Goal: Task Accomplishment & Management: Manage account settings

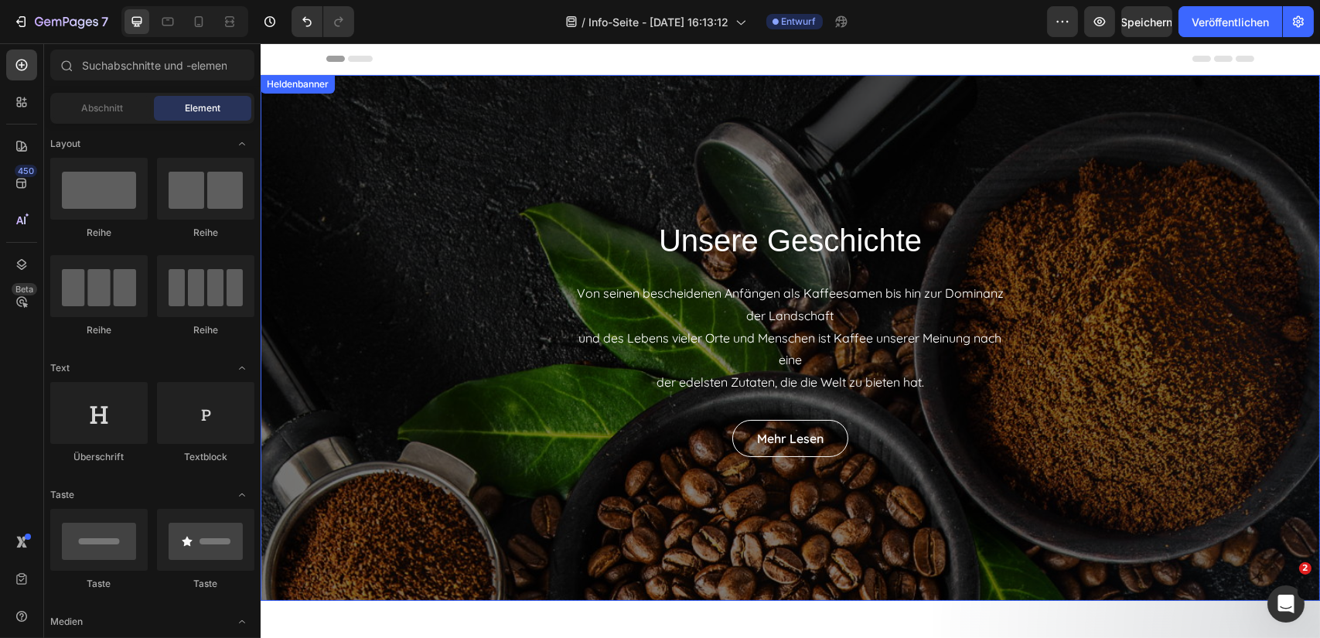
click at [409, 212] on div "Unsere Geschichte Überschrift Von seinen bescheidenen Anfängen als Kaffeesamen …" at bounding box center [789, 338] width 1059 height 526
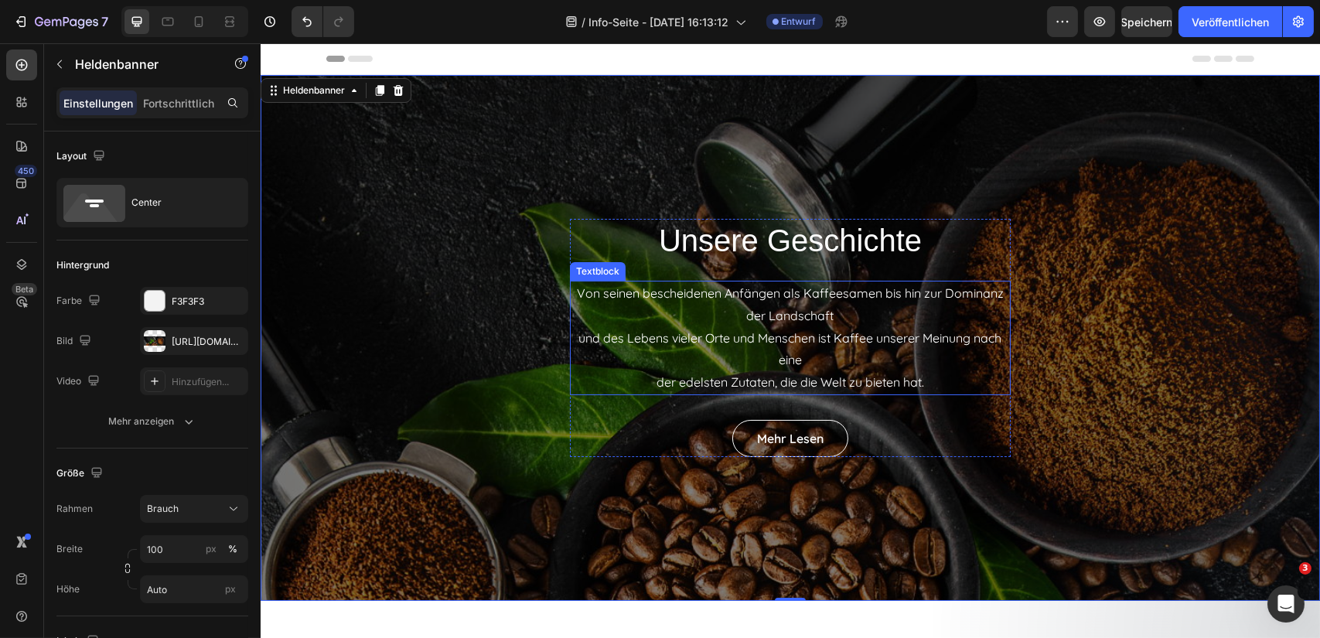
click at [576, 291] on font "Von seinen bescheidenen Anfängen als Kaffeesamen bis hin zur Dominanz der Lands…" at bounding box center [789, 304] width 427 height 38
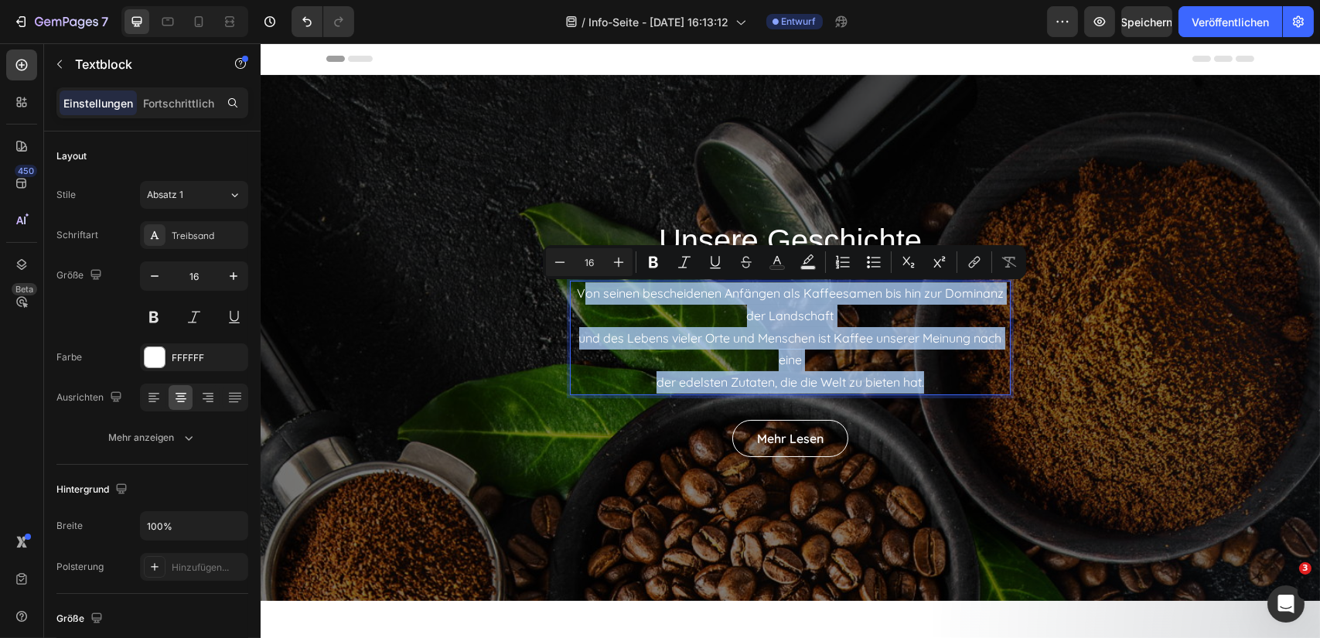
drag, startPoint x: 574, startPoint y: 293, endPoint x: 929, endPoint y: 376, distance: 365.1
click at [929, 376] on p "Von seinen bescheidenen Anfängen als Kaffeesamen bis hin zur Dominanz der Lands…" at bounding box center [790, 337] width 438 height 111
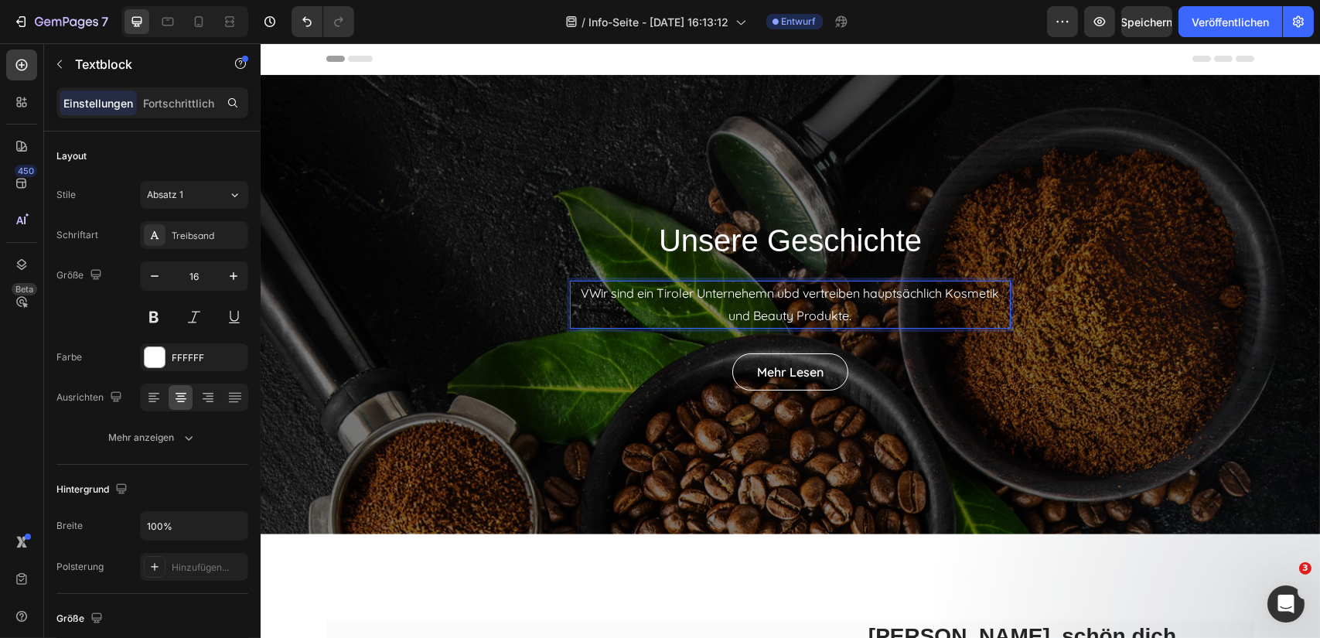
click at [780, 288] on p "VWir sind ein Tiroler Unternehemn ubd vertreiben hauptsächlich Kosmetik und Bea…" at bounding box center [790, 304] width 438 height 45
click at [791, 293] on p "VWir sind ein Tiroler Unternehemn unbd vertreiben hauptsächlich Kosmetik und Be…" at bounding box center [790, 304] width 438 height 45
click at [768, 294] on p "VWir sind ein Tiroler Unternehemn und vertreiben hauptsächlich Kosmetik und Bea…" at bounding box center [790, 304] width 438 height 45
click at [581, 296] on p "VWir sind ein Tiroler Unternehmen und vertreiben hauptsächlich Kosmetik und Bea…" at bounding box center [790, 304] width 438 height 45
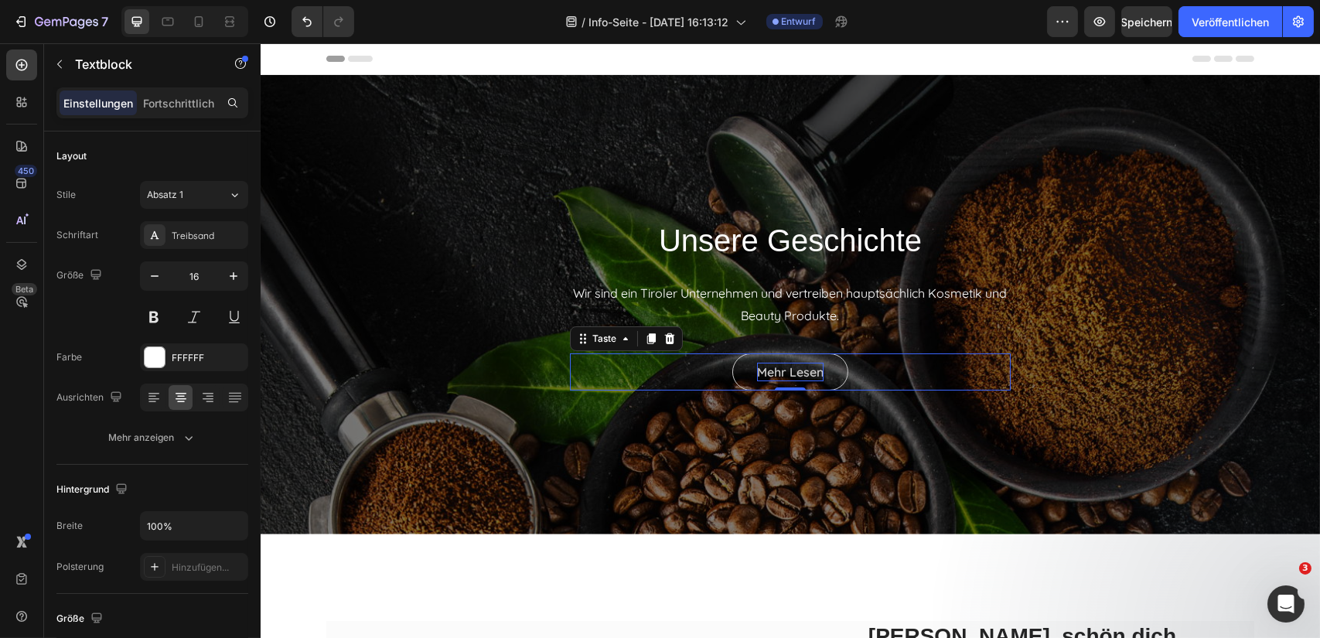
click at [801, 379] on font "Mehr lesen" at bounding box center [789, 372] width 66 height 19
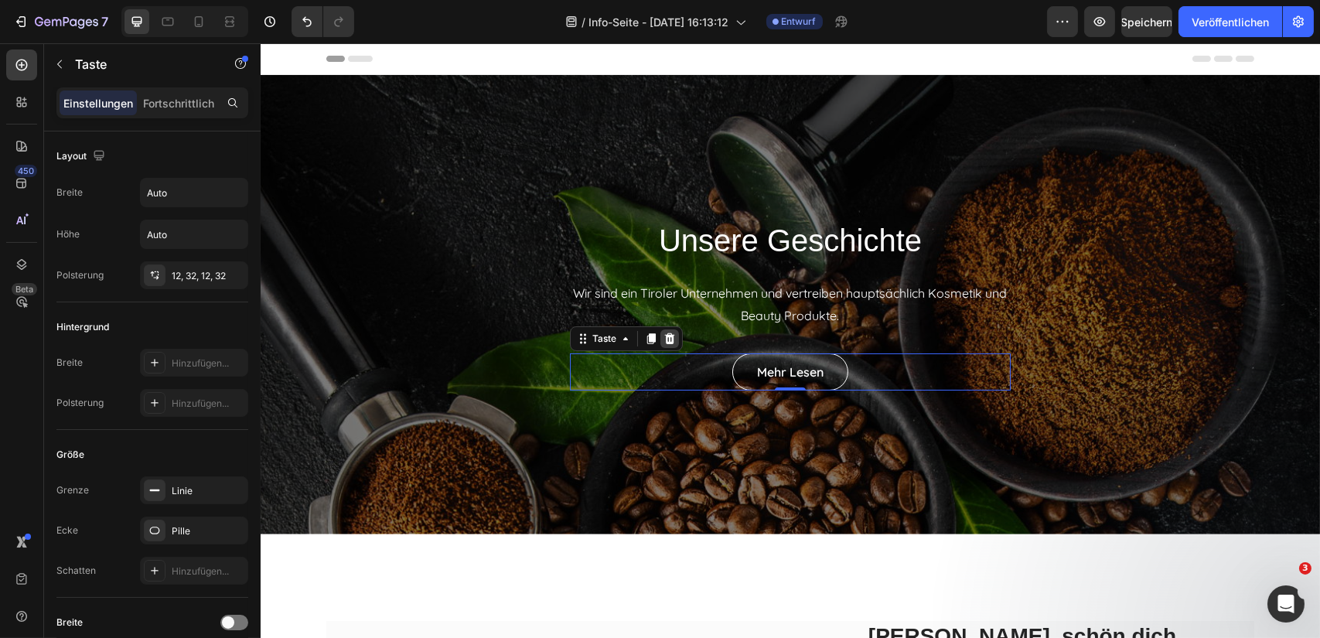
click at [664, 341] on icon at bounding box center [669, 337] width 10 height 11
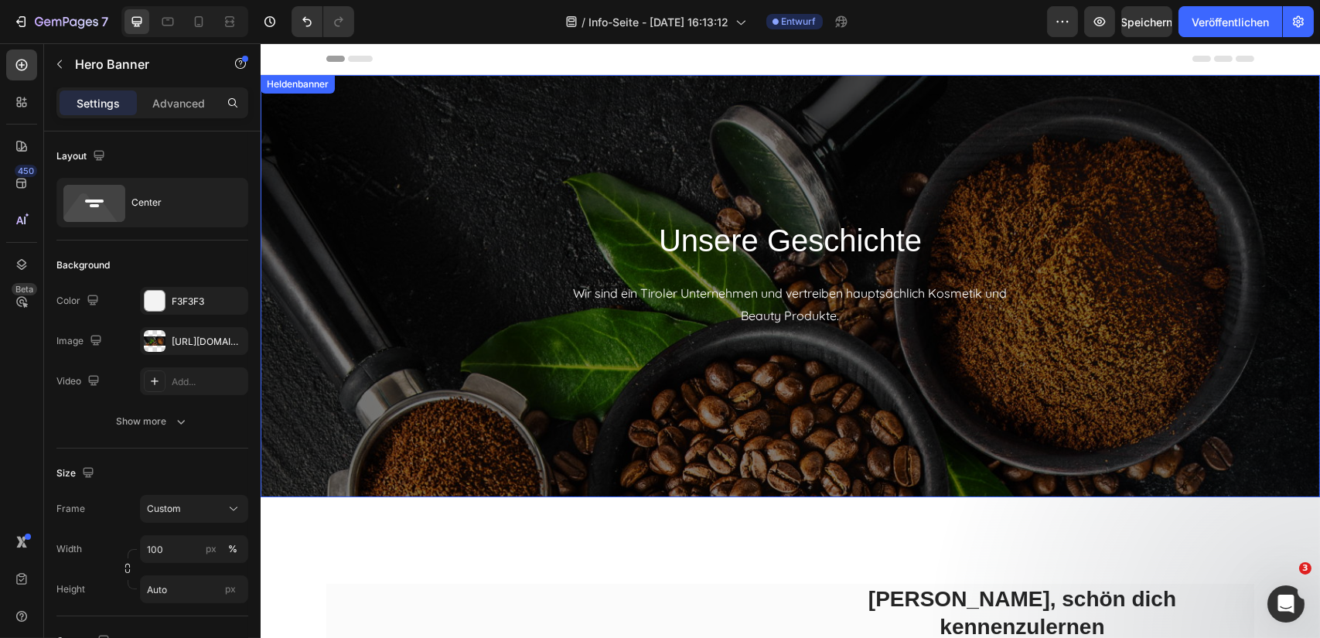
click at [373, 197] on div "Unsere Geschichte Überschrift Wir sind ein Tiroler Unternehmen und vertreiben h…" at bounding box center [789, 286] width 1059 height 422
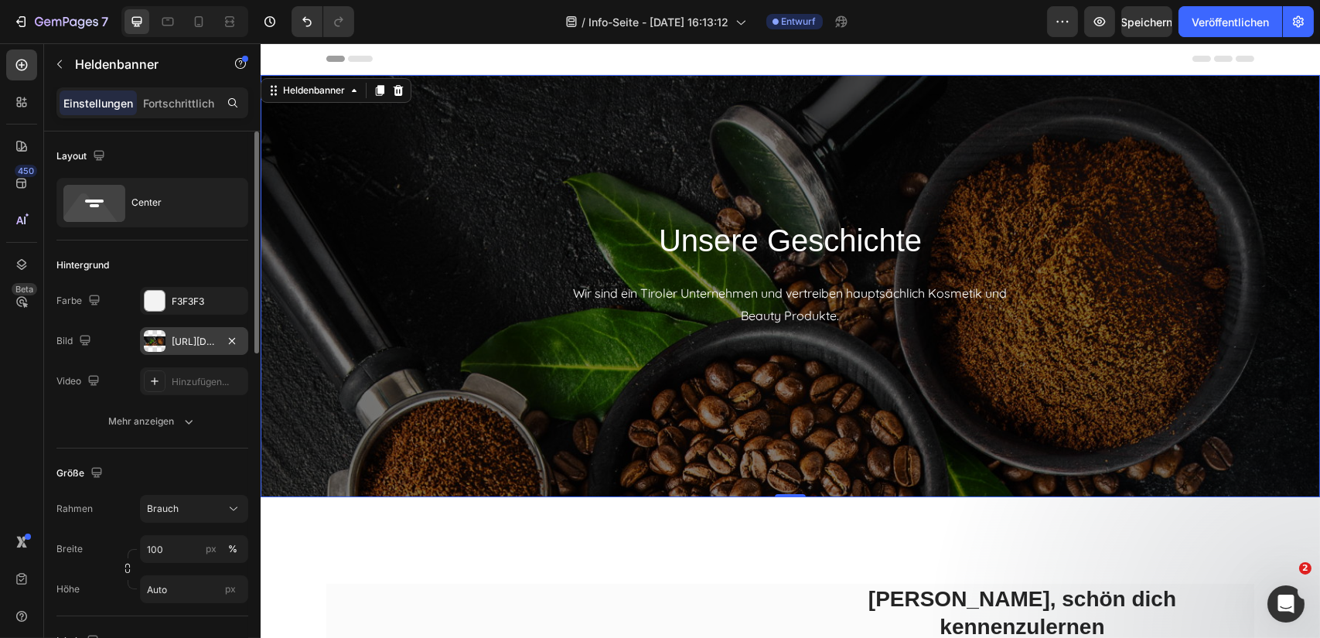
click at [196, 348] on div "https://ucarecdn.com/58b18a38-3950-4829-9df9-5d6cbdbd20ae/-/format/auto/" at bounding box center [194, 341] width 108 height 28
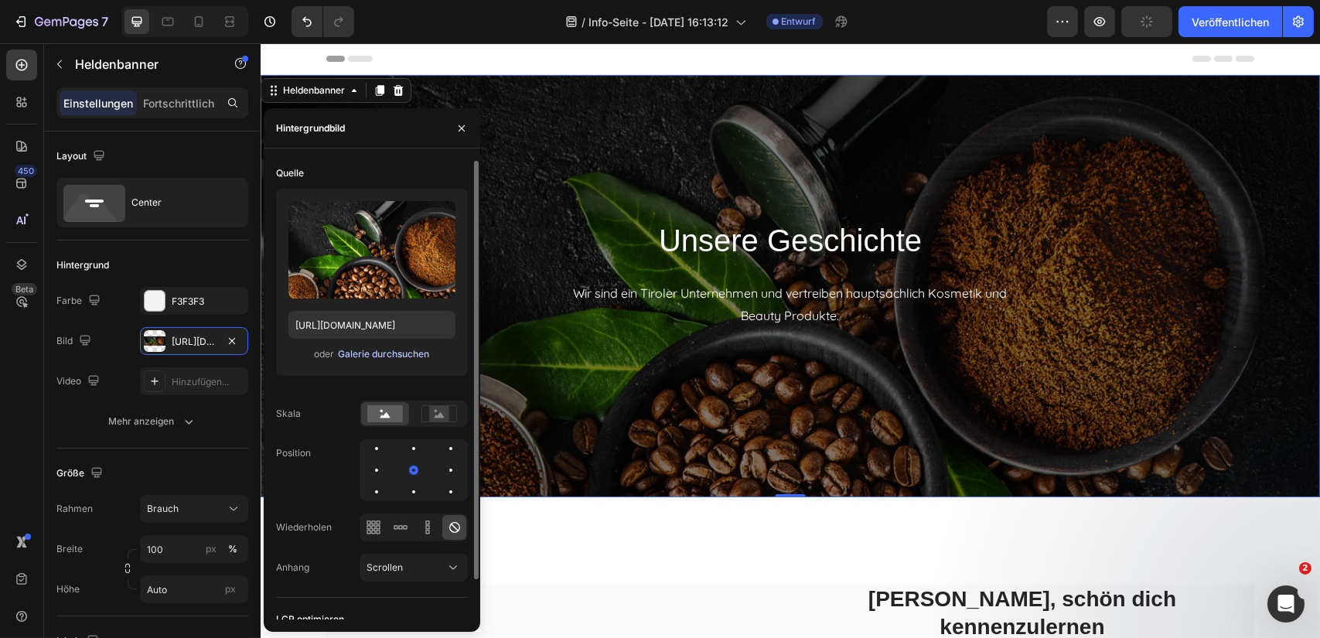
click at [376, 352] on font "Galerie durchsuchen" at bounding box center [383, 354] width 91 height 12
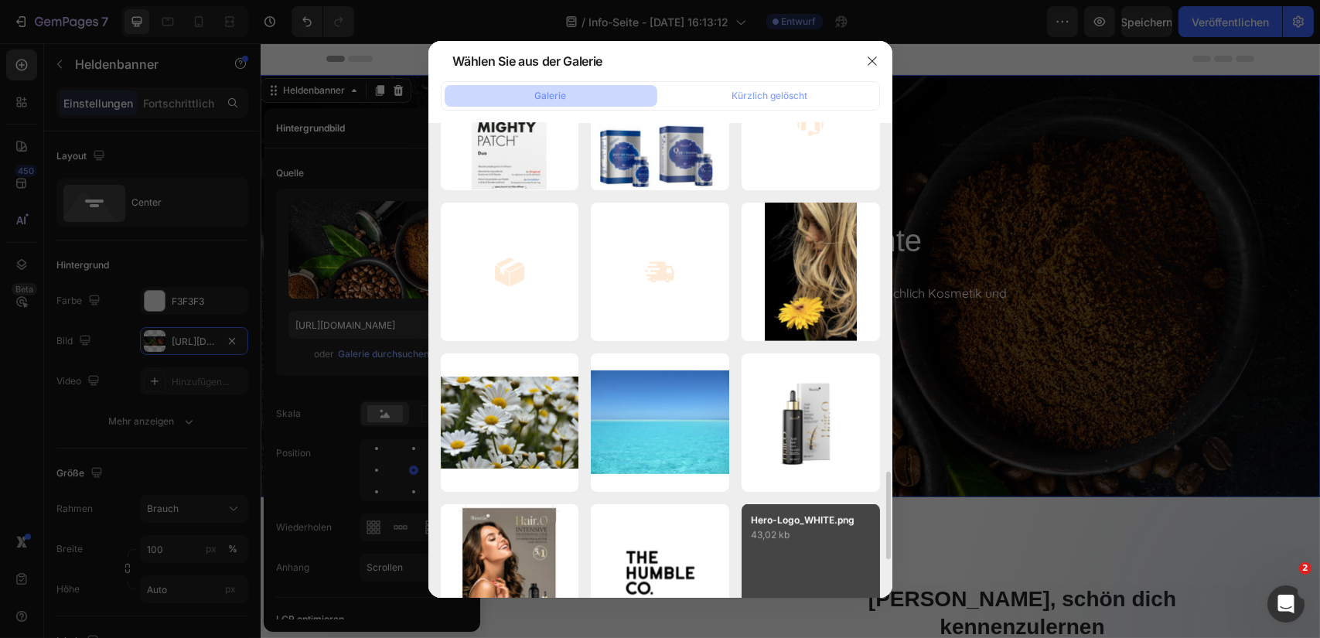
scroll to position [1966, 0]
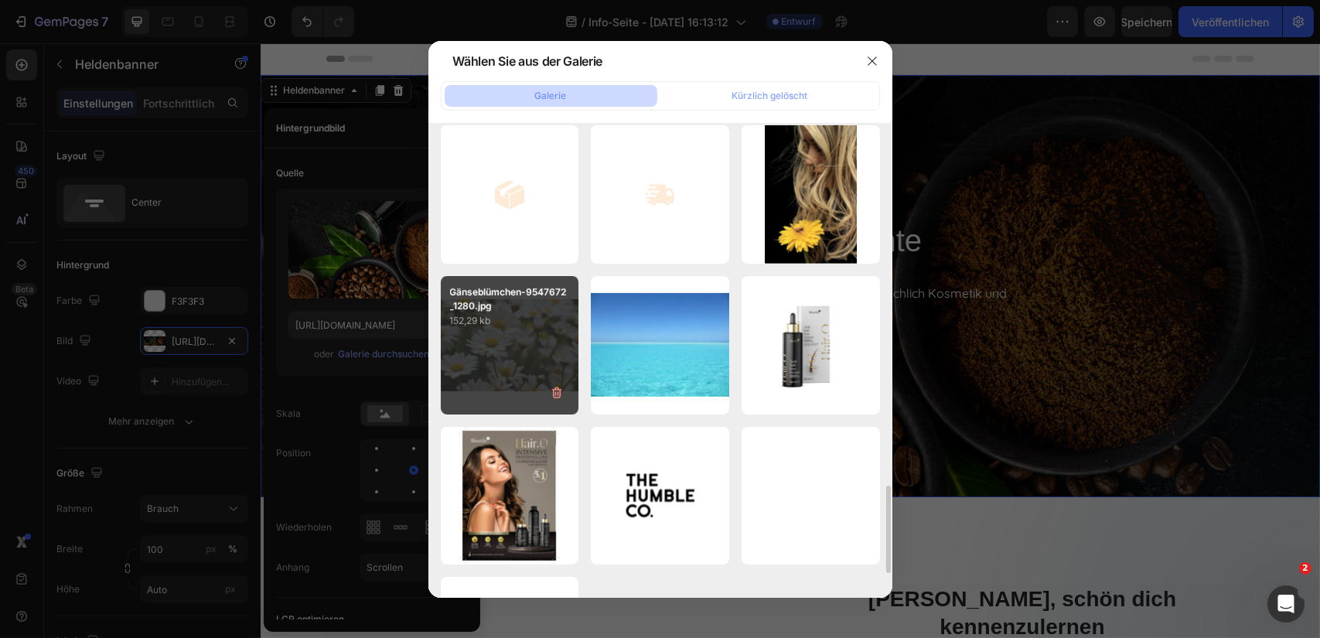
click at [510, 355] on div "Gänseblümchen-9547672_1280.jpg 152,29 kb" at bounding box center [510, 345] width 138 height 138
type input "https://cdn.shopify.com/s/files/1/0842/4649/5560/files/gempages_535082910185686…"
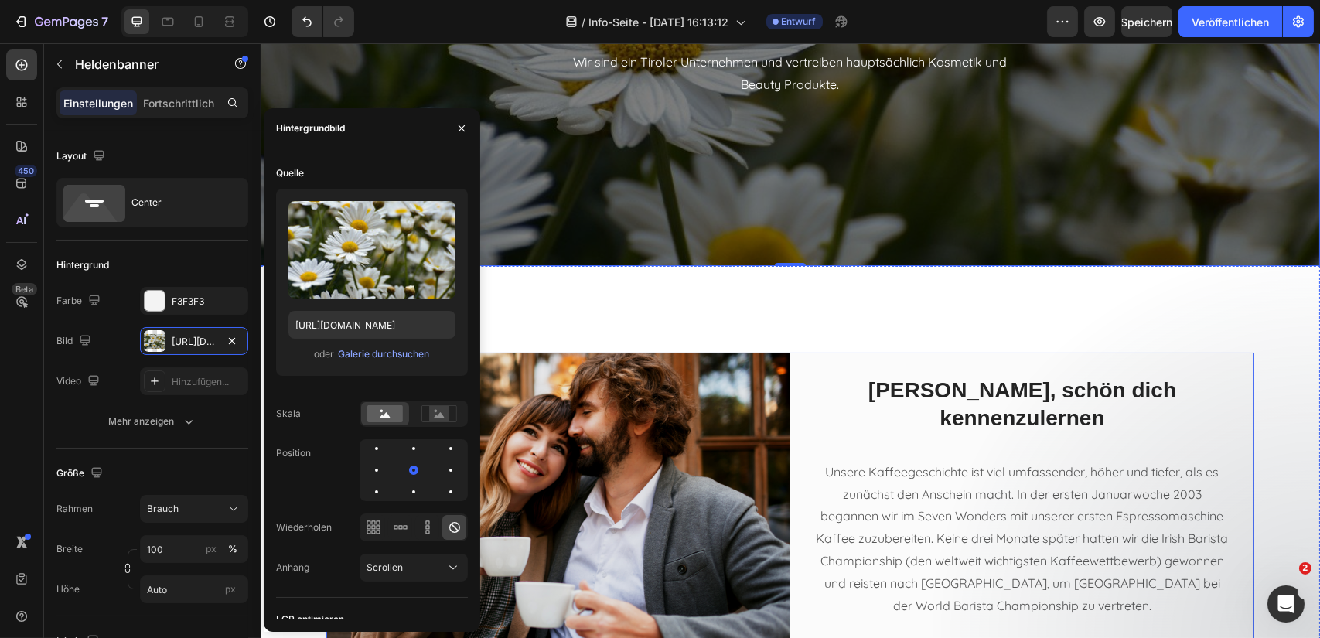
scroll to position [232, 0]
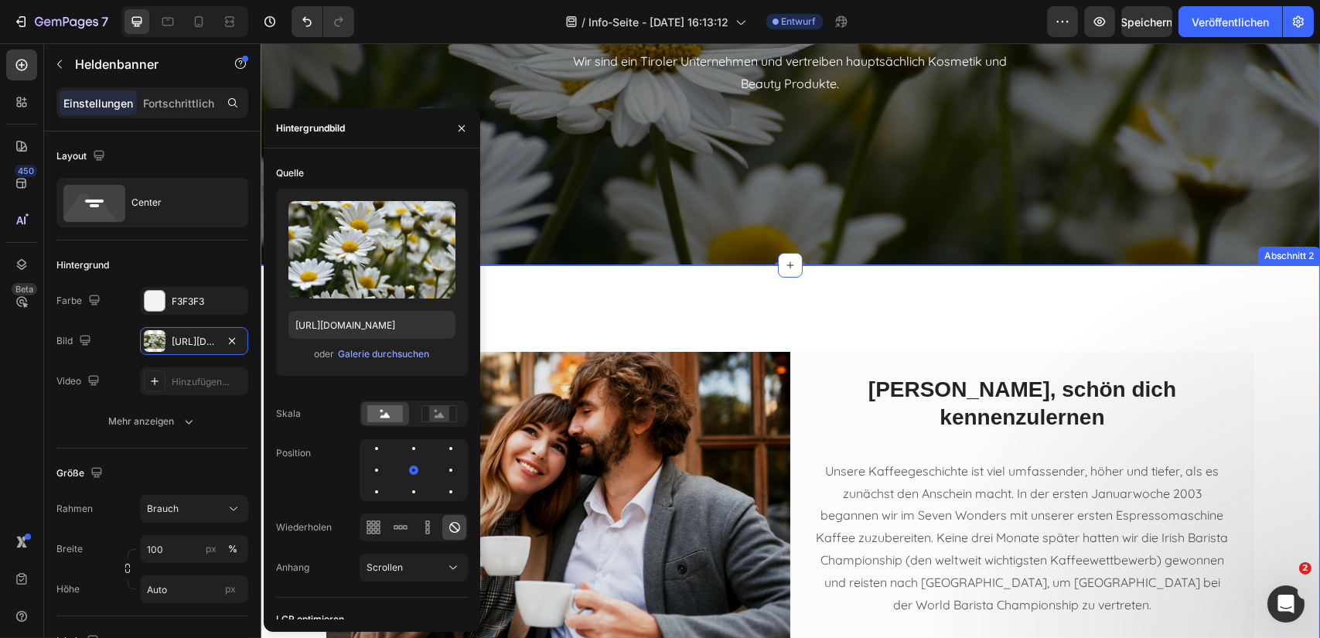
click at [548, 318] on div "Bild Hallo, schön dich kennenzulernen Überschrift Unsere Kaffeegeschichte ist v…" at bounding box center [789, 536] width 1059 height 543
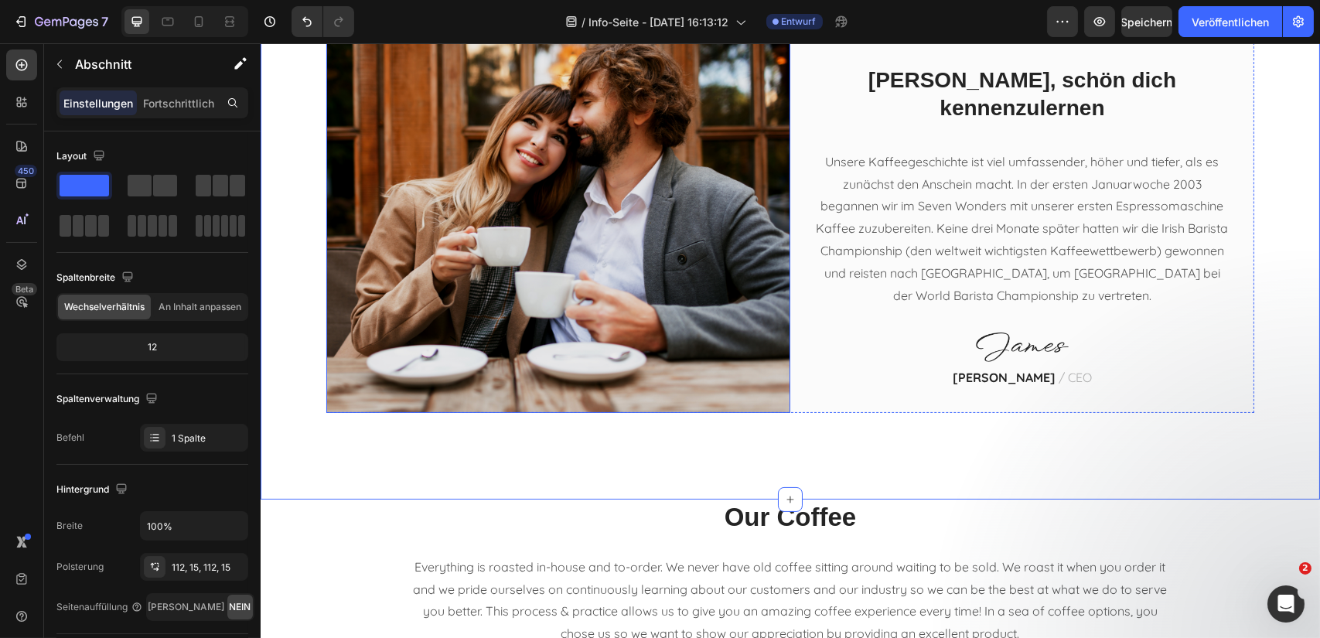
scroll to position [618, 0]
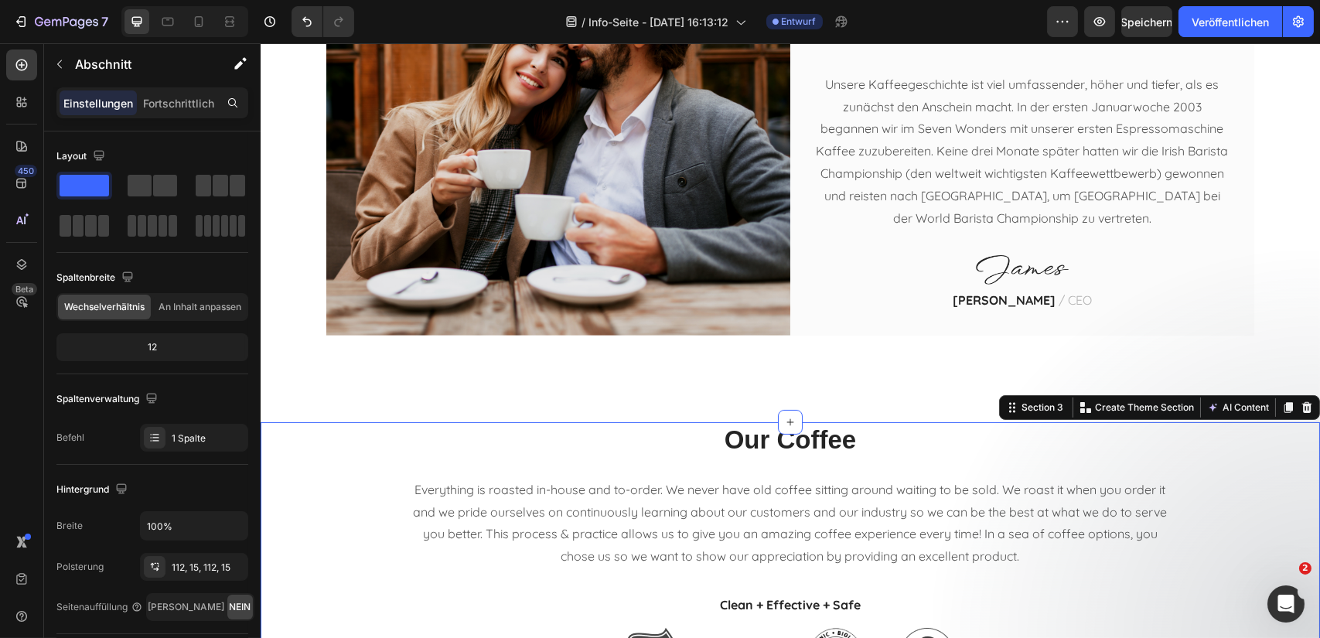
click at [308, 436] on div "Our Coffee Heading Everything is roasted in-house and to-order. We never have o…" at bounding box center [789, 639] width 1036 height 435
click at [1301, 404] on icon at bounding box center [1306, 407] width 10 height 11
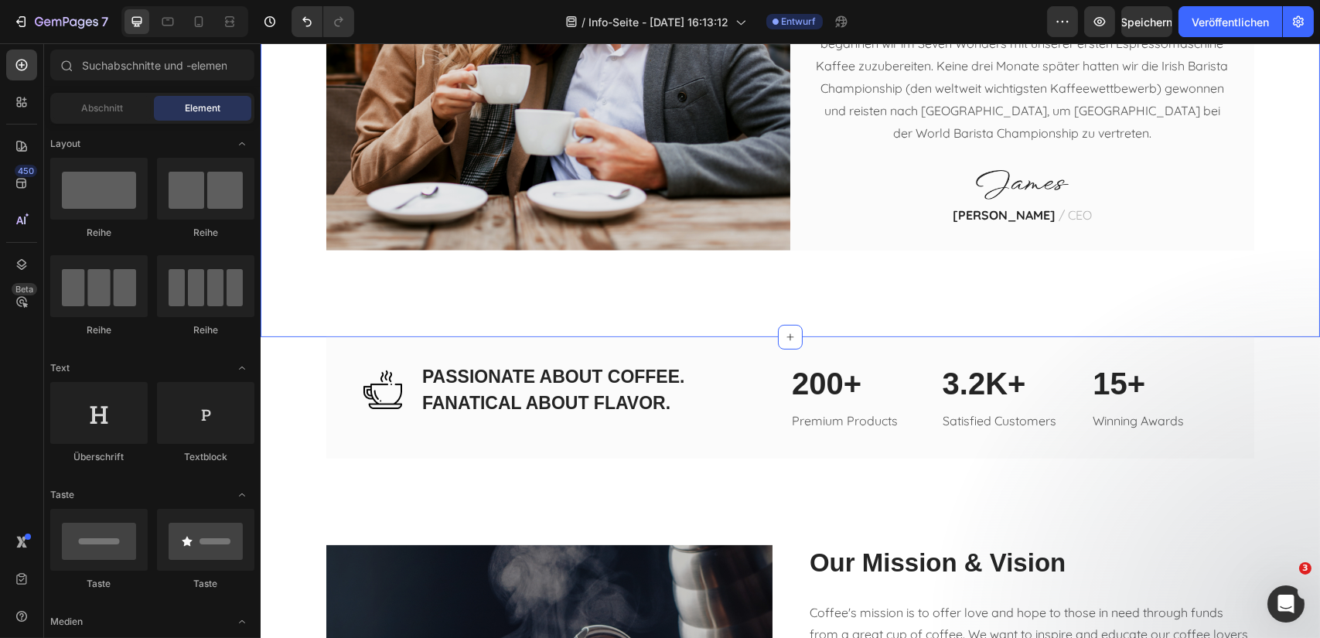
scroll to position [773, 0]
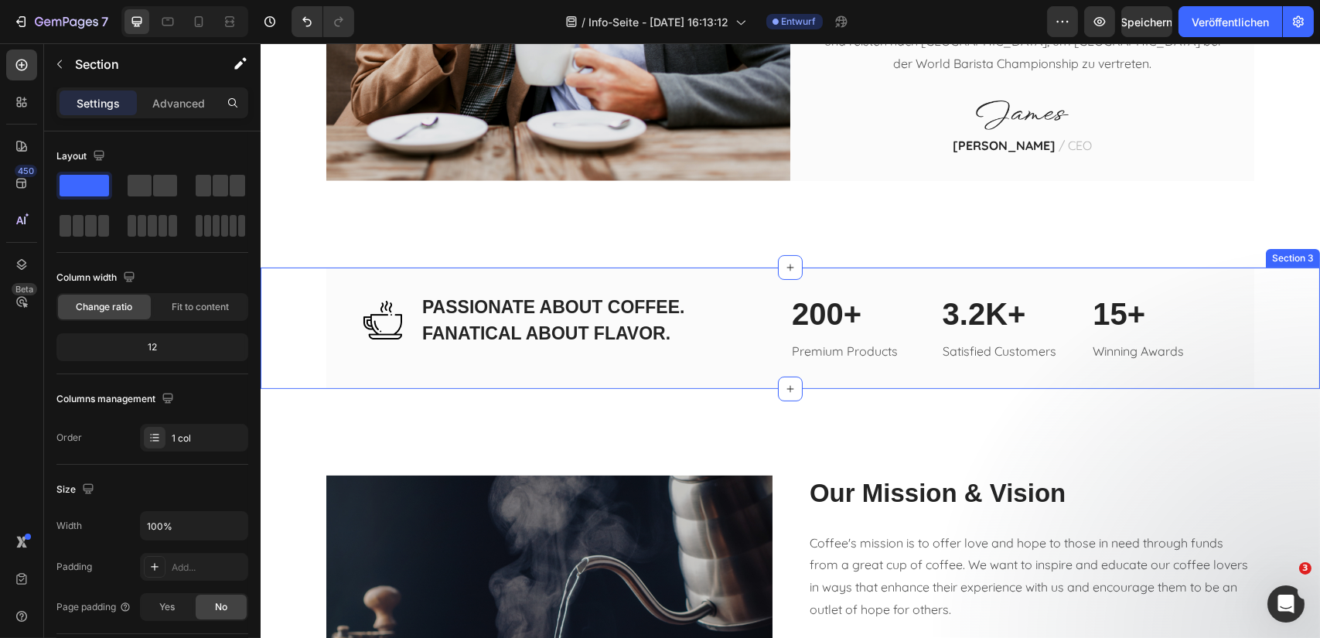
click at [291, 278] on div "Image PASSIONATE ABOUT COFFEE. FANATICAL ABOUT FLAVOR. Heading Row 200+ Heading…" at bounding box center [789, 327] width 1059 height 121
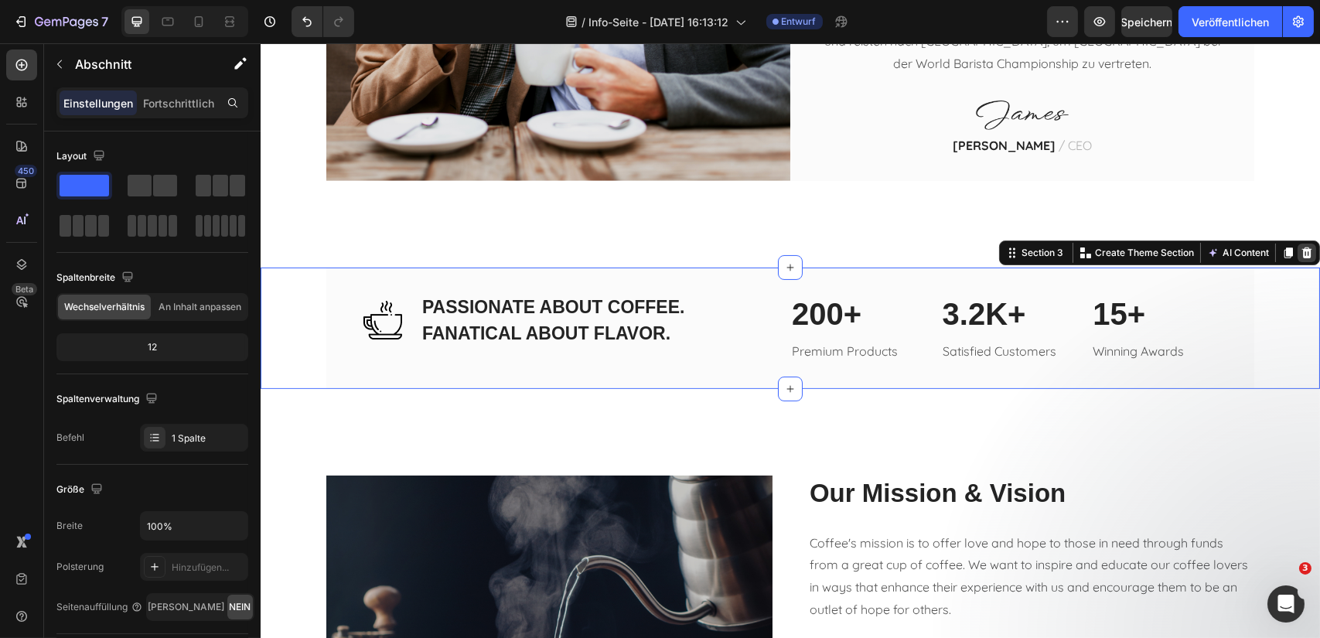
click at [1301, 256] on icon at bounding box center [1306, 252] width 10 height 11
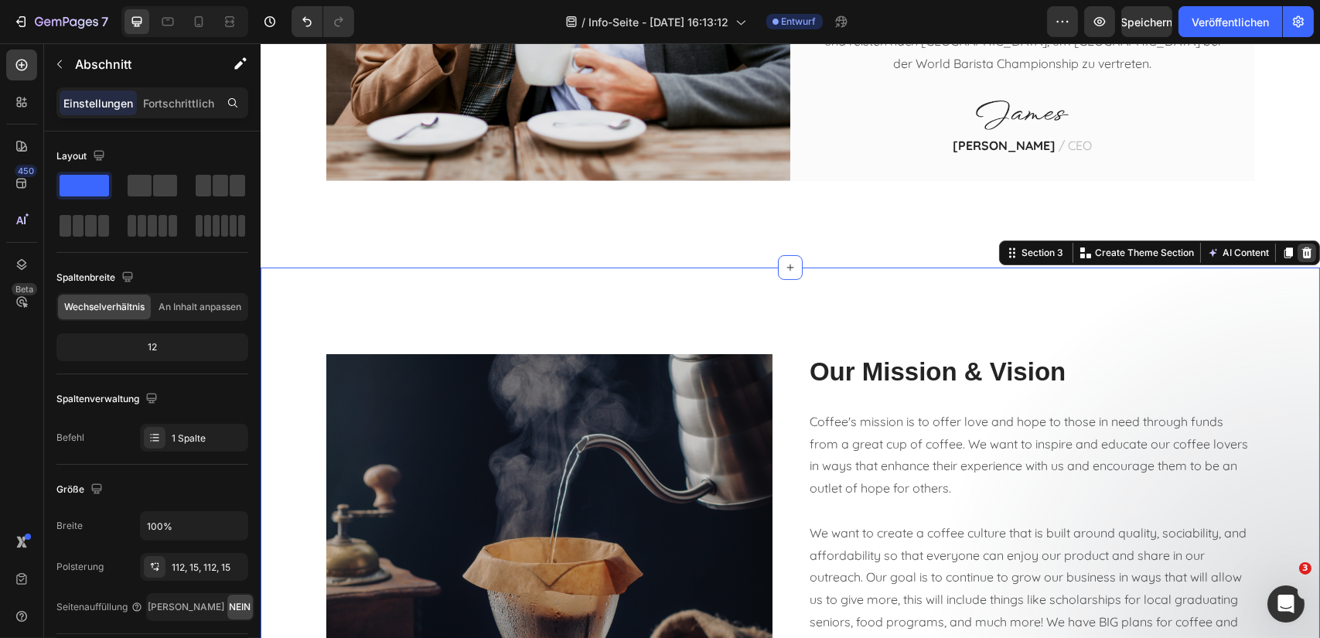
click at [1301, 250] on icon at bounding box center [1306, 252] width 10 height 11
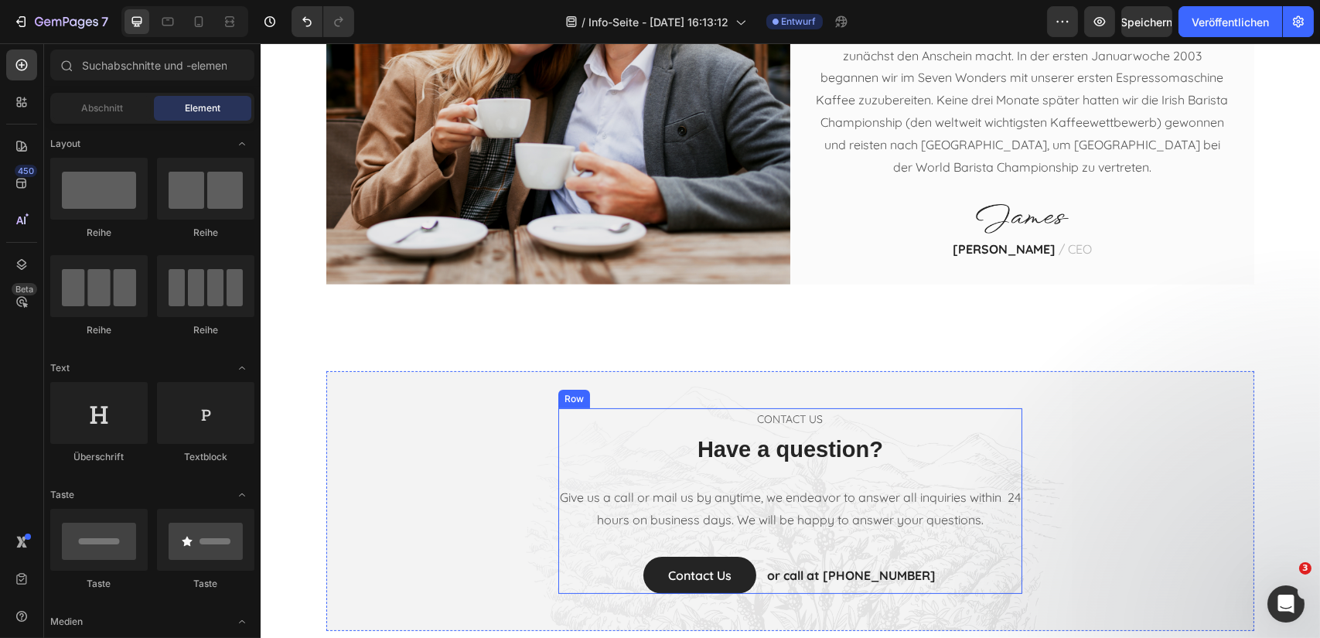
scroll to position [696, 0]
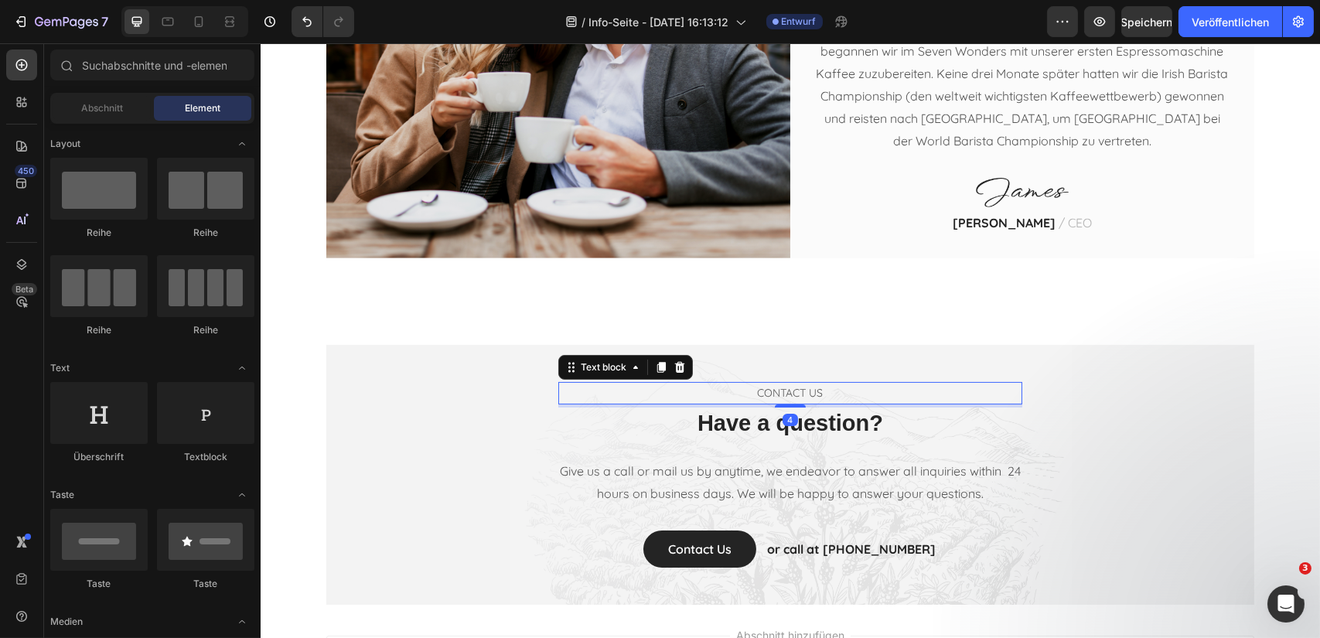
click at [799, 392] on p "CONTACT US" at bounding box center [789, 392] width 461 height 19
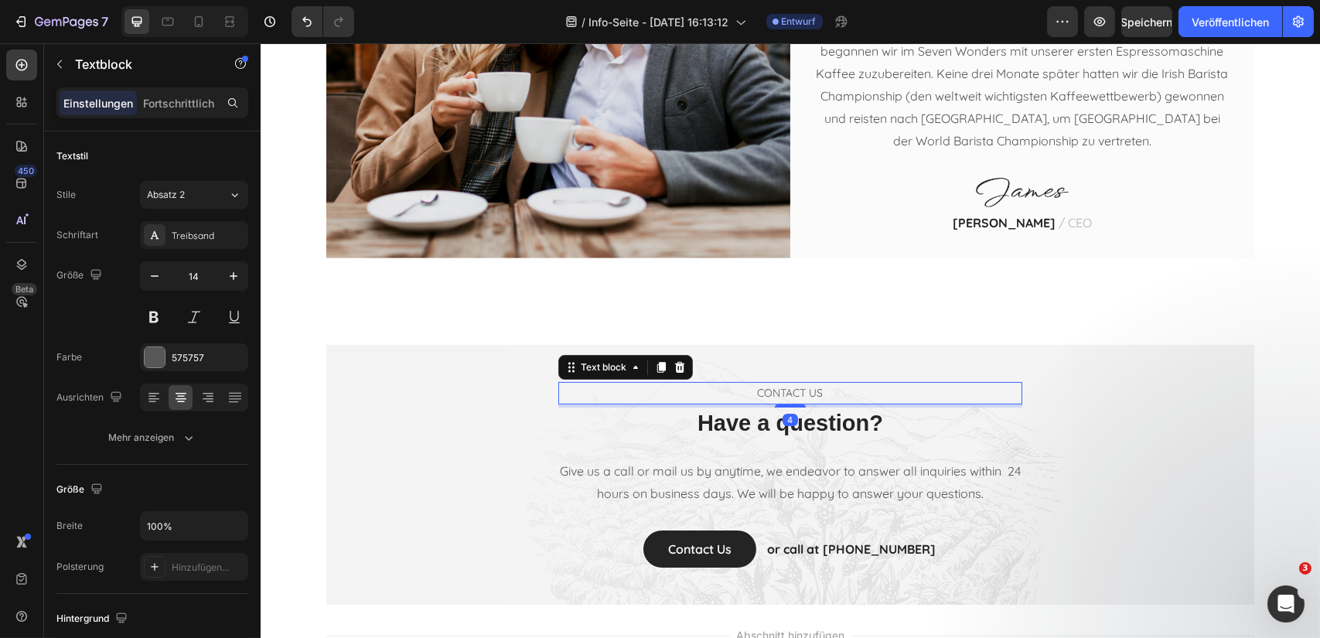
click at [819, 393] on p "CONTACT US" at bounding box center [789, 392] width 461 height 19
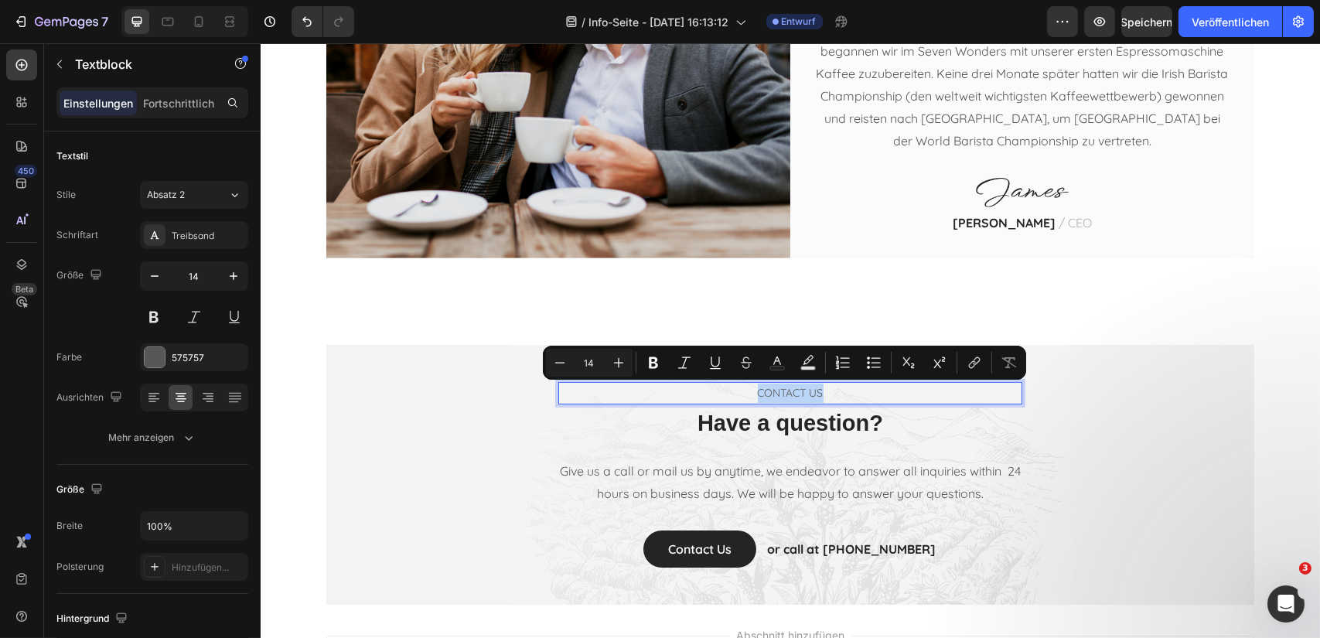
drag, startPoint x: 819, startPoint y: 393, endPoint x: 748, endPoint y: 393, distance: 71.1
click at [748, 393] on p "CONTACT US" at bounding box center [789, 392] width 461 height 19
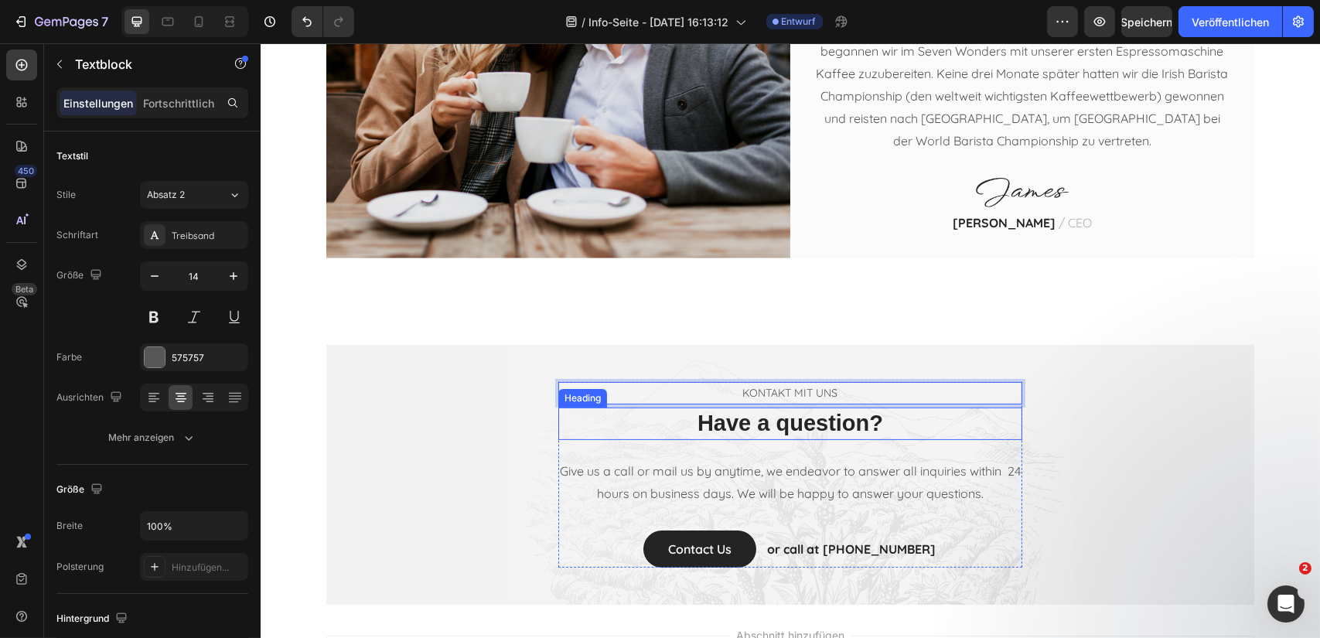
click at [860, 426] on p "Have a question?" at bounding box center [789, 423] width 461 height 29
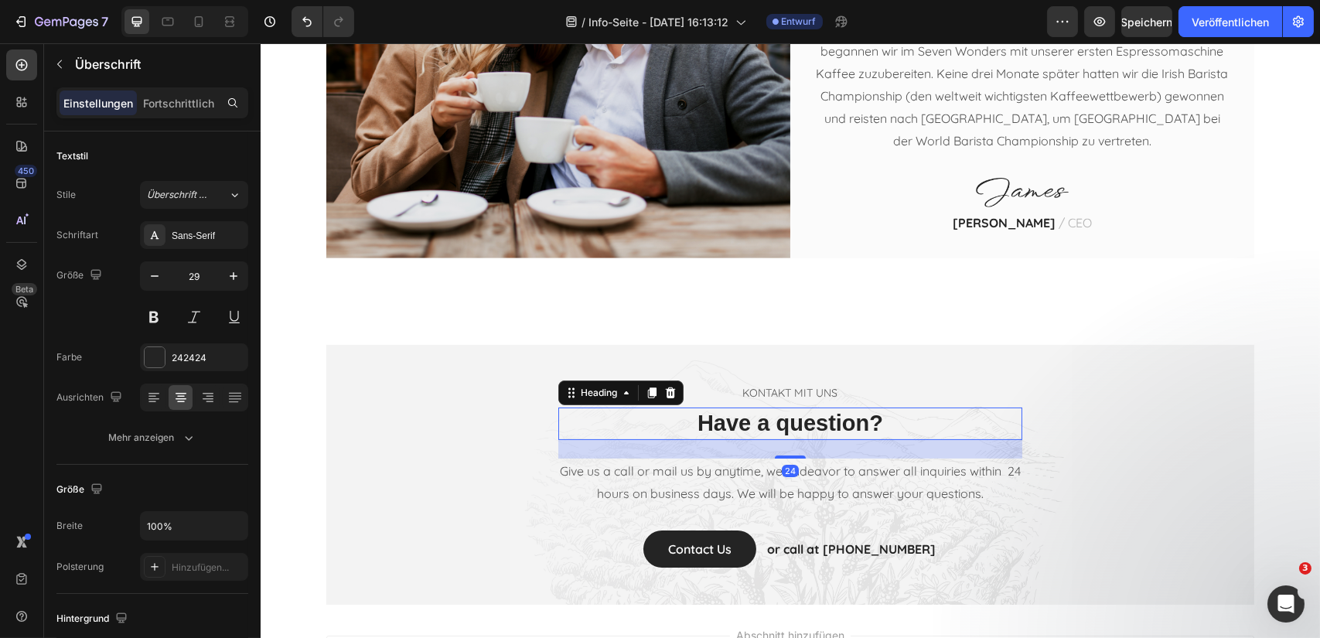
click at [860, 426] on p "Have a question?" at bounding box center [789, 423] width 461 height 29
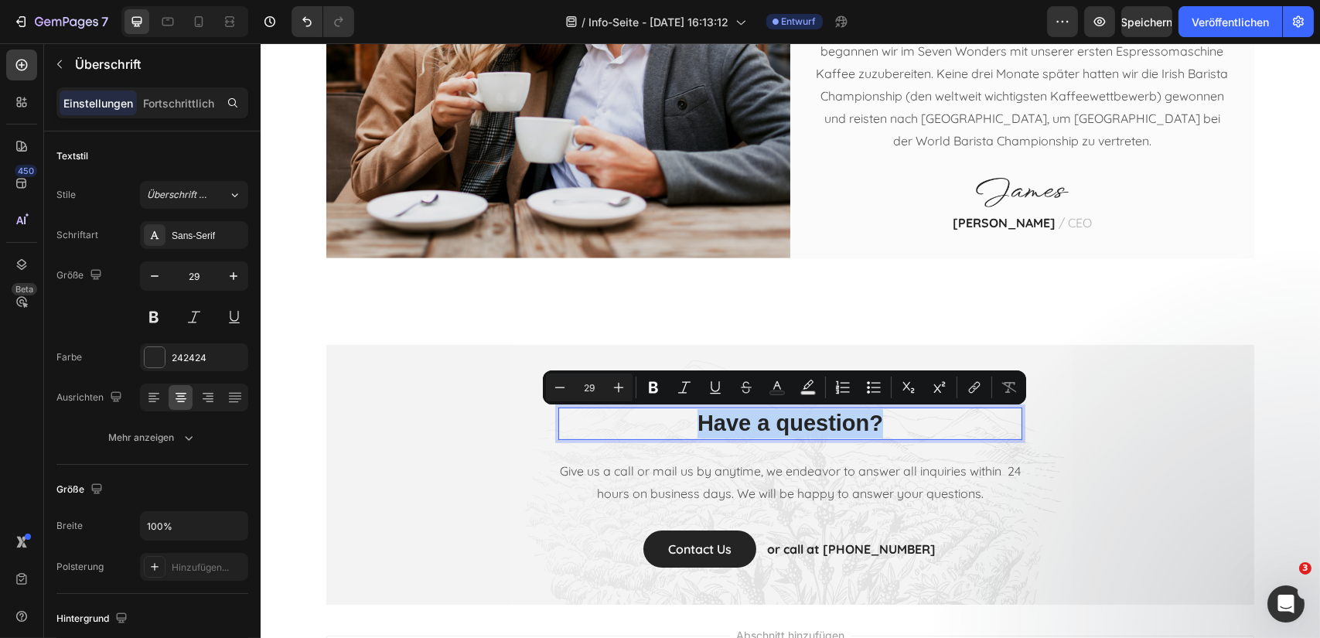
drag, startPoint x: 860, startPoint y: 425, endPoint x: 697, endPoint y: 421, distance: 162.4
click at [697, 421] on p "Have a question?" at bounding box center [789, 423] width 461 height 29
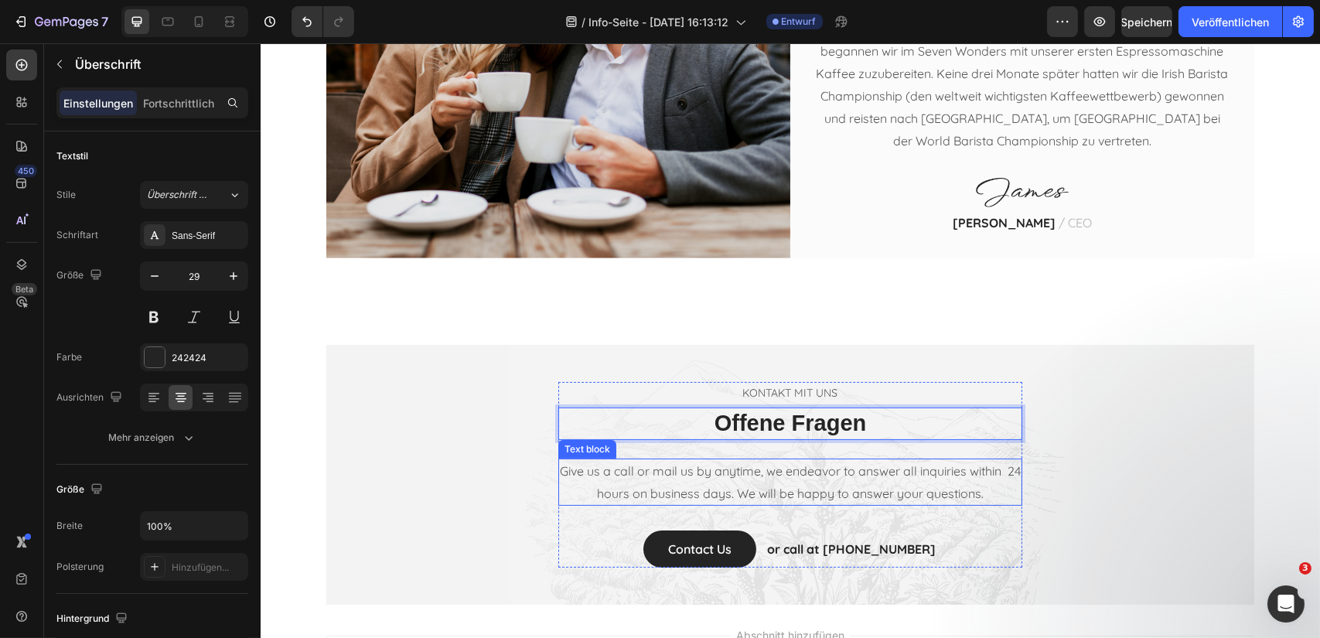
click at [738, 464] on p "Give us a call or mail us by anytime, we endeavor to answer all inquiries withi…" at bounding box center [789, 482] width 461 height 45
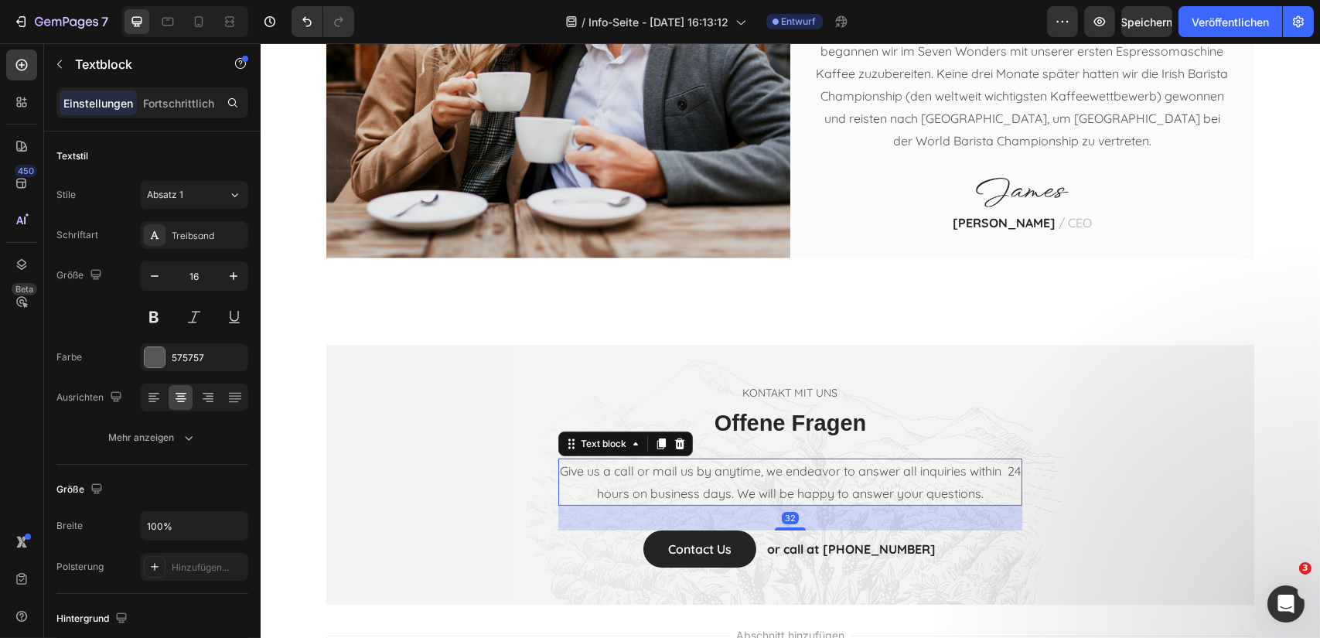
click at [984, 492] on p "Give us a call or mail us by anytime, we endeavor to answer all inquiries withi…" at bounding box center [789, 482] width 461 height 45
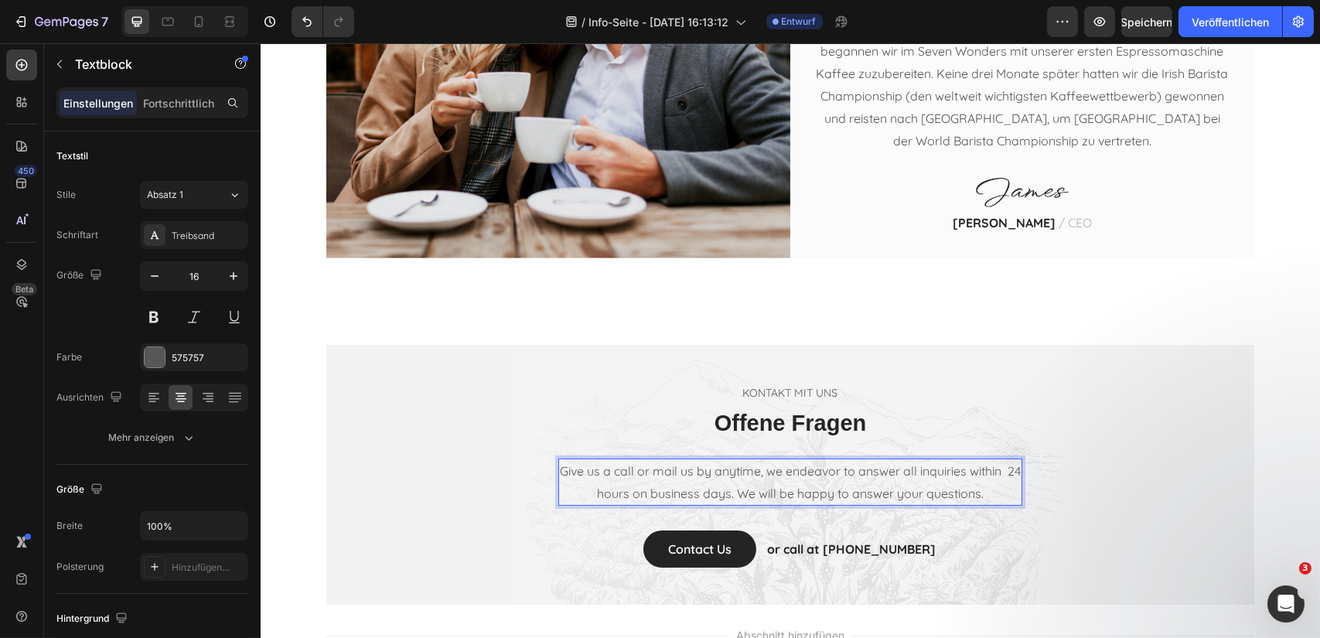
click at [562, 464] on p "Give us a call or mail us by anytime, we endeavor to answer all inquiries withi…" at bounding box center [789, 482] width 461 height 45
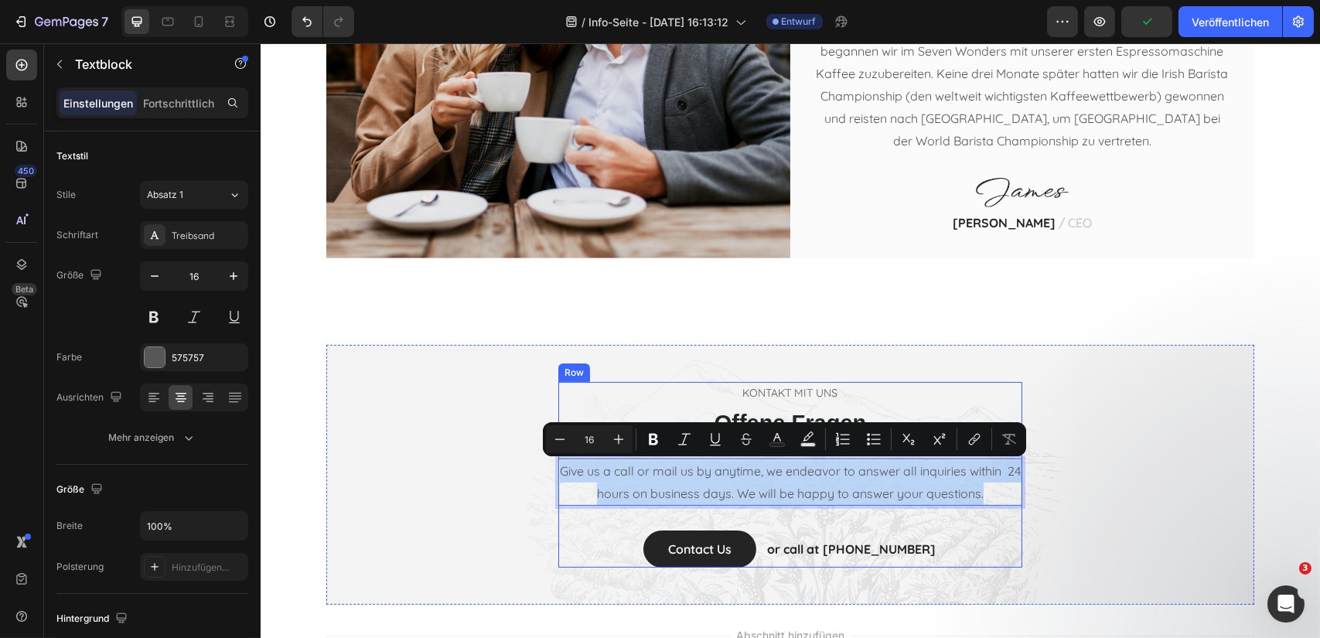
drag, startPoint x: 560, startPoint y: 467, endPoint x: 1008, endPoint y: 506, distance: 450.0
click at [1008, 506] on div "Kontakt mit uns Text block Offene Fragen Heading Give us a call or mail us by a…" at bounding box center [789, 475] width 464 height 186
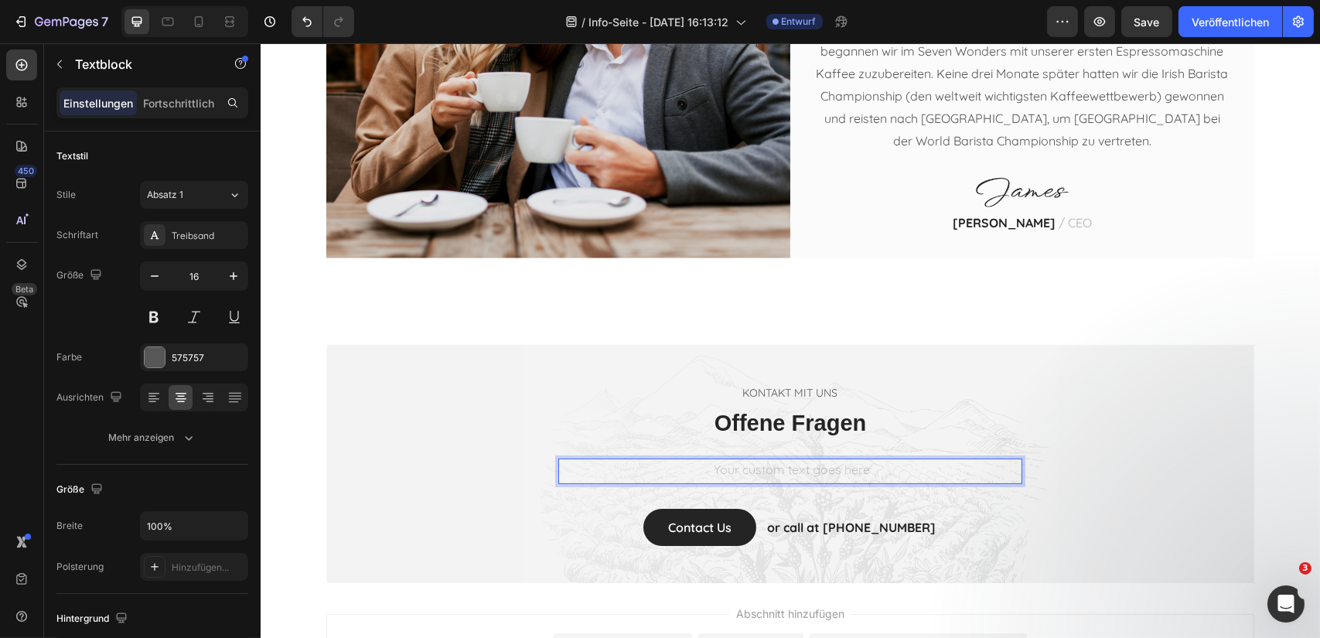
click at [810, 468] on div "Rich Text Editor. Editing area: main" at bounding box center [789, 471] width 464 height 26
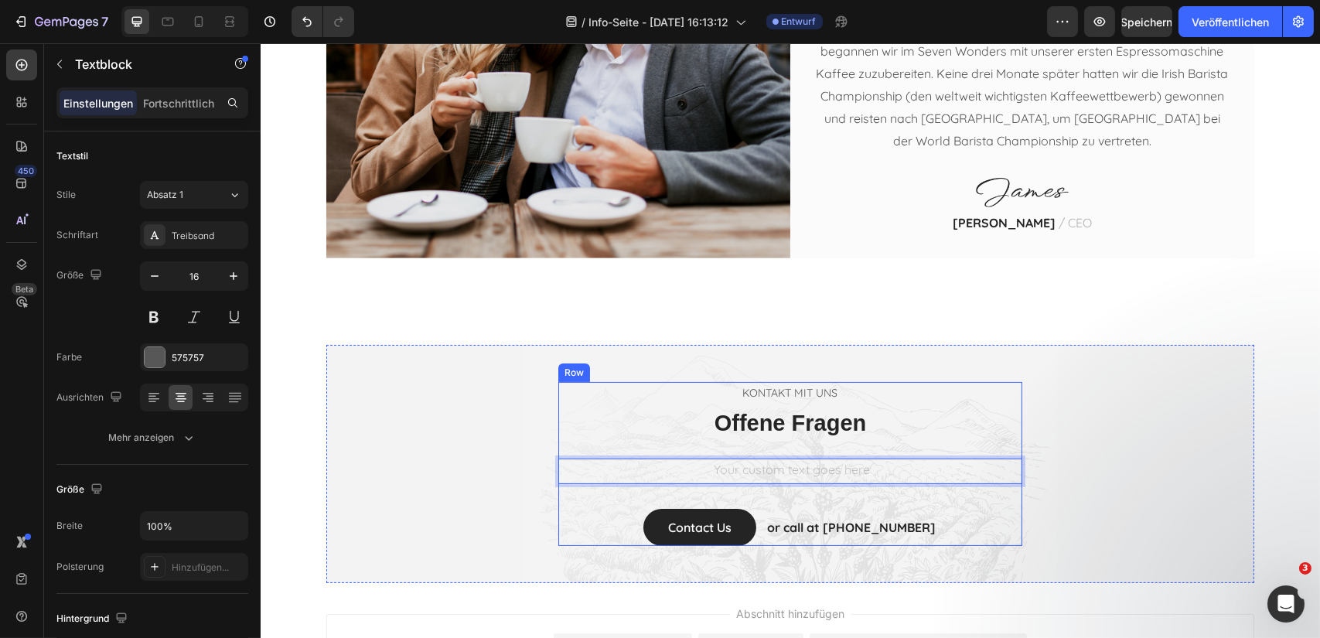
click at [560, 458] on div "Rich Text Editor. Editing area: main" at bounding box center [789, 471] width 464 height 26
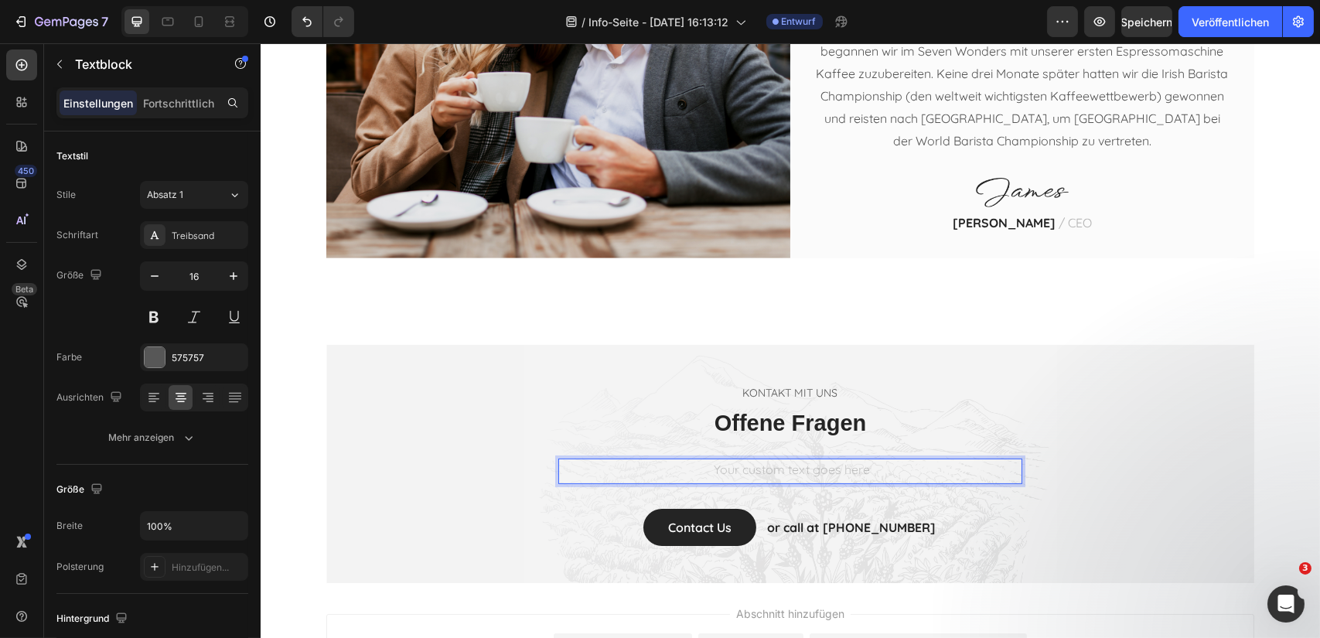
click at [703, 469] on div "Rich Text Editor. Editing area: main" at bounding box center [789, 471] width 464 height 26
click at [731, 468] on div "Rich Text Editor. Editing area: main" at bounding box center [789, 471] width 464 height 26
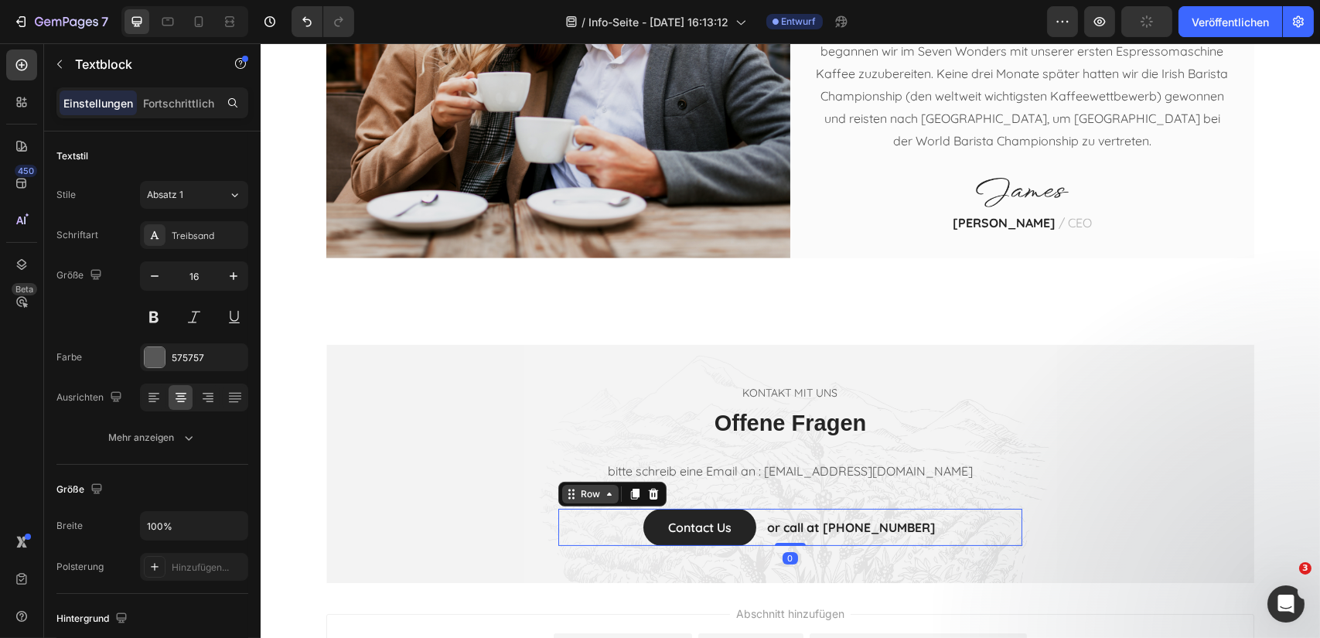
click at [561, 502] on div "Row" at bounding box center [589, 494] width 56 height 19
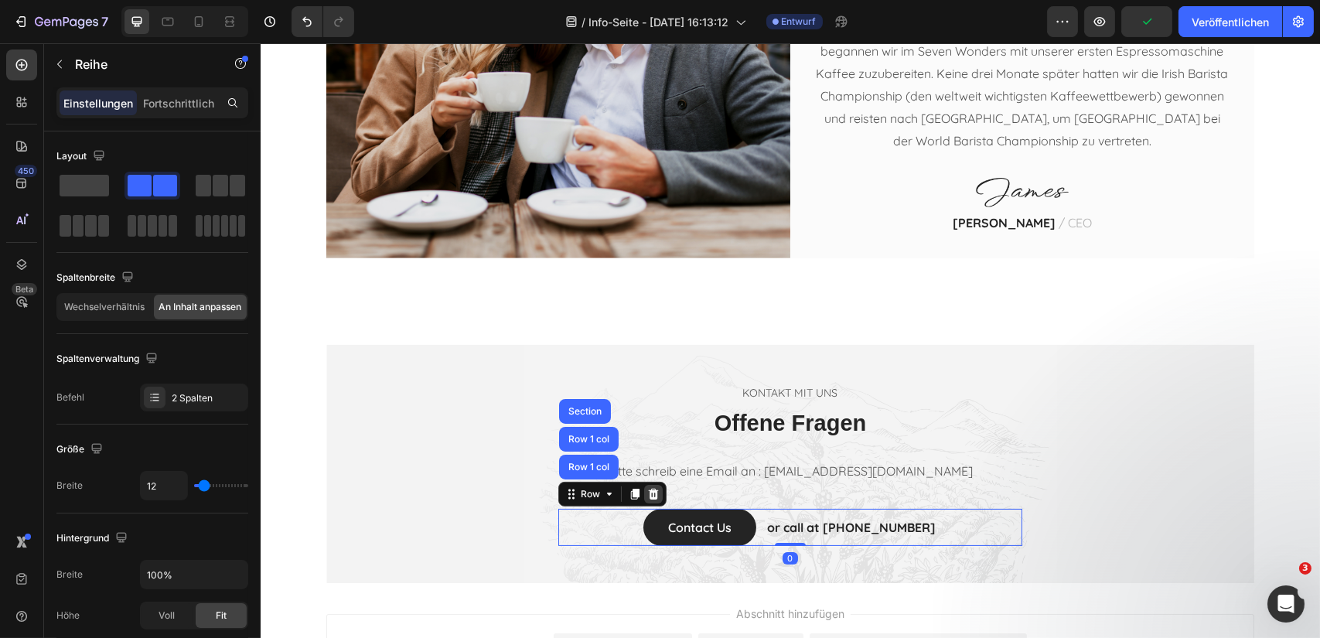
click at [648, 492] on icon at bounding box center [653, 493] width 10 height 11
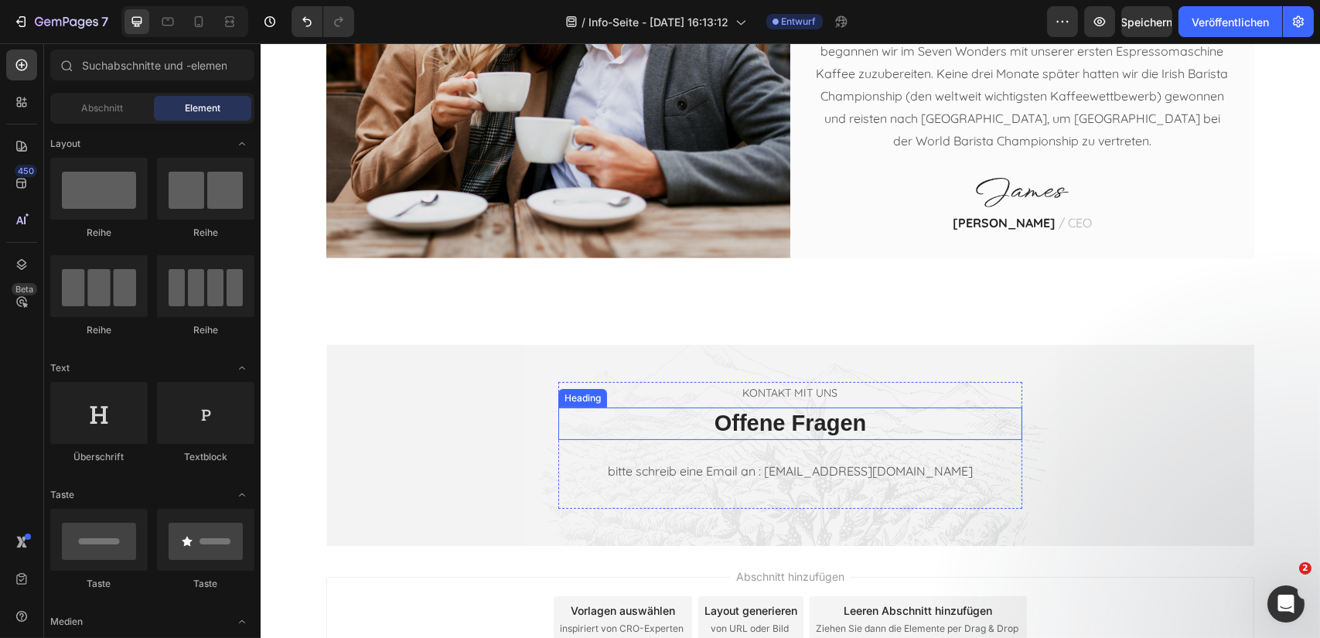
click at [870, 423] on p "Offene Fragen" at bounding box center [789, 423] width 461 height 29
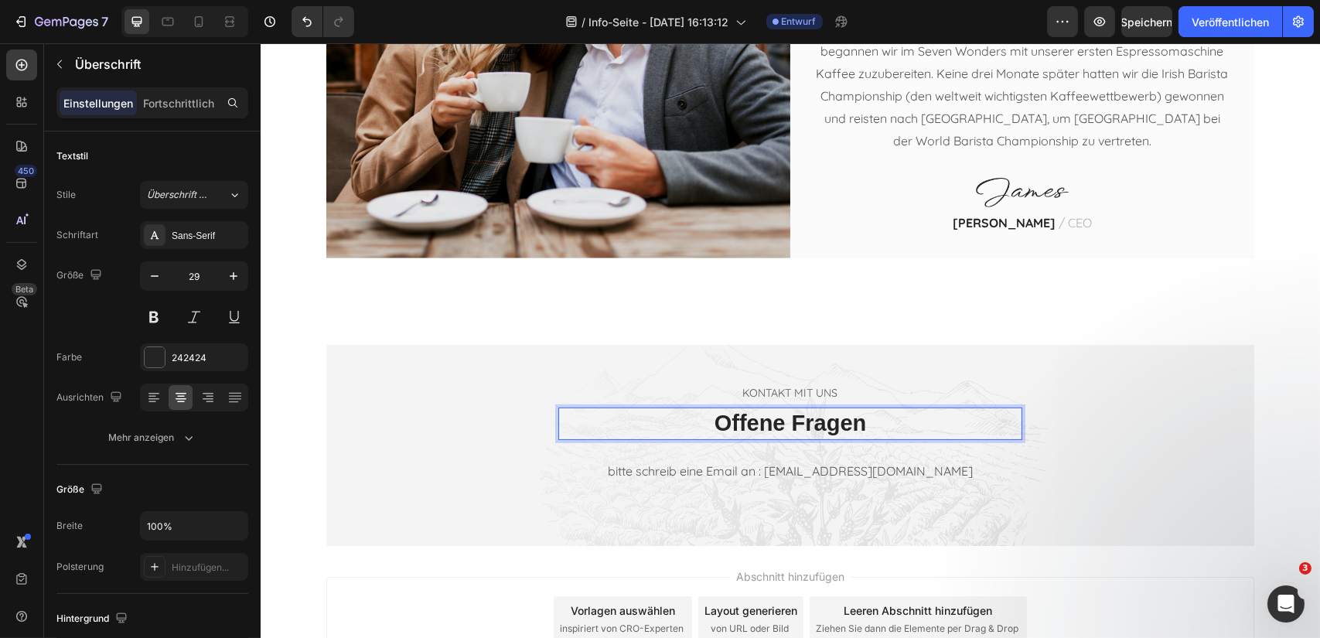
click at [861, 424] on p "Offene Fragen" at bounding box center [789, 423] width 461 height 29
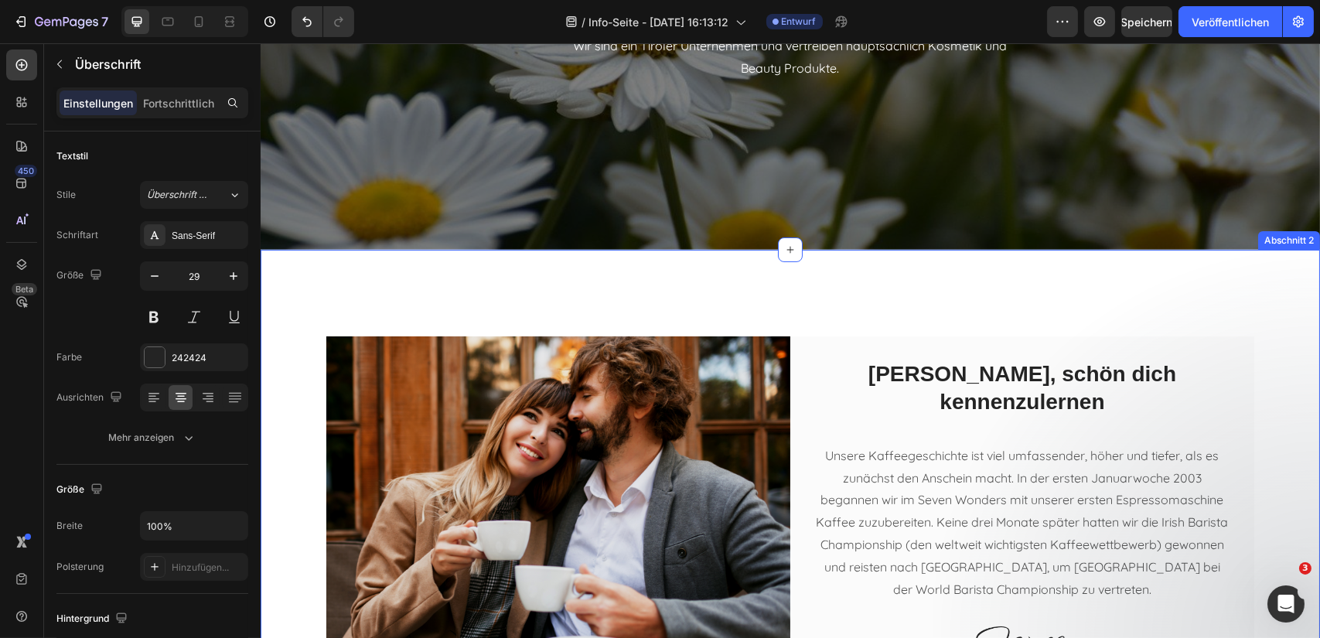
scroll to position [77, 0]
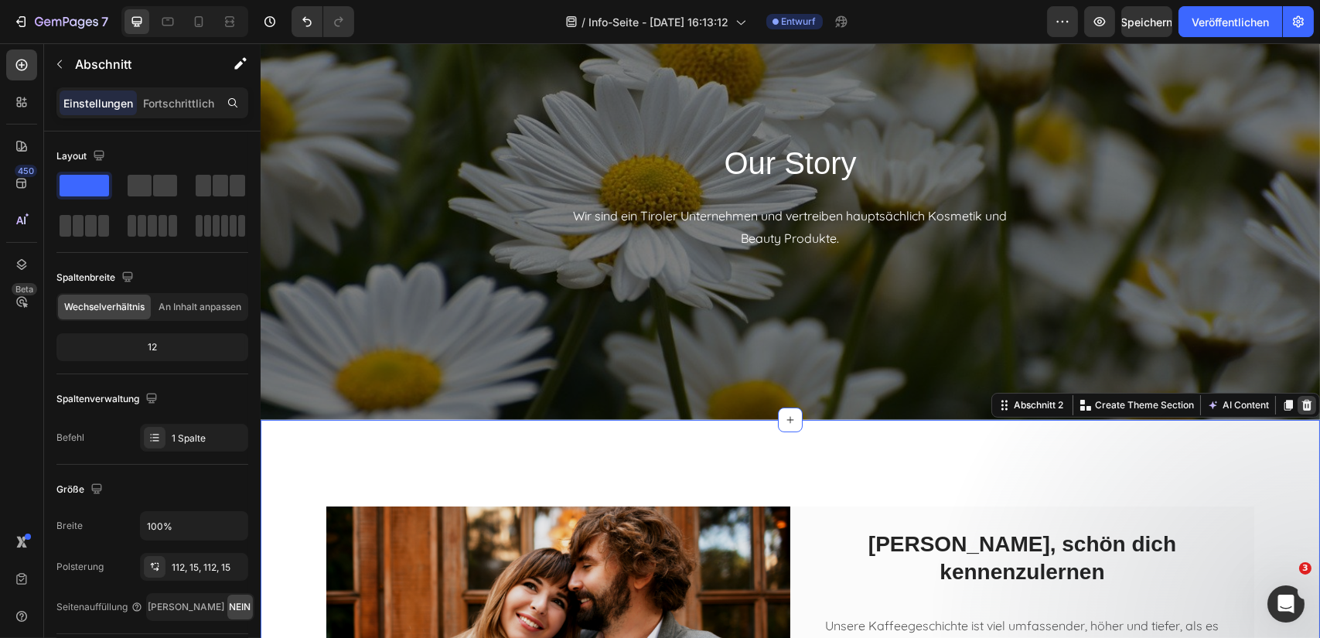
click at [1301, 408] on icon at bounding box center [1306, 404] width 10 height 11
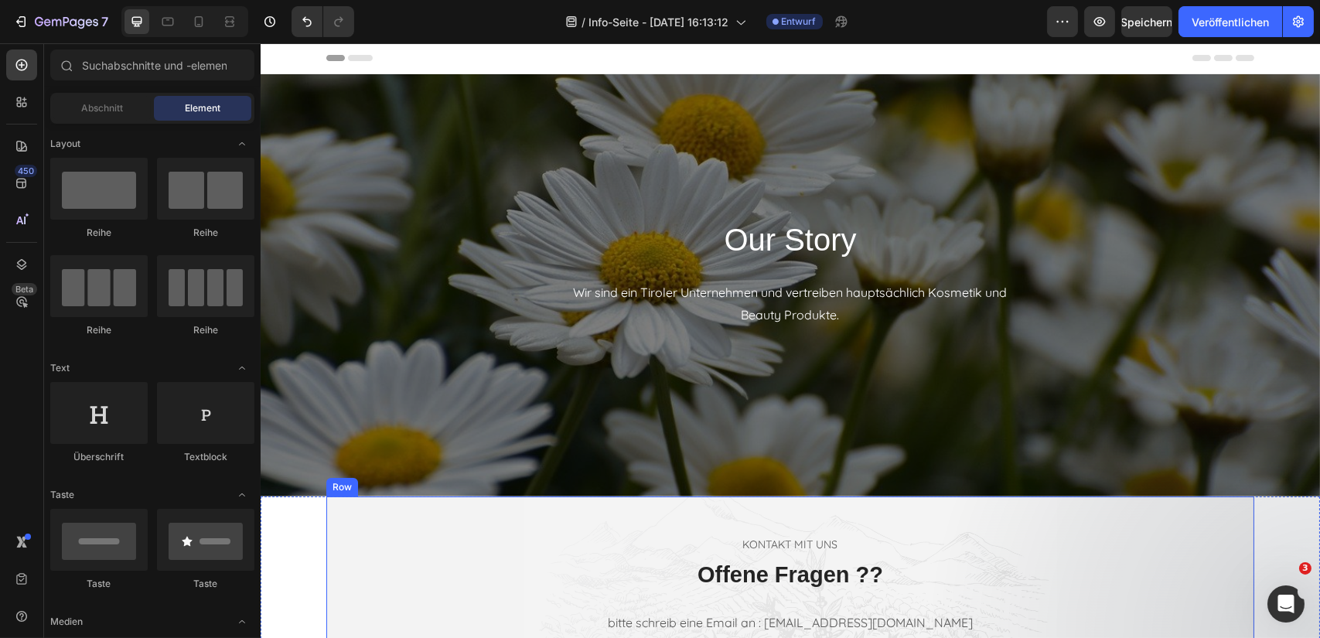
scroll to position [0, 0]
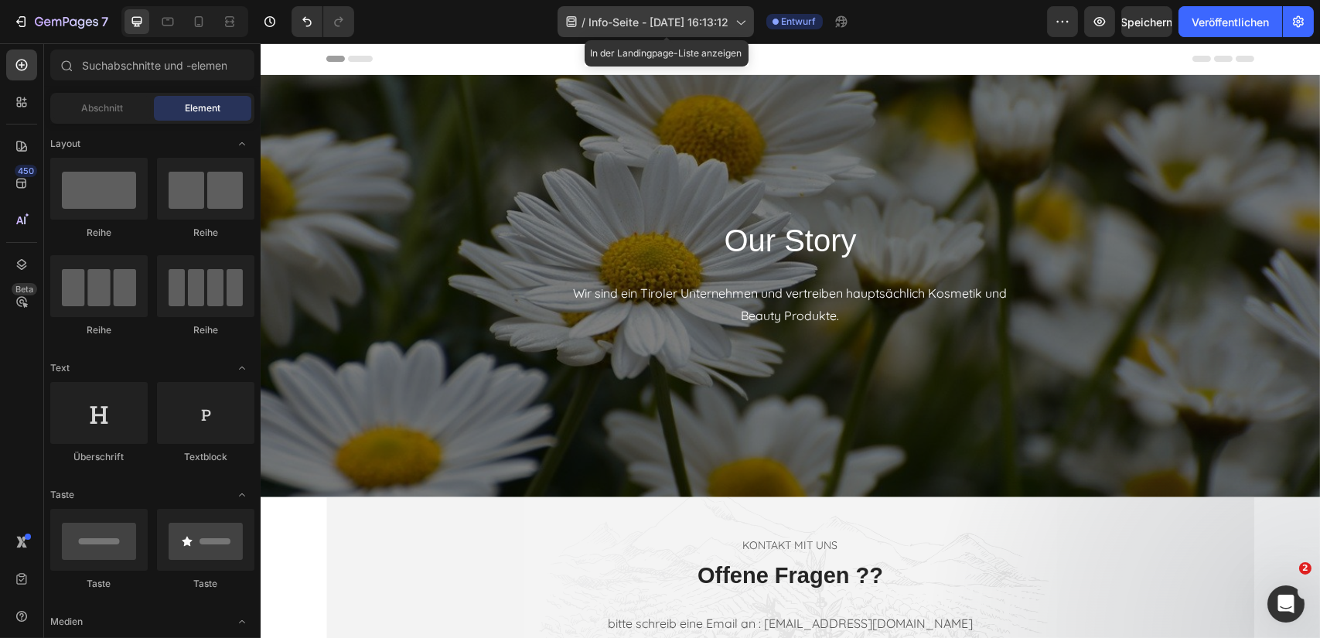
click at [748, 24] on icon at bounding box center [739, 21] width 15 height 15
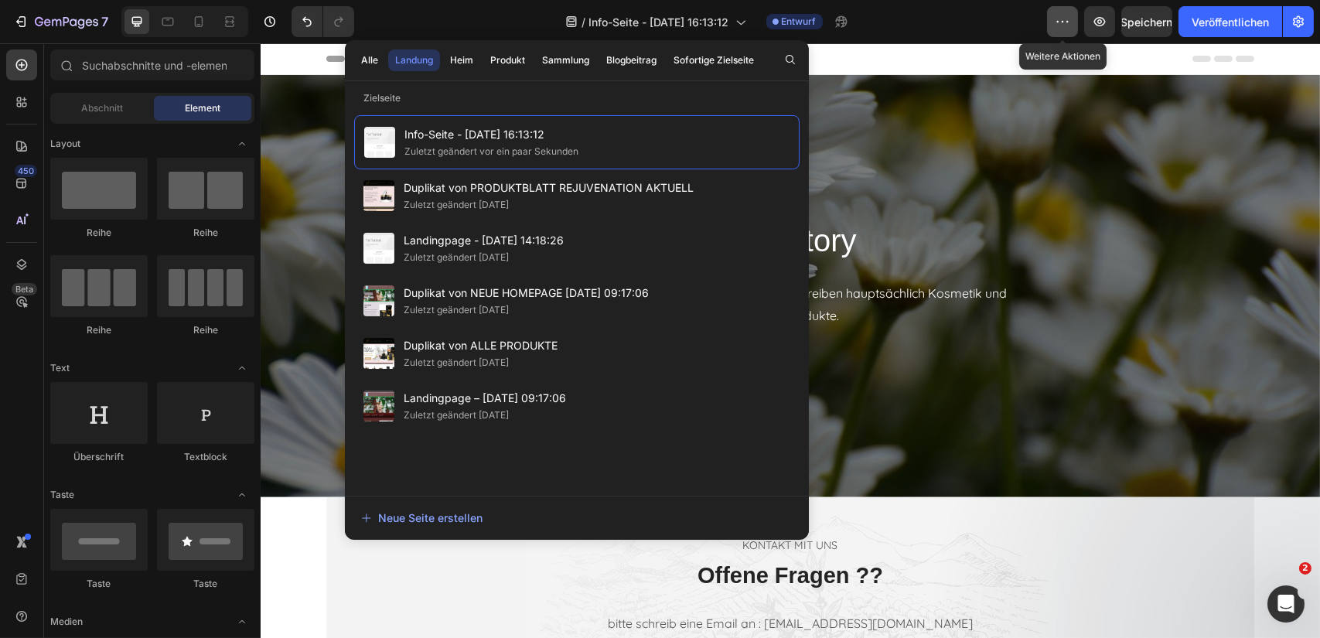
click at [1061, 15] on icon "button" at bounding box center [1061, 21] width 15 height 15
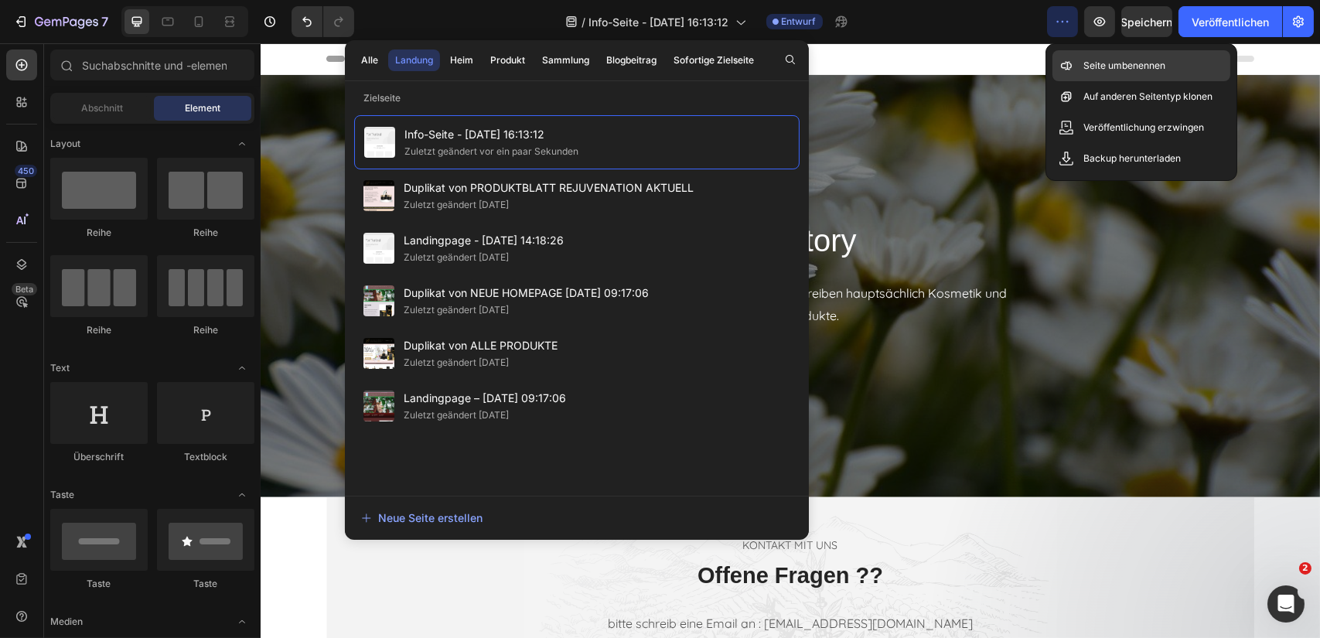
click at [1116, 70] on font "Seite umbenennen" at bounding box center [1124, 66] width 82 height 12
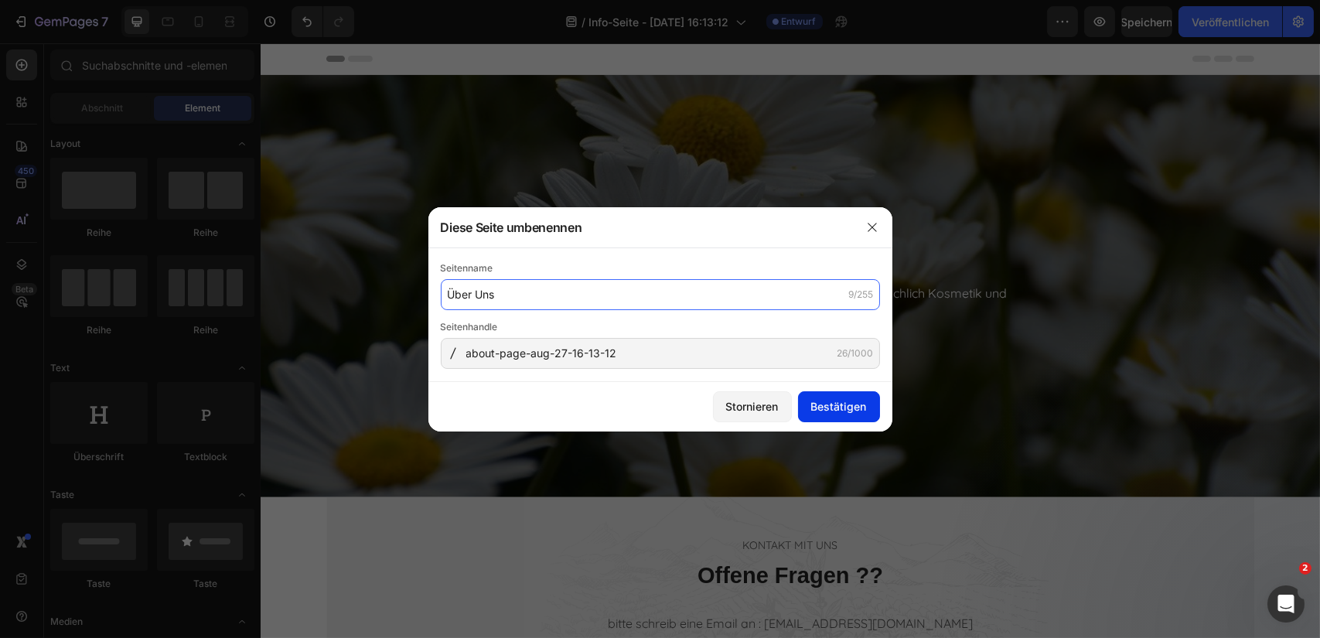
type input "Über Uns"
click at [830, 406] on font "Bestätigen" at bounding box center [839, 406] width 56 height 13
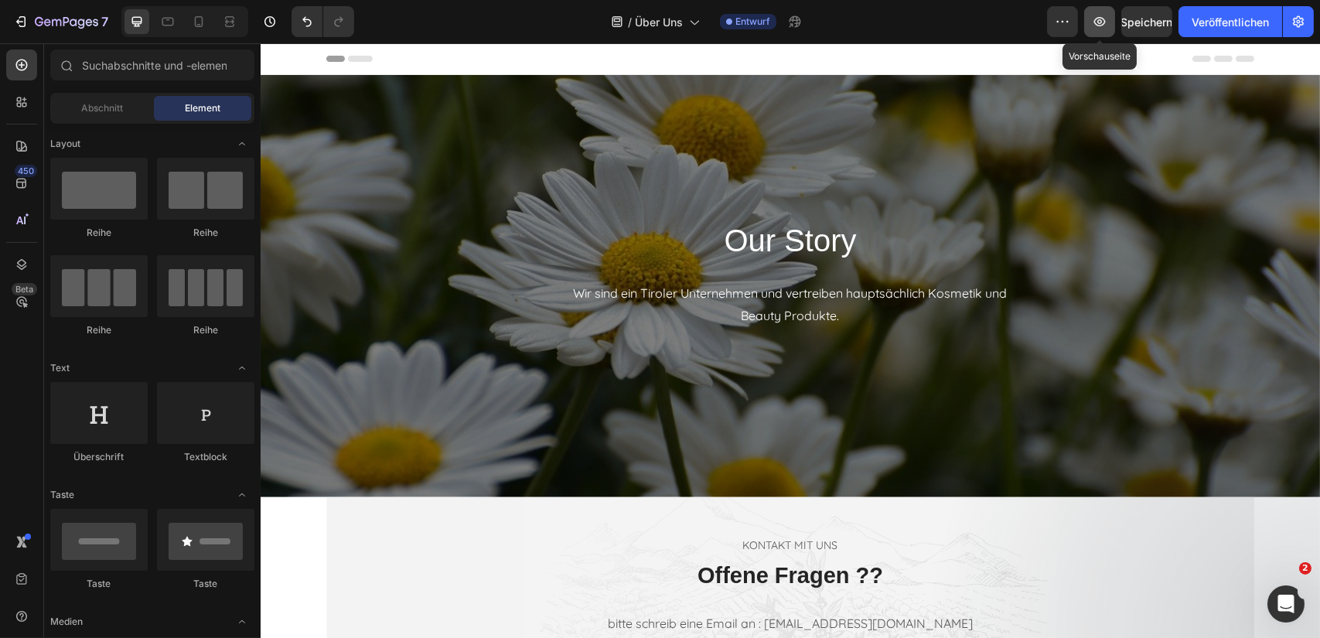
click at [1101, 22] on icon "button" at bounding box center [1099, 21] width 15 height 15
click at [792, 251] on p "Our Story" at bounding box center [790, 240] width 438 height 40
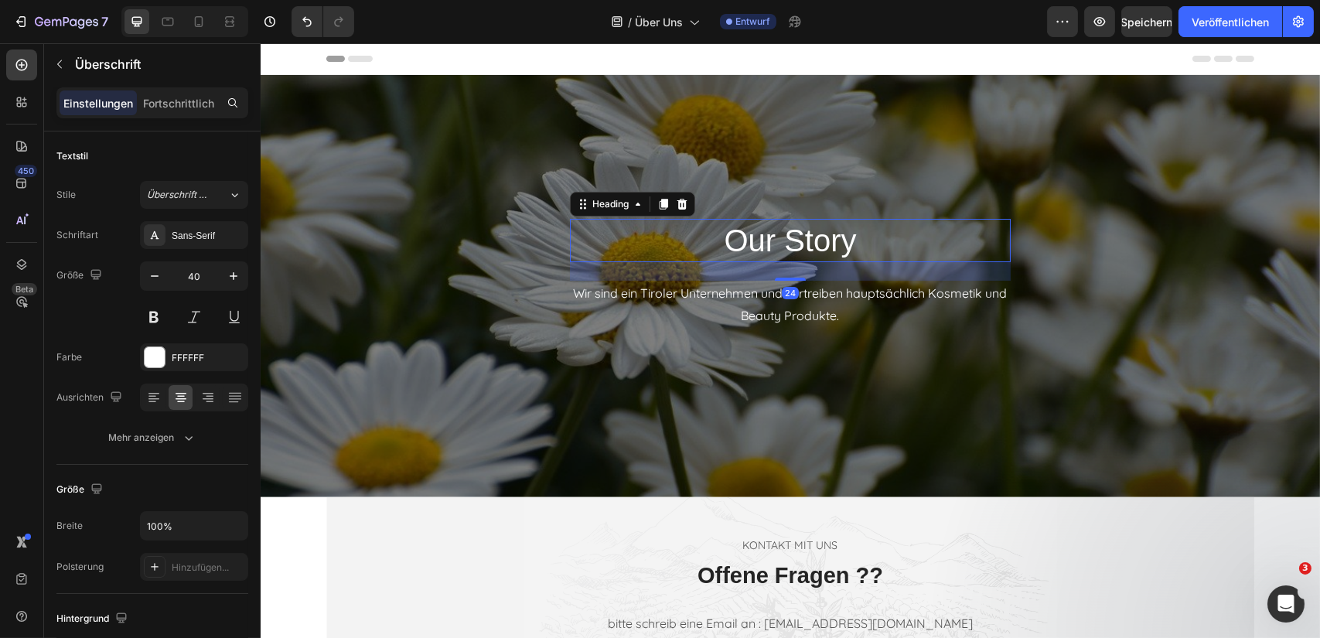
click at [843, 250] on p "Our Story" at bounding box center [790, 240] width 438 height 40
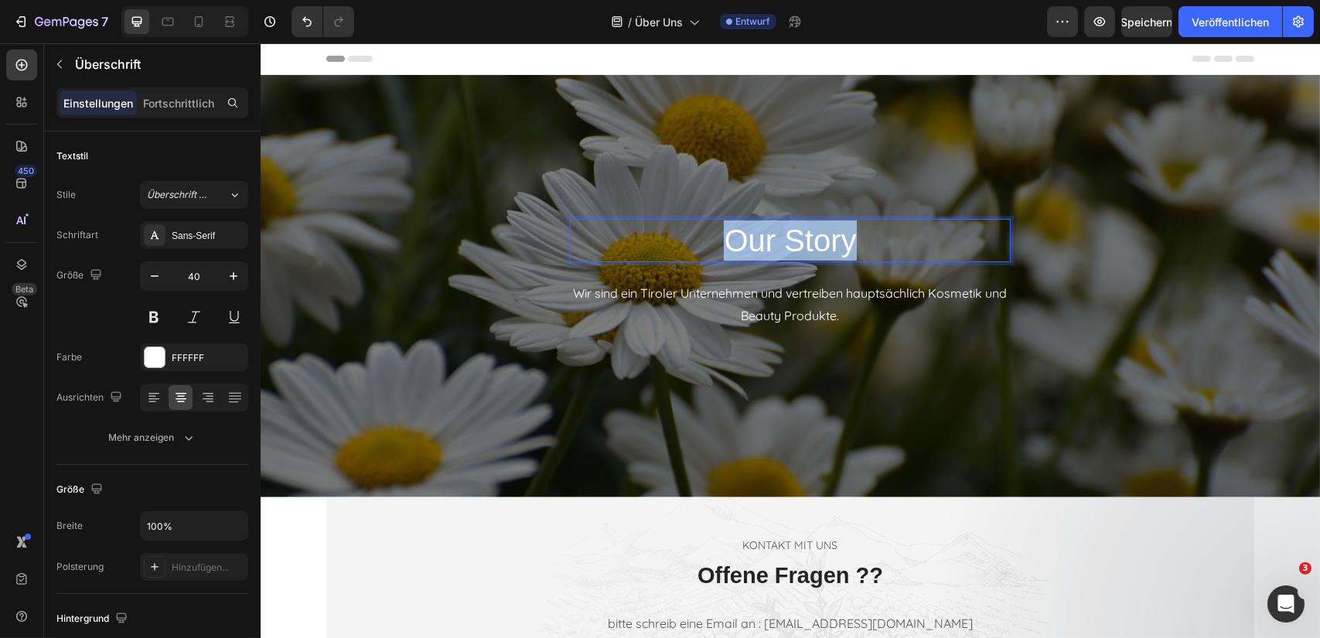
drag, startPoint x: 847, startPoint y: 248, endPoint x: 717, endPoint y: 251, distance: 129.9
click at [717, 251] on p "Our Story" at bounding box center [790, 240] width 438 height 40
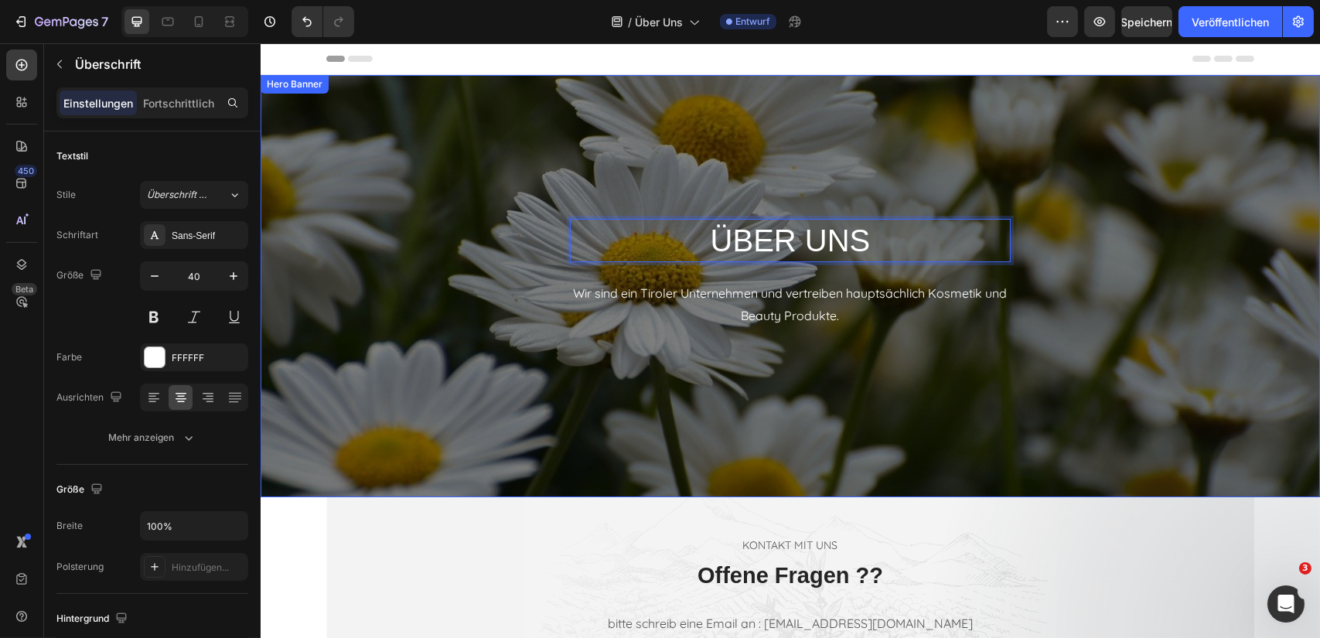
click at [1193, 209] on div "ÜBER UNS Heading 24 Wir sind ein Tiroler Unternehmen und vertreiben hauptsächli…" at bounding box center [789, 286] width 1059 height 422
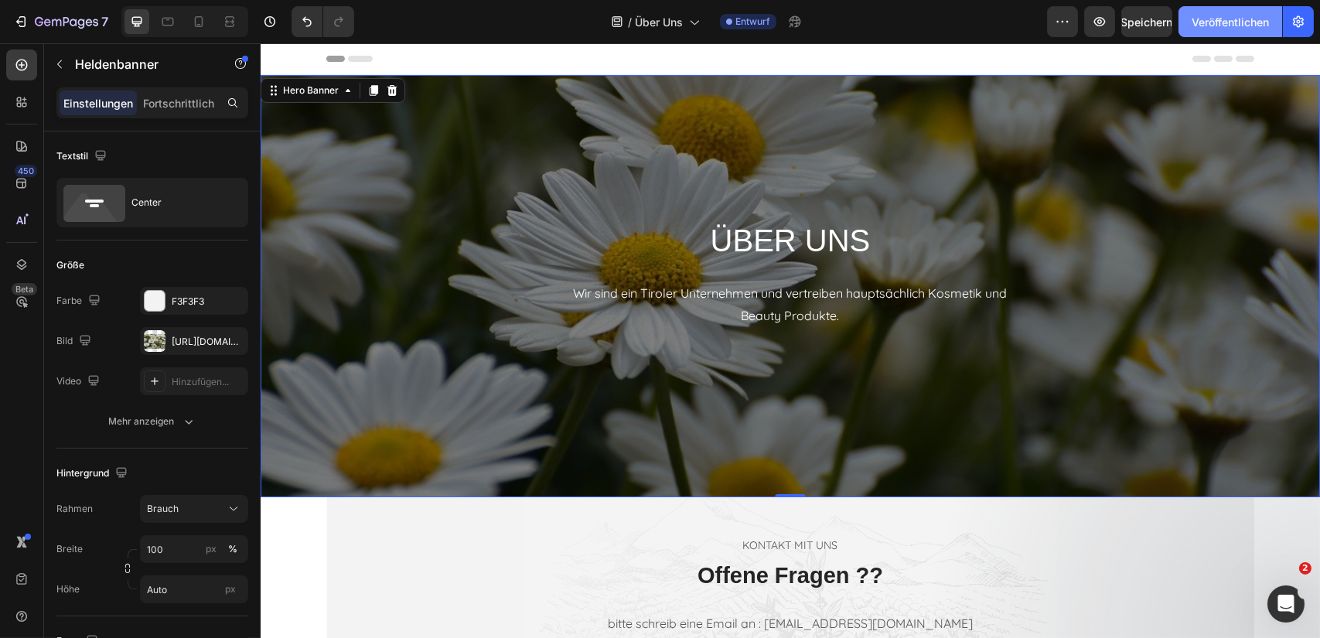
click at [1224, 19] on font "Veröffentlichen" at bounding box center [1229, 21] width 77 height 13
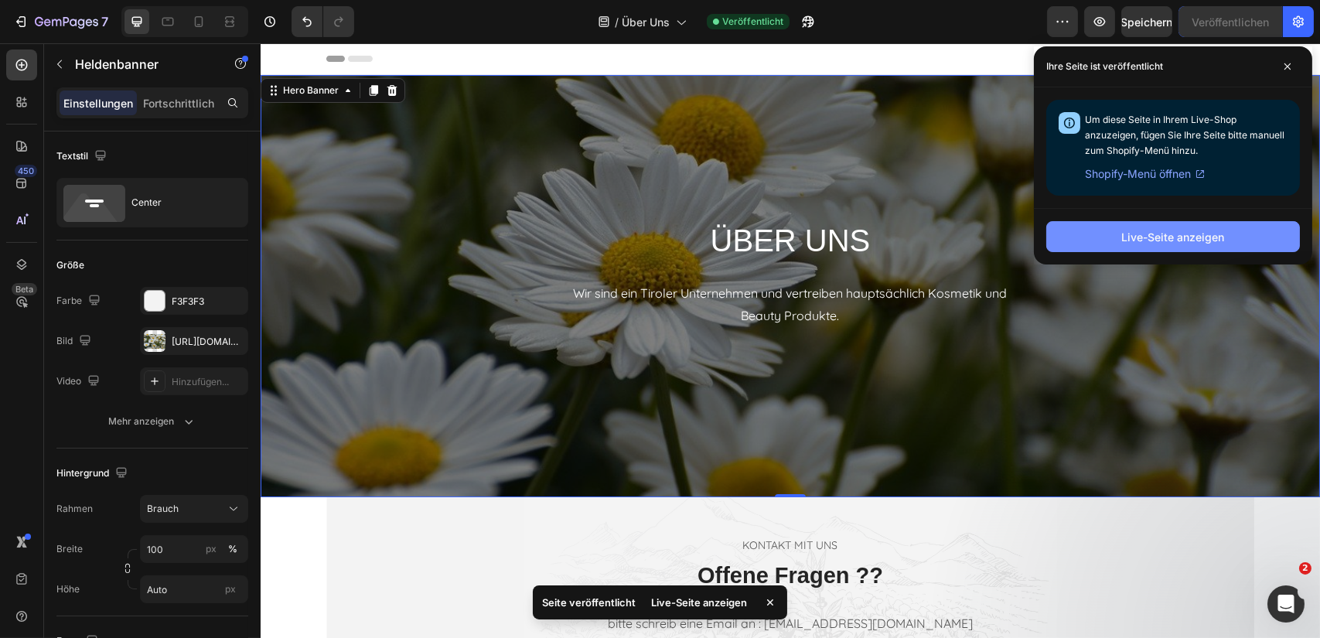
click at [1167, 240] on font "Live-Seite anzeigen" at bounding box center [1173, 236] width 103 height 13
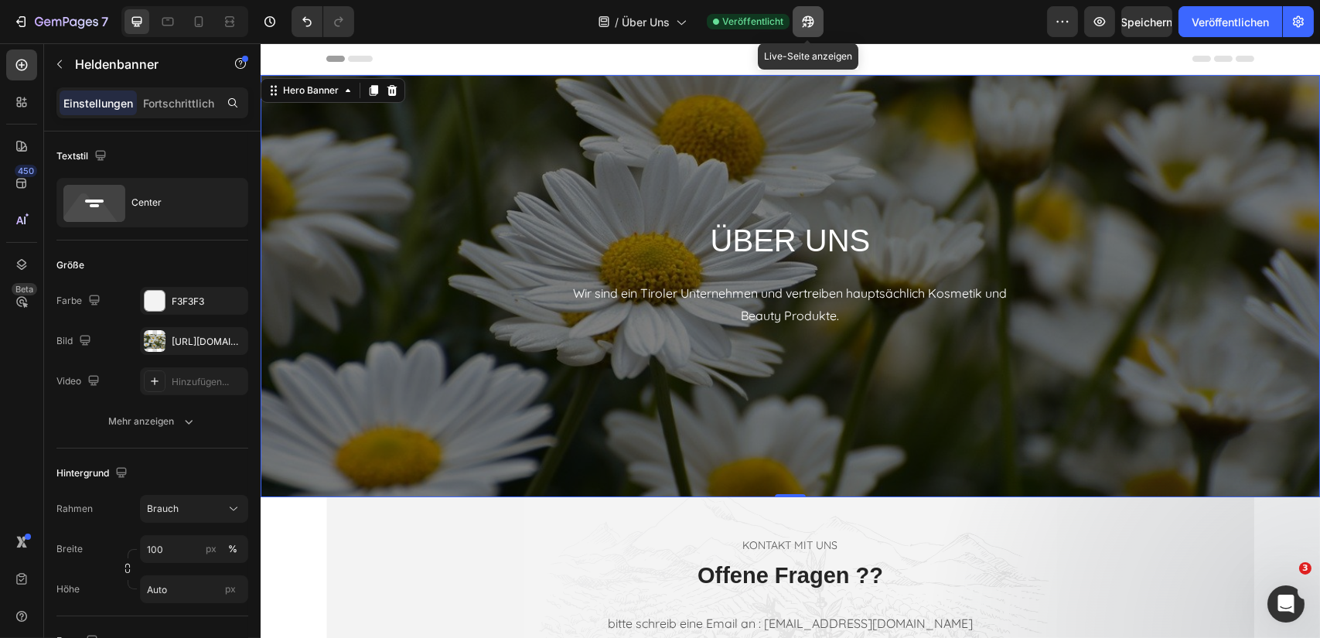
click at [806, 26] on icon "button" at bounding box center [804, 25] width 4 height 4
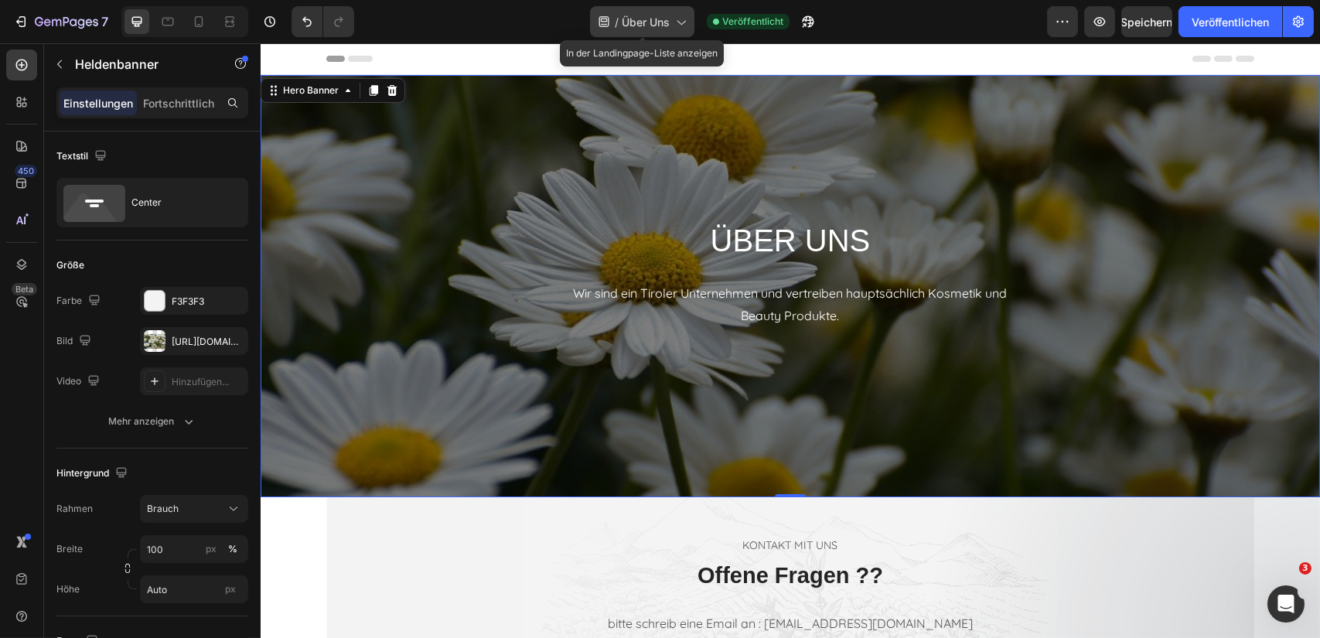
click at [683, 22] on icon at bounding box center [681, 23] width 9 height 5
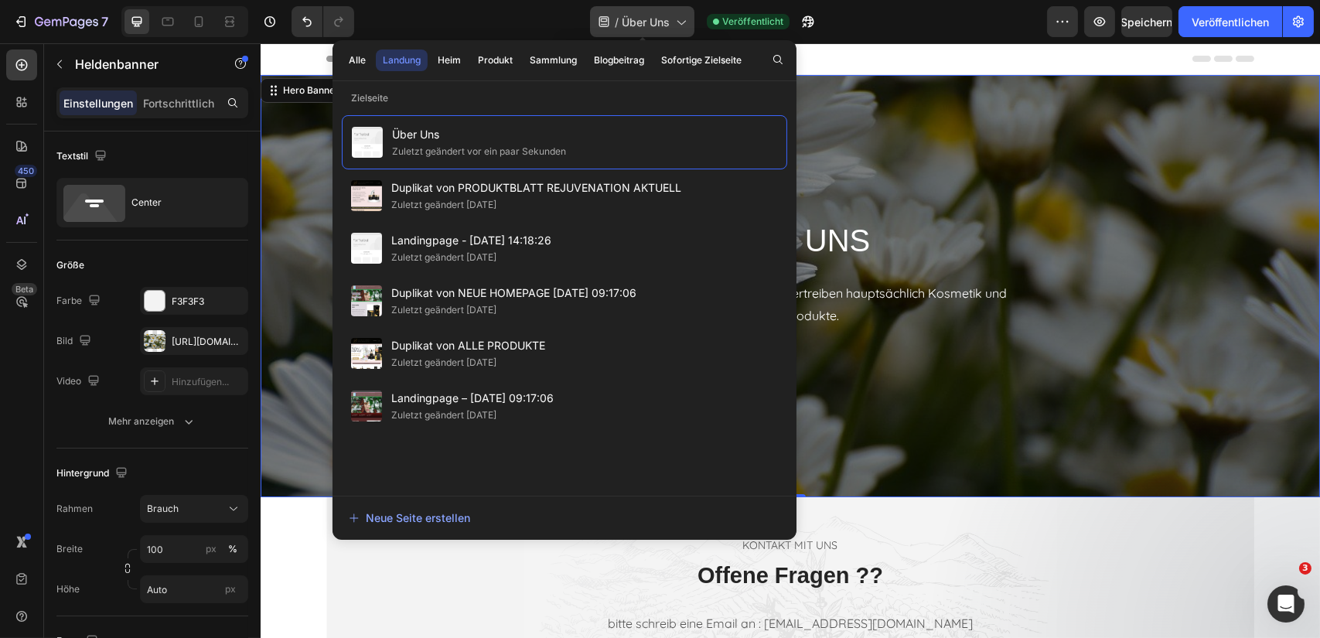
click at [683, 22] on icon at bounding box center [681, 23] width 9 height 5
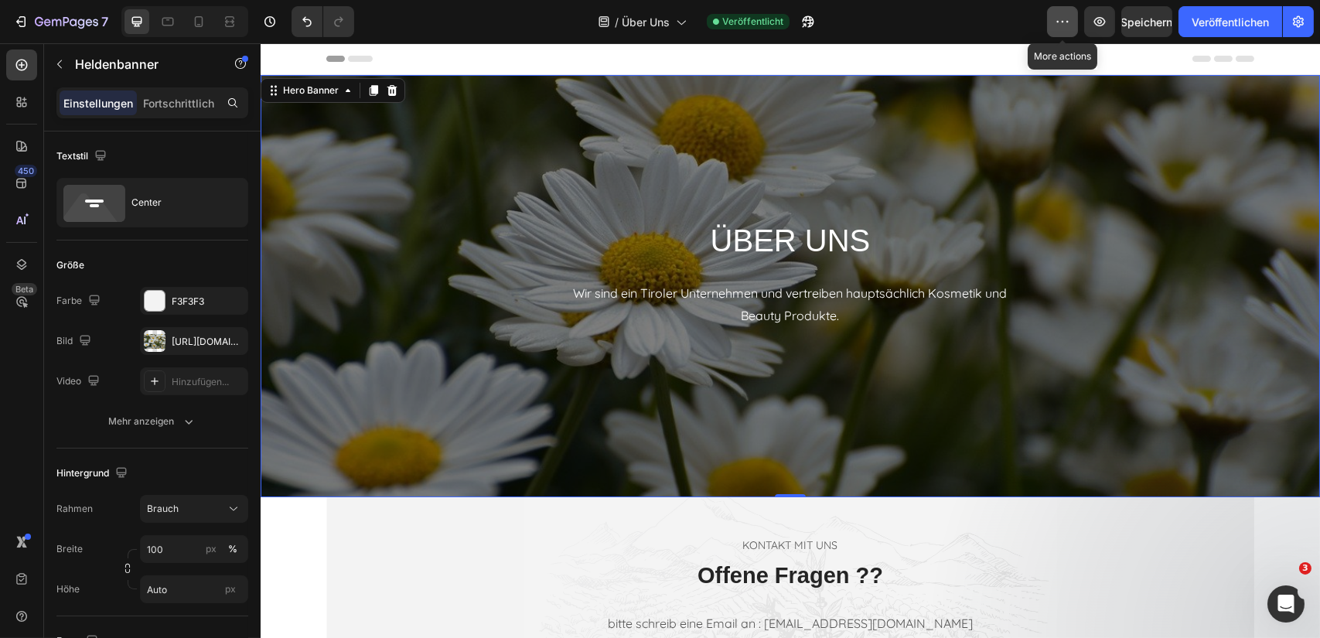
click at [1054, 26] on icon "button" at bounding box center [1061, 21] width 15 height 15
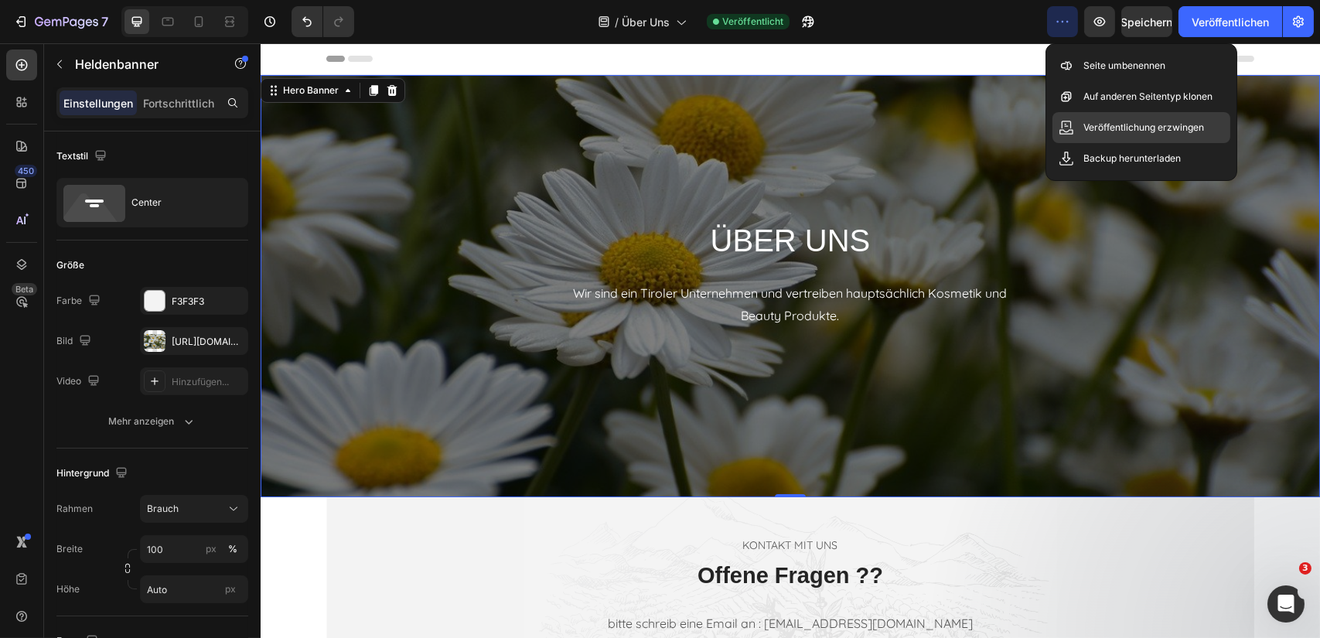
click at [1146, 130] on font "Veröffentlichung erzwingen" at bounding box center [1143, 127] width 121 height 12
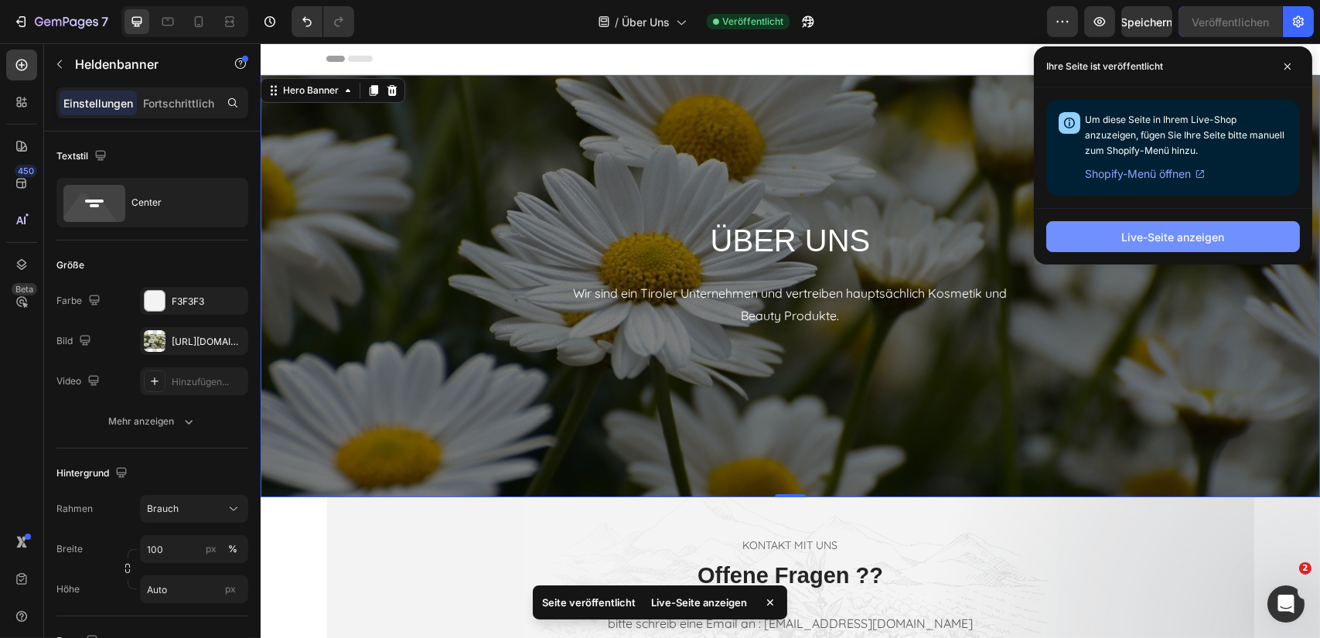
click at [1166, 242] on font "Live-Seite anzeigen" at bounding box center [1173, 236] width 103 height 13
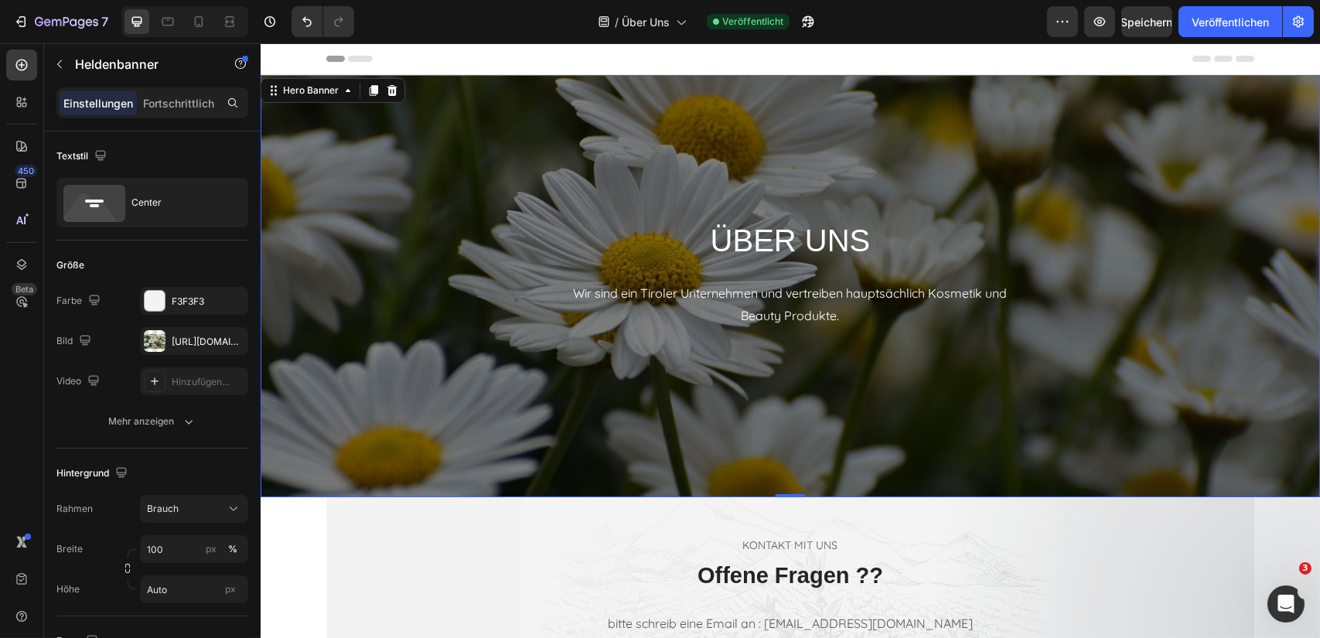
click at [521, 384] on div "ÜBER UNS Heading Wir sind ein Tiroler Unternehmen und vertreiben hauptsächlich …" at bounding box center [789, 286] width 1059 height 422
click at [1098, 19] on icon "button" at bounding box center [1100, 21] width 12 height 9
click at [806, 21] on icon "button" at bounding box center [807, 21] width 15 height 15
click at [1059, 22] on icon "button" at bounding box center [1061, 21] width 15 height 15
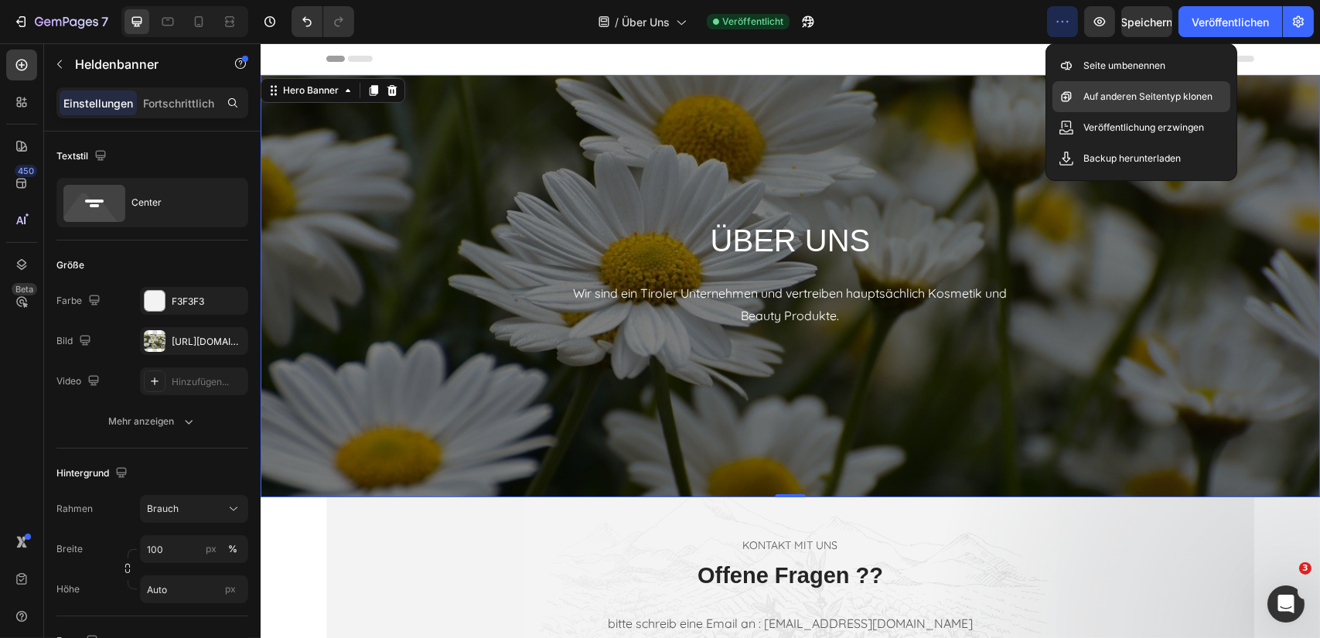
click at [1128, 97] on font "Auf anderen Seitentyp klonen" at bounding box center [1147, 96] width 129 height 12
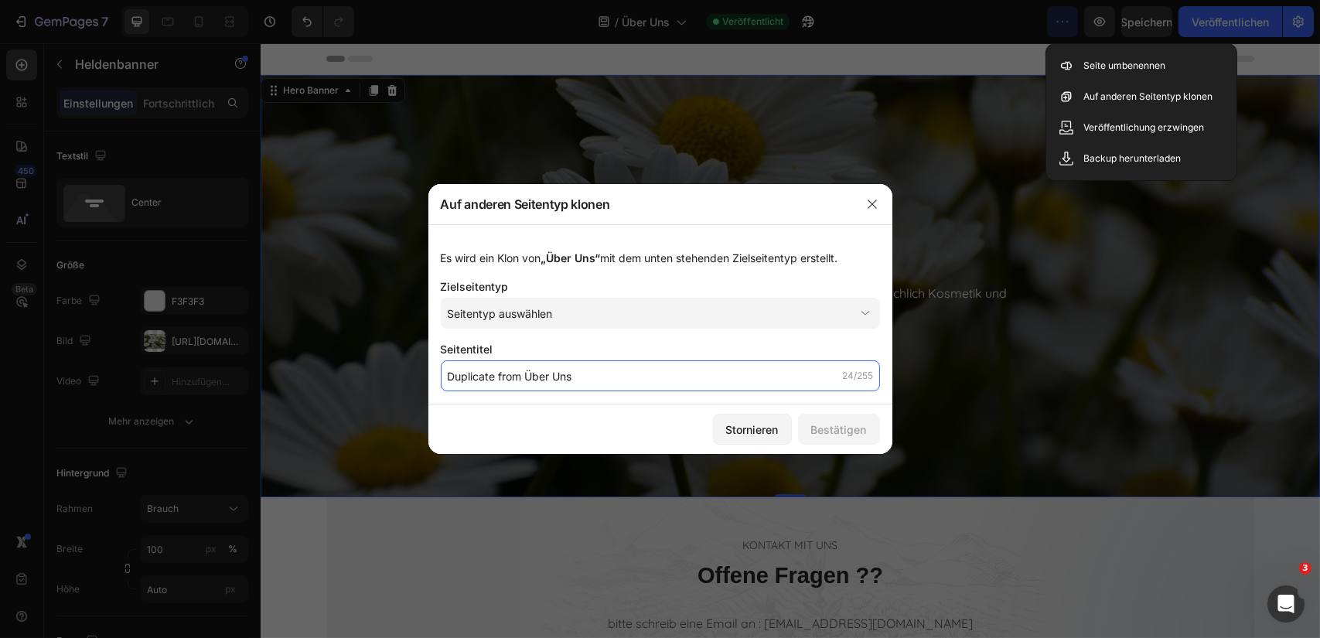
click at [523, 375] on input "Duplicate from Über Uns" at bounding box center [660, 375] width 439 height 31
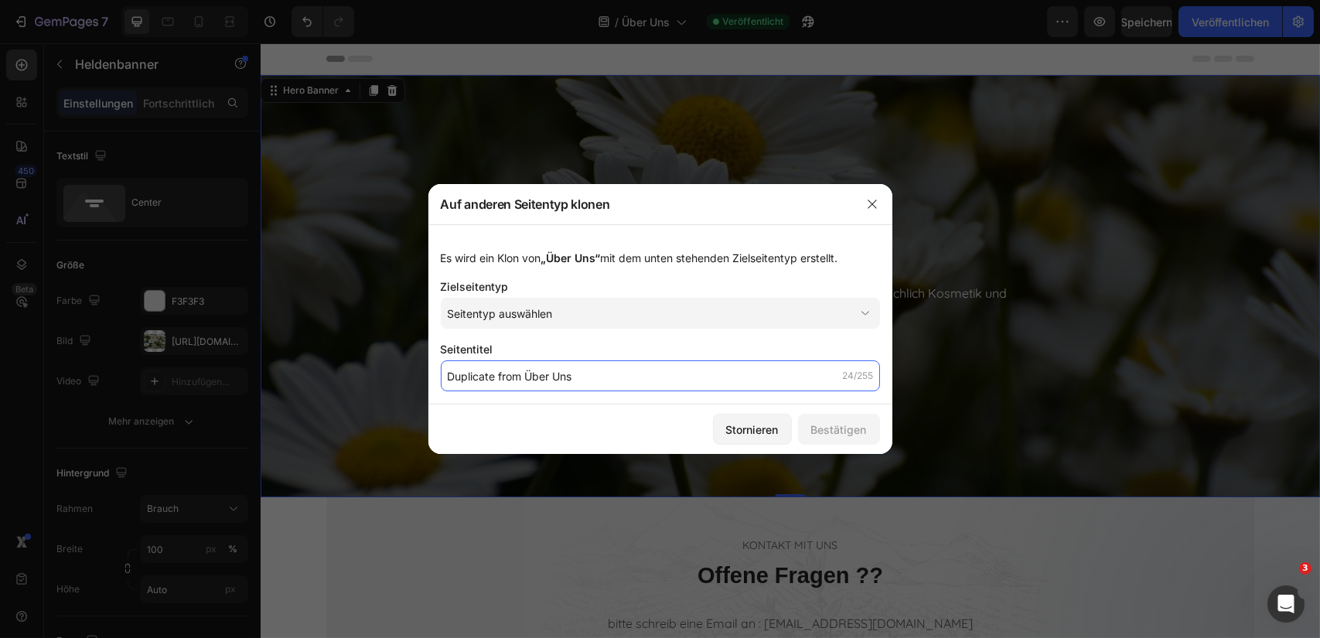
click at [523, 375] on input "Duplicate from Über Uns" at bounding box center [660, 375] width 439 height 31
drag, startPoint x: 523, startPoint y: 375, endPoint x: 372, endPoint y: 373, distance: 151.5
click at [372, 373] on div "Auf anderen Seitentyp klonen Es wird ein Klon von „Über Uns“ mit dem unten steh…" at bounding box center [660, 319] width 1320 height 638
click at [492, 378] on input "wir über Über Uns" at bounding box center [660, 375] width 439 height 31
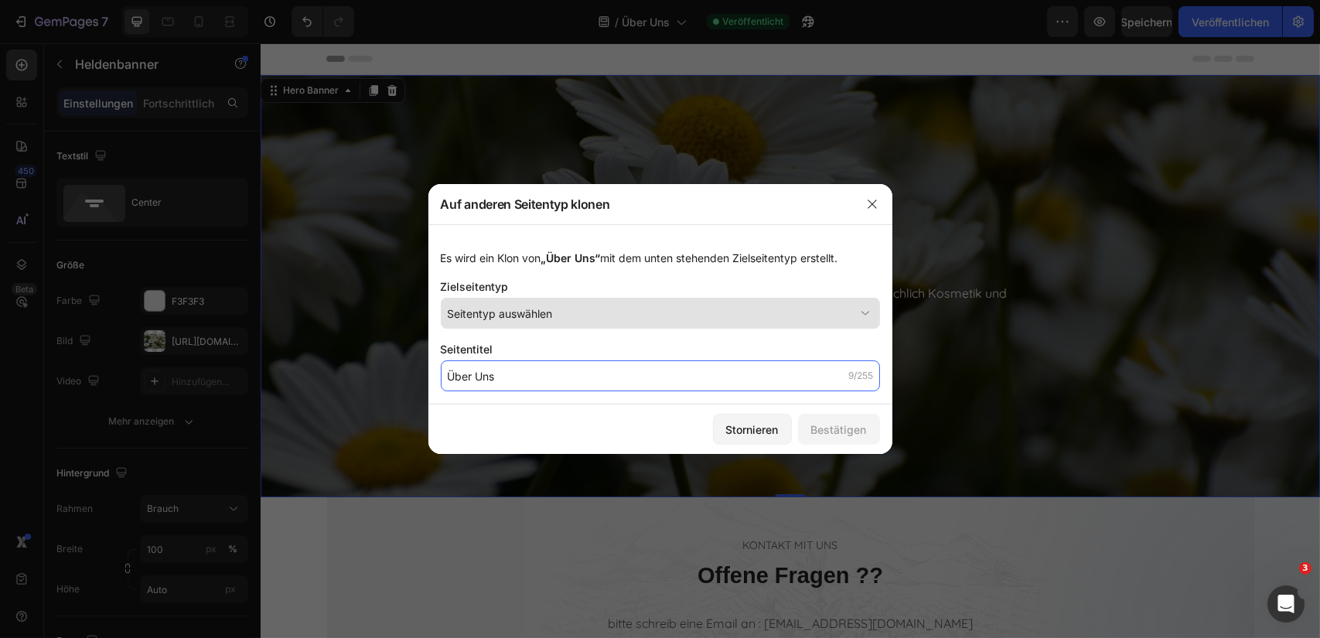
type input "Über Uns"
click at [863, 315] on icon at bounding box center [864, 312] width 15 height 15
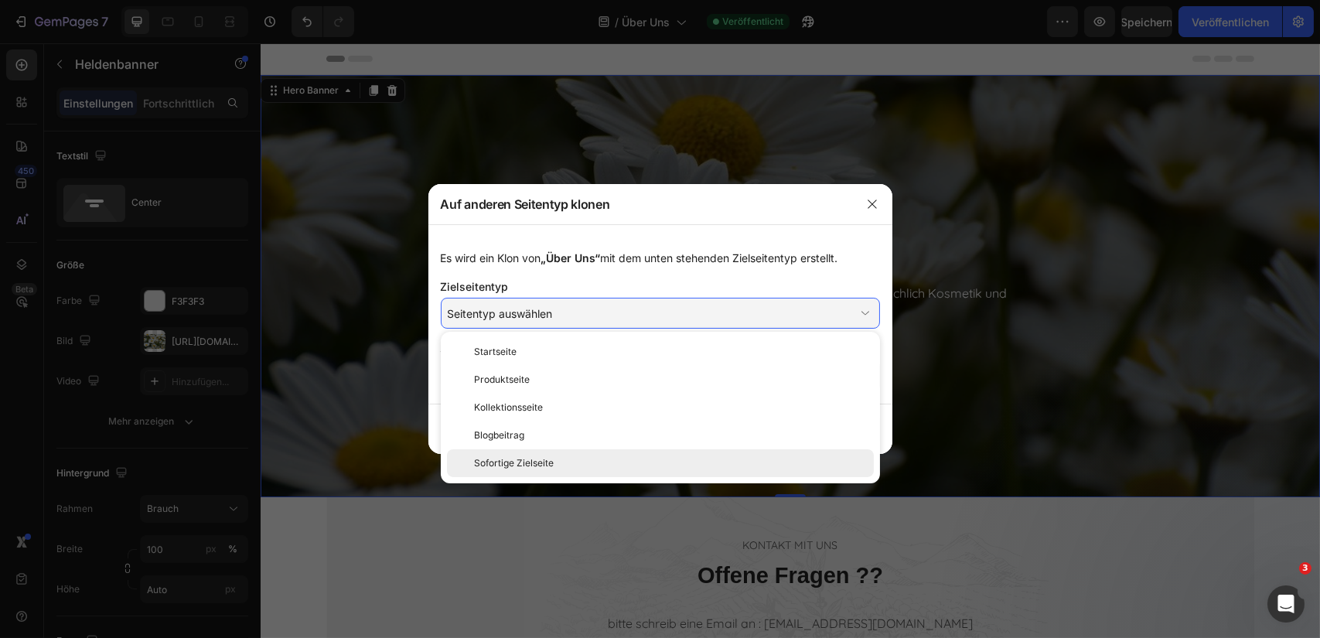
click at [535, 466] on font "Sofortige Zielseite" at bounding box center [515, 463] width 80 height 12
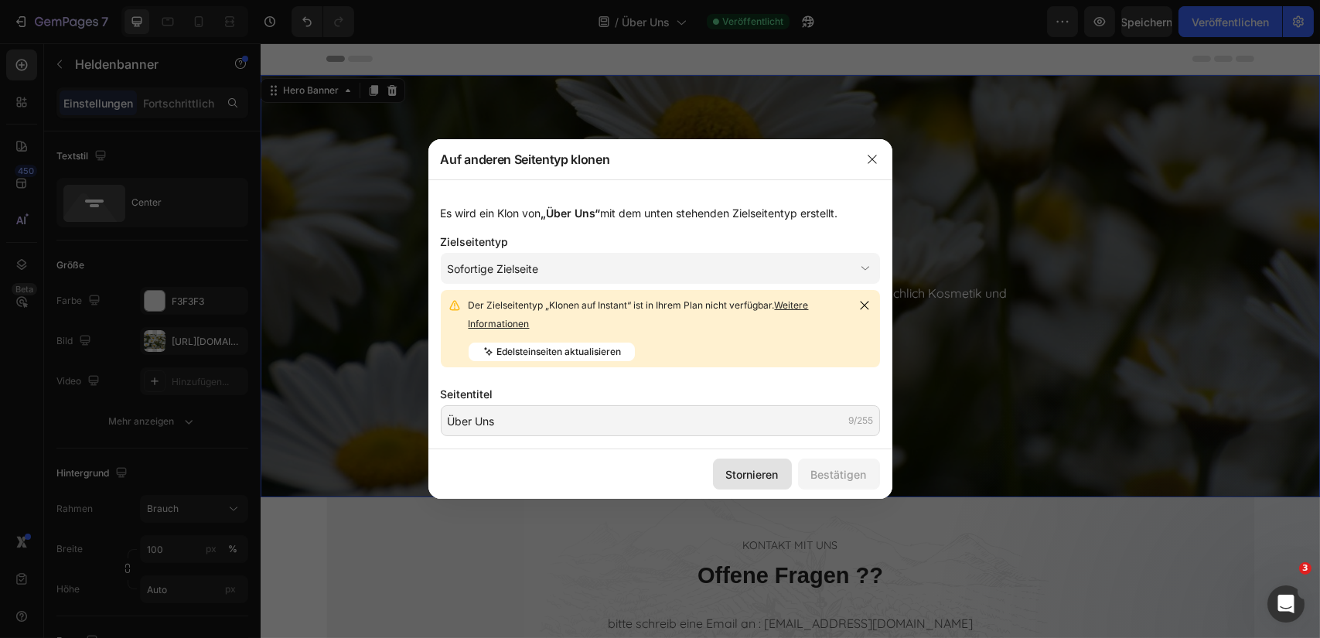
click at [765, 476] on font "Stornieren" at bounding box center [752, 474] width 53 height 13
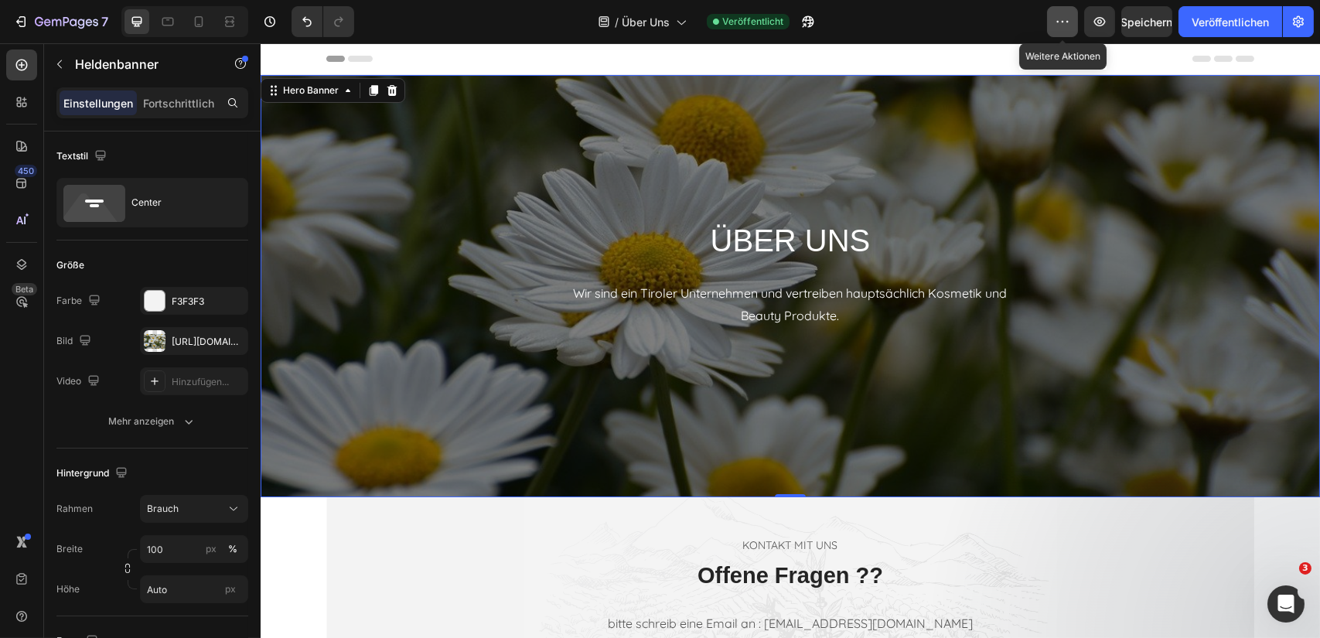
click at [1055, 26] on icon "button" at bounding box center [1061, 21] width 15 height 15
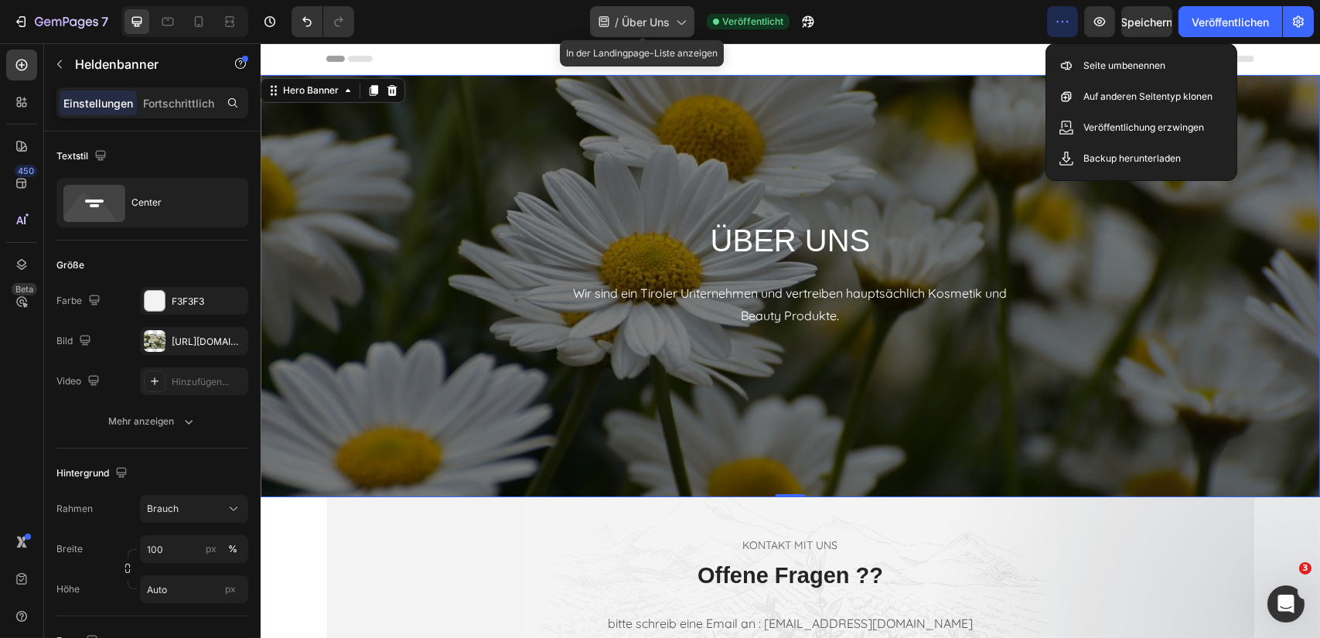
click at [683, 21] on icon at bounding box center [680, 21] width 15 height 15
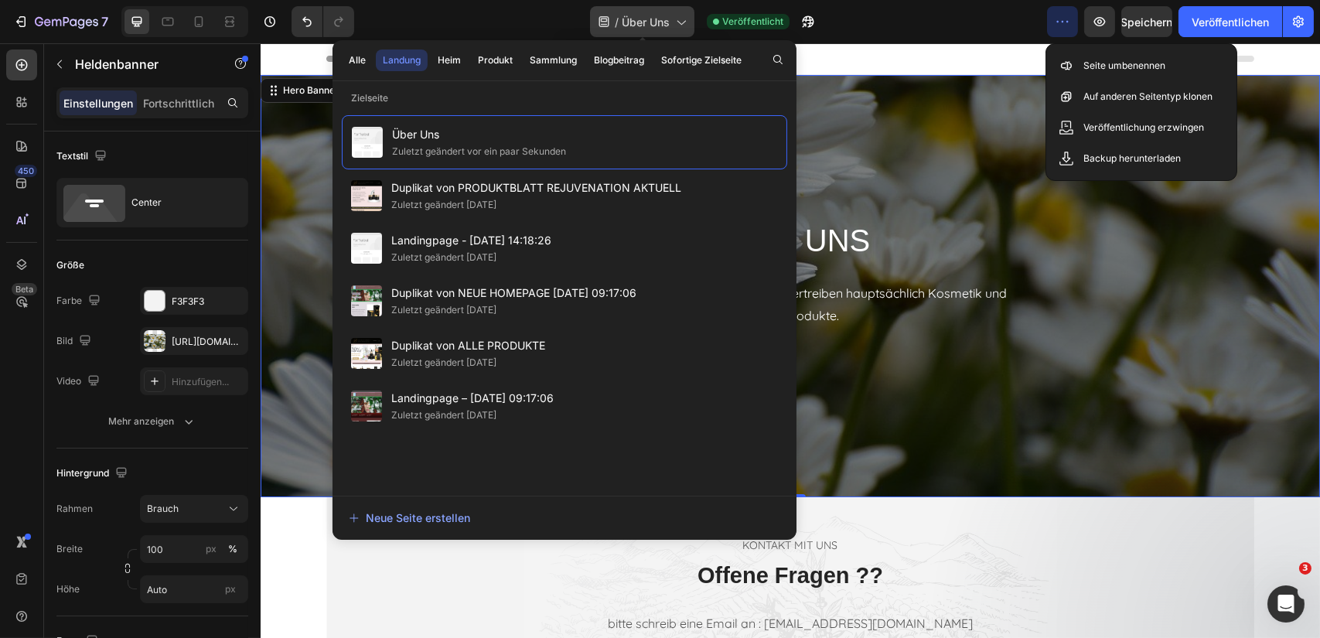
click at [683, 21] on icon at bounding box center [680, 21] width 15 height 15
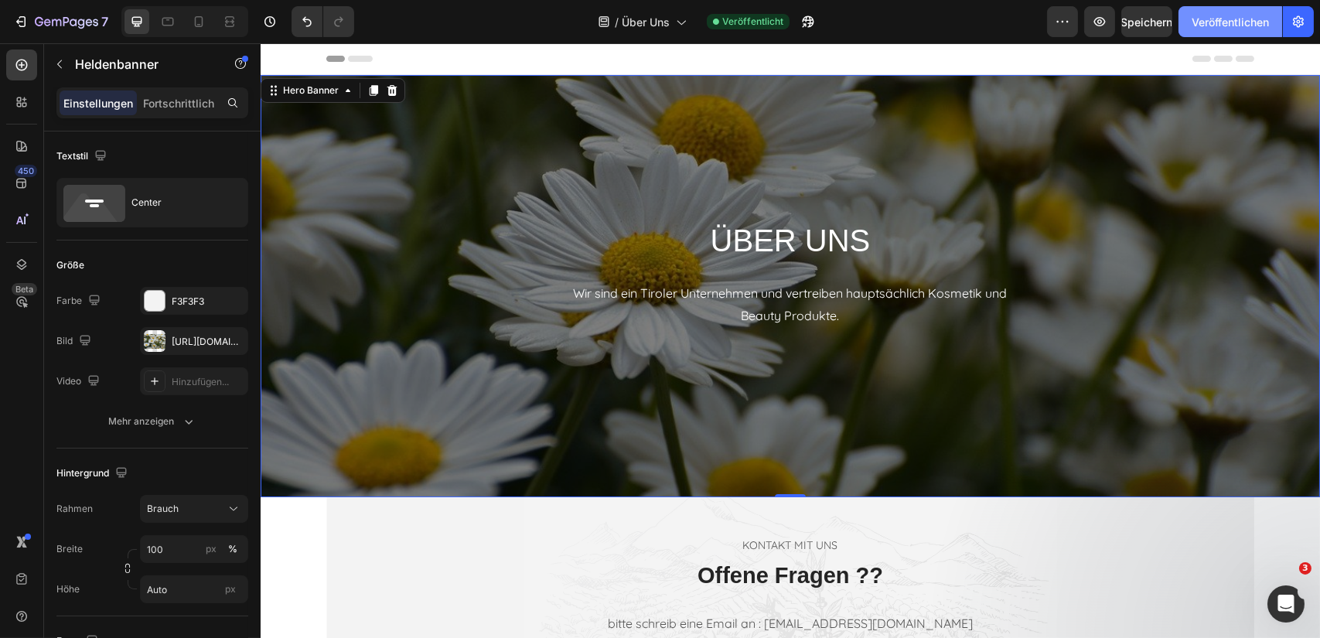
click at [1214, 26] on font "Veröffentlichen" at bounding box center [1229, 21] width 77 height 13
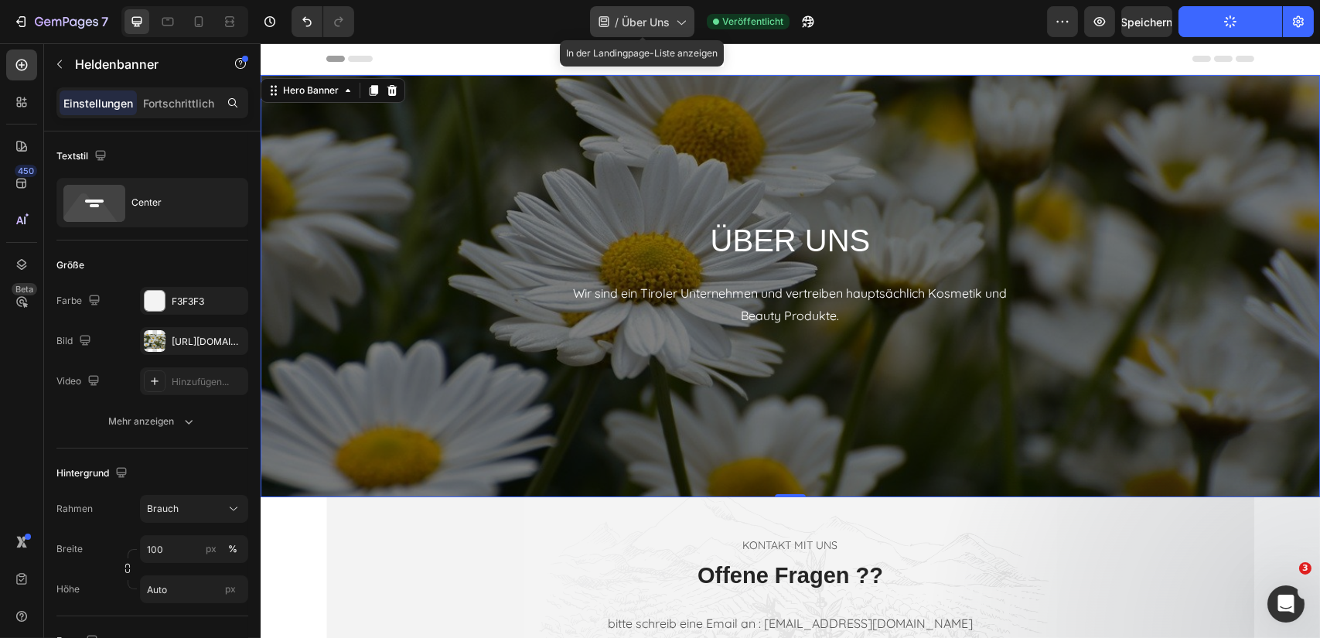
click at [680, 26] on icon at bounding box center [680, 21] width 15 height 15
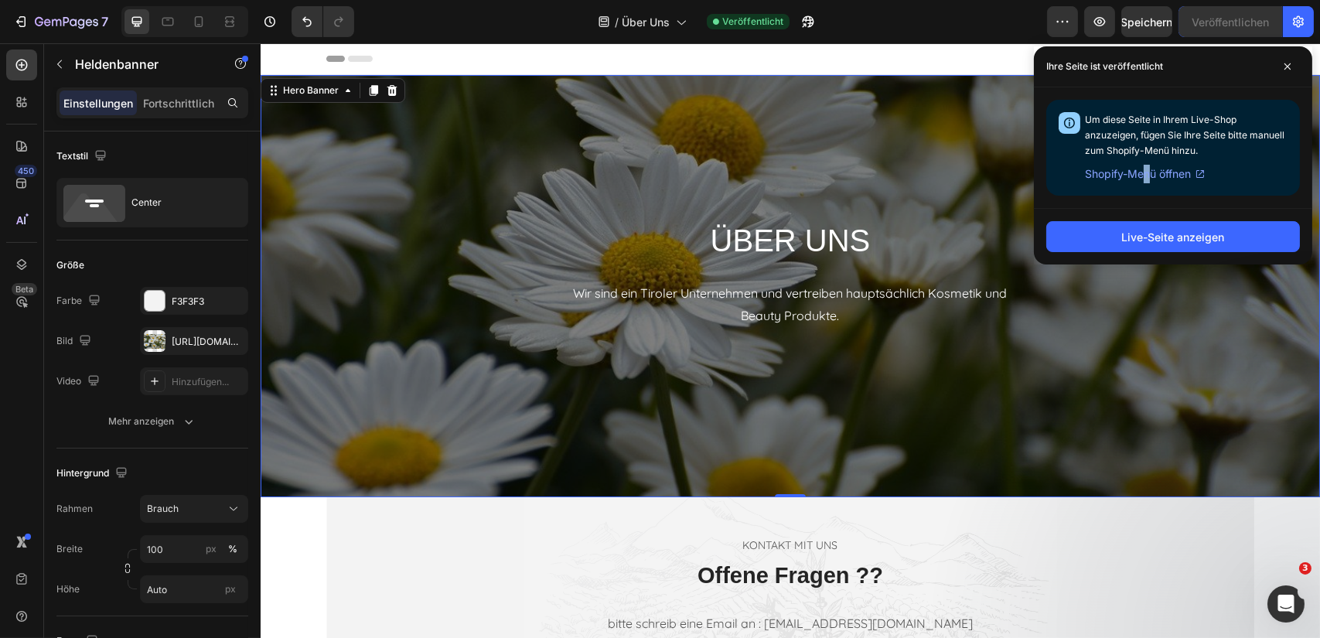
click at [1147, 175] on font "Shopify-Menü öffnen" at bounding box center [1138, 173] width 106 height 13
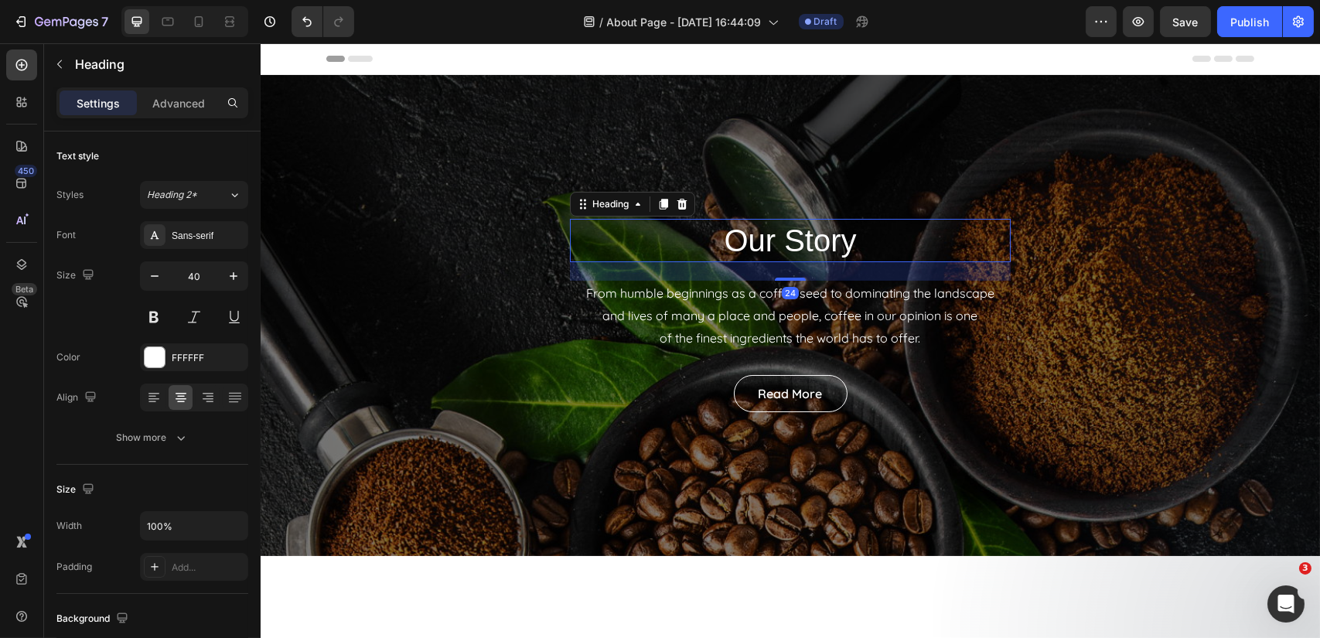
click at [859, 234] on p "Our Story" at bounding box center [790, 240] width 438 height 40
click at [858, 239] on p "Our Story" at bounding box center [790, 240] width 438 height 40
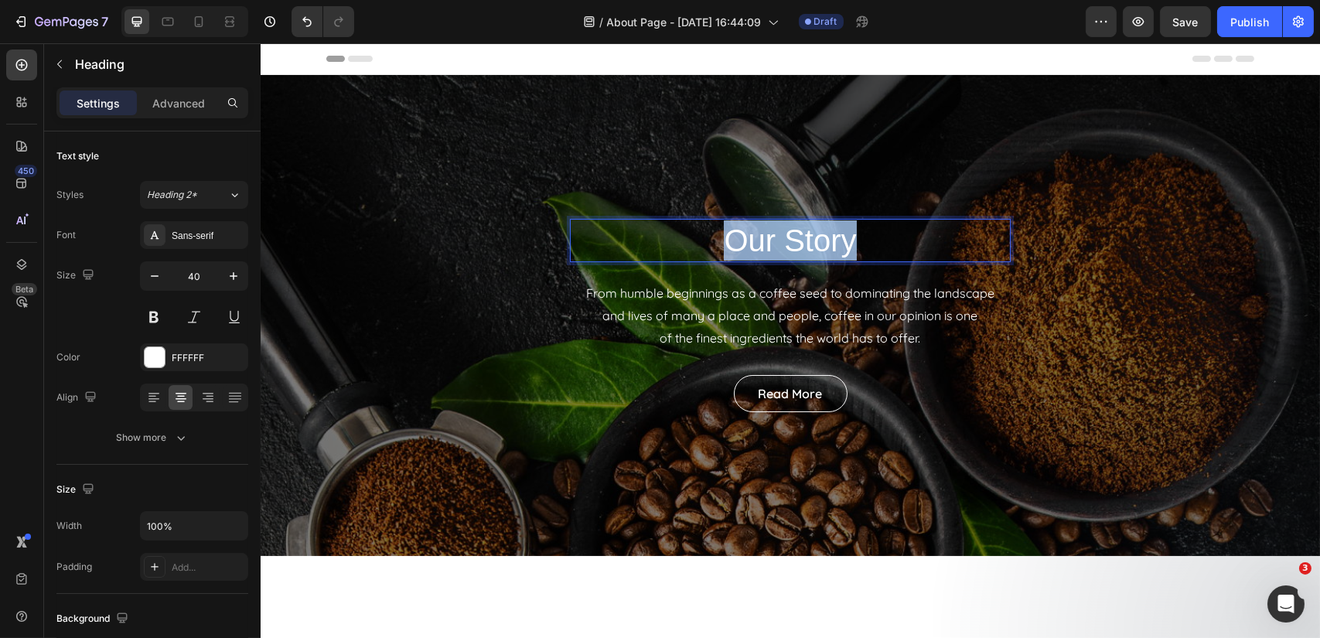
drag, startPoint x: 858, startPoint y: 239, endPoint x: 723, endPoint y: 236, distance: 135.3
click at [723, 236] on p "Our Story" at bounding box center [790, 240] width 438 height 40
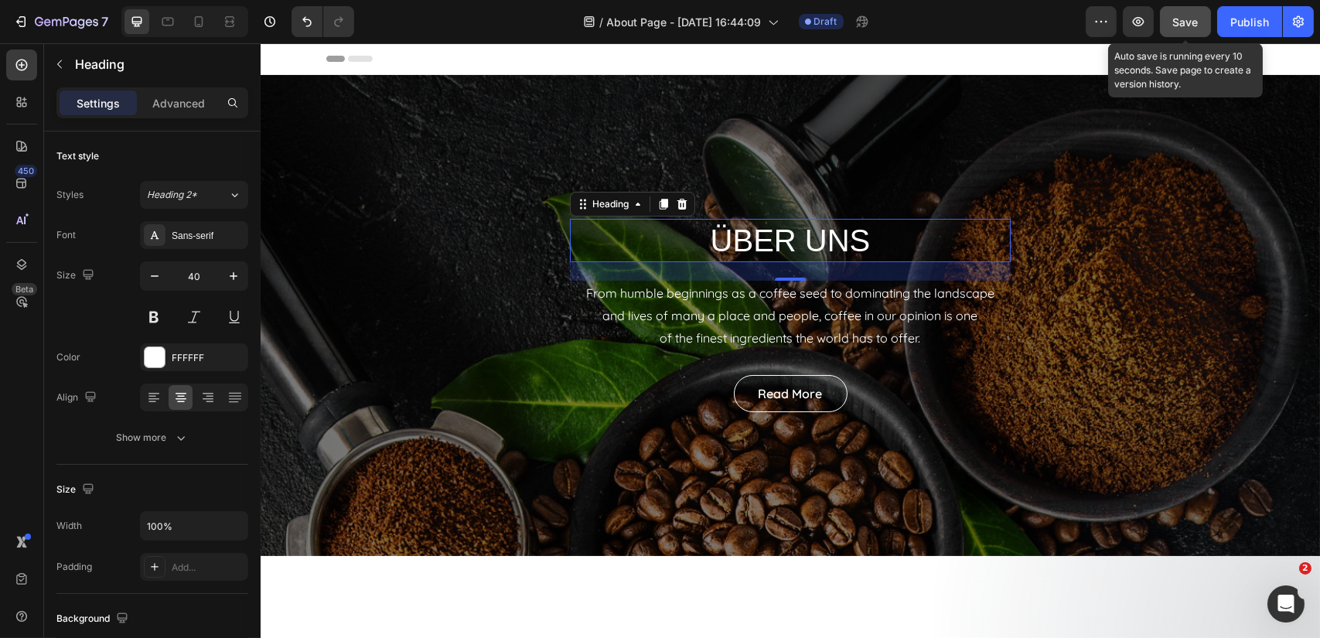
click at [1176, 22] on span "Save" at bounding box center [1186, 21] width 26 height 13
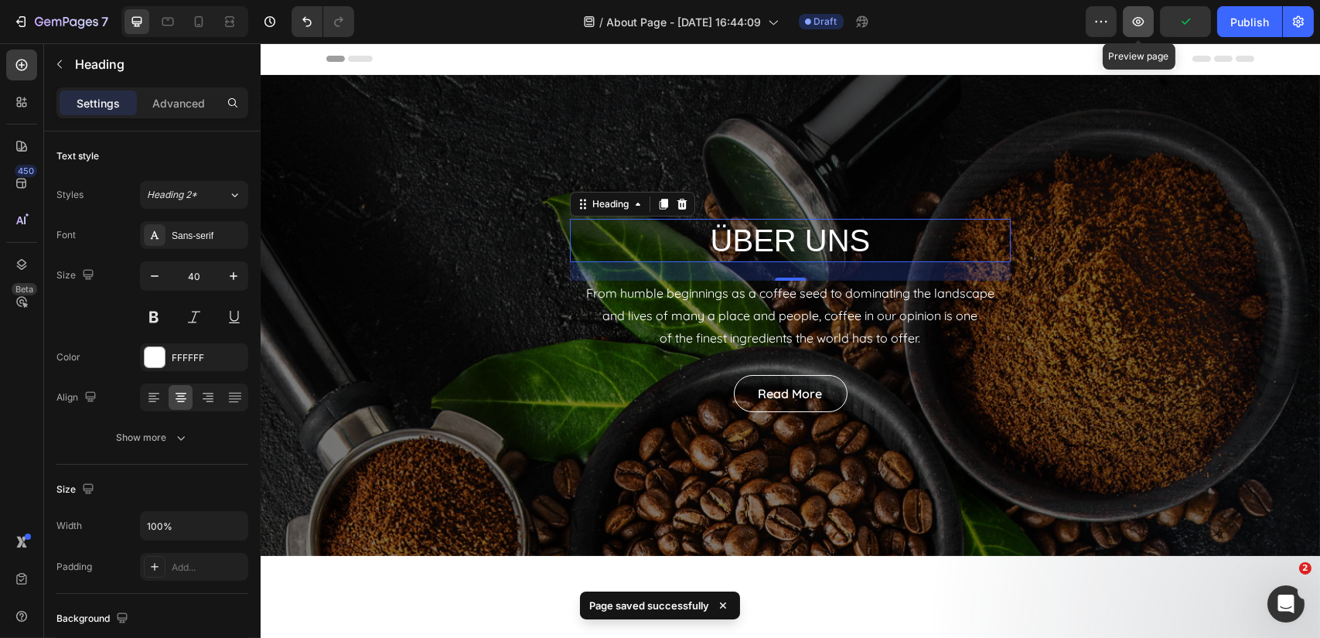
click at [1140, 24] on icon "button" at bounding box center [1137, 21] width 15 height 15
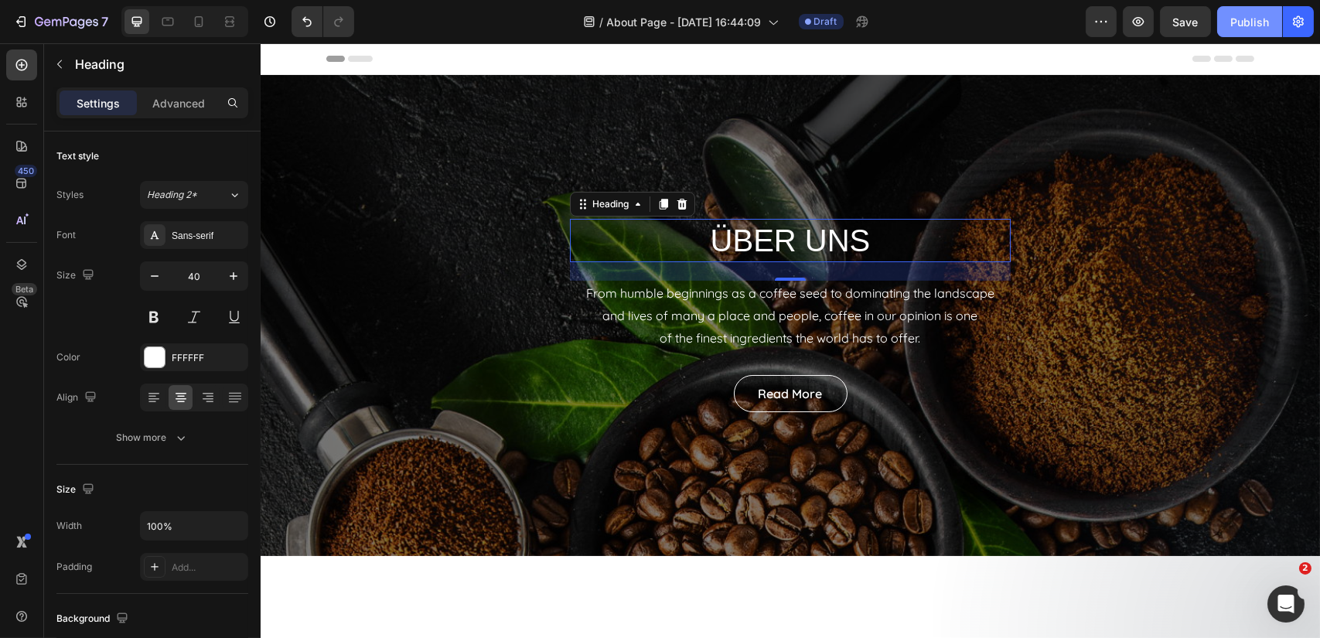
click at [1254, 26] on div "Publish" at bounding box center [1249, 22] width 39 height 16
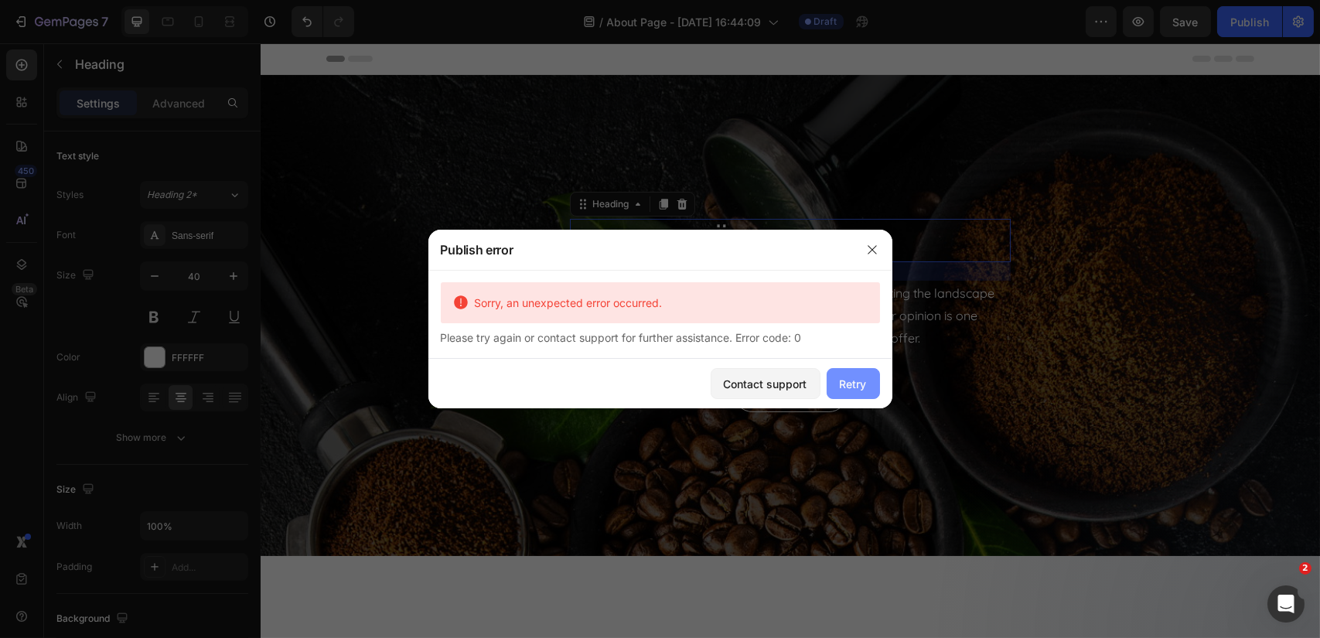
click at [849, 385] on div "Retry" at bounding box center [853, 384] width 27 height 16
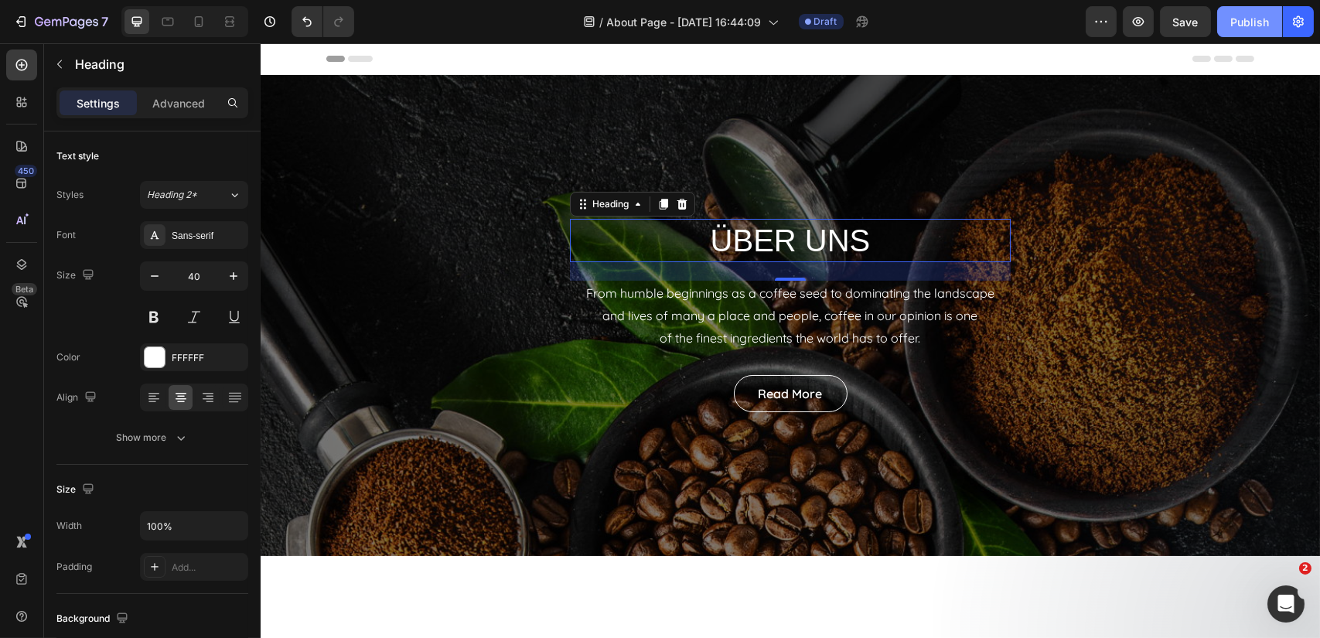
click at [1259, 22] on div "Publish" at bounding box center [1249, 22] width 39 height 16
click at [873, 25] on icon "button" at bounding box center [871, 21] width 15 height 15
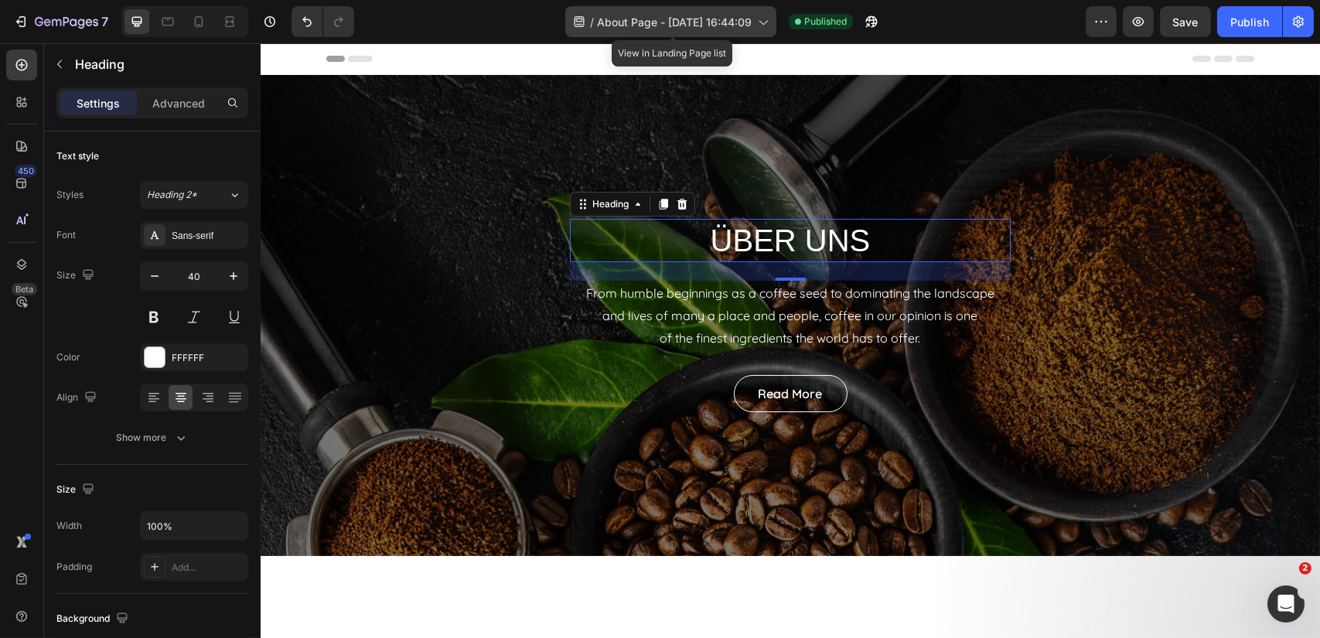
click at [766, 25] on icon at bounding box center [762, 21] width 15 height 15
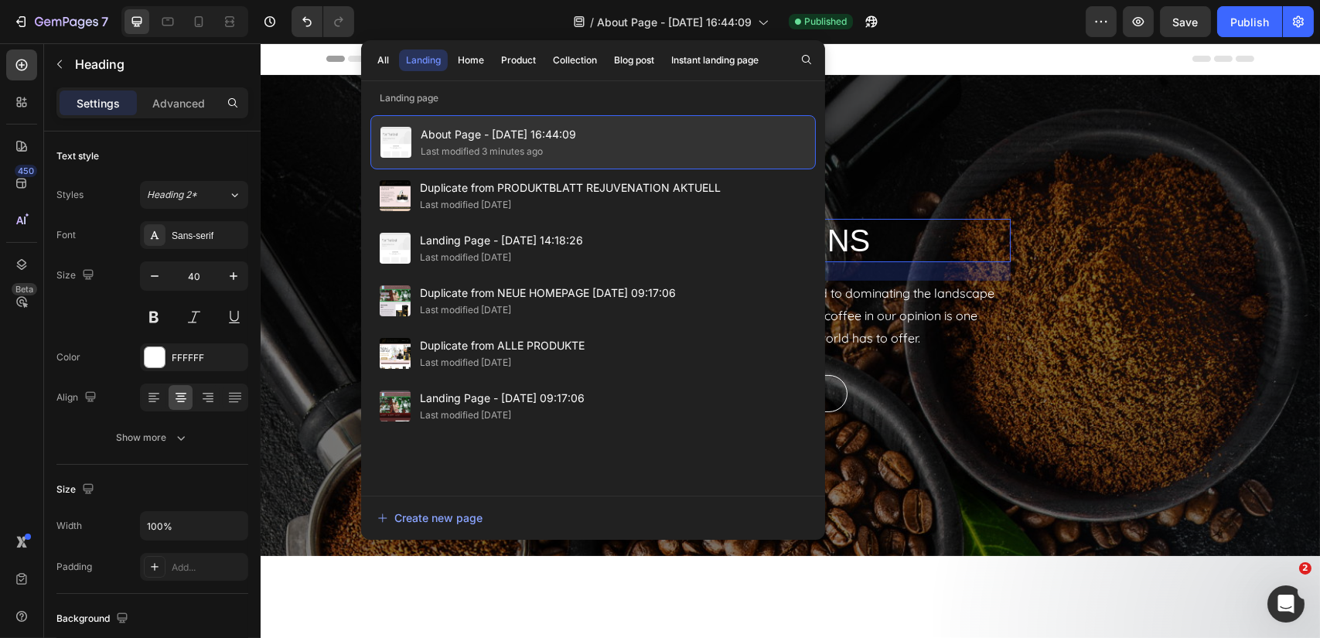
click at [450, 152] on div "Last modified 3 minutes ago" at bounding box center [482, 151] width 122 height 15
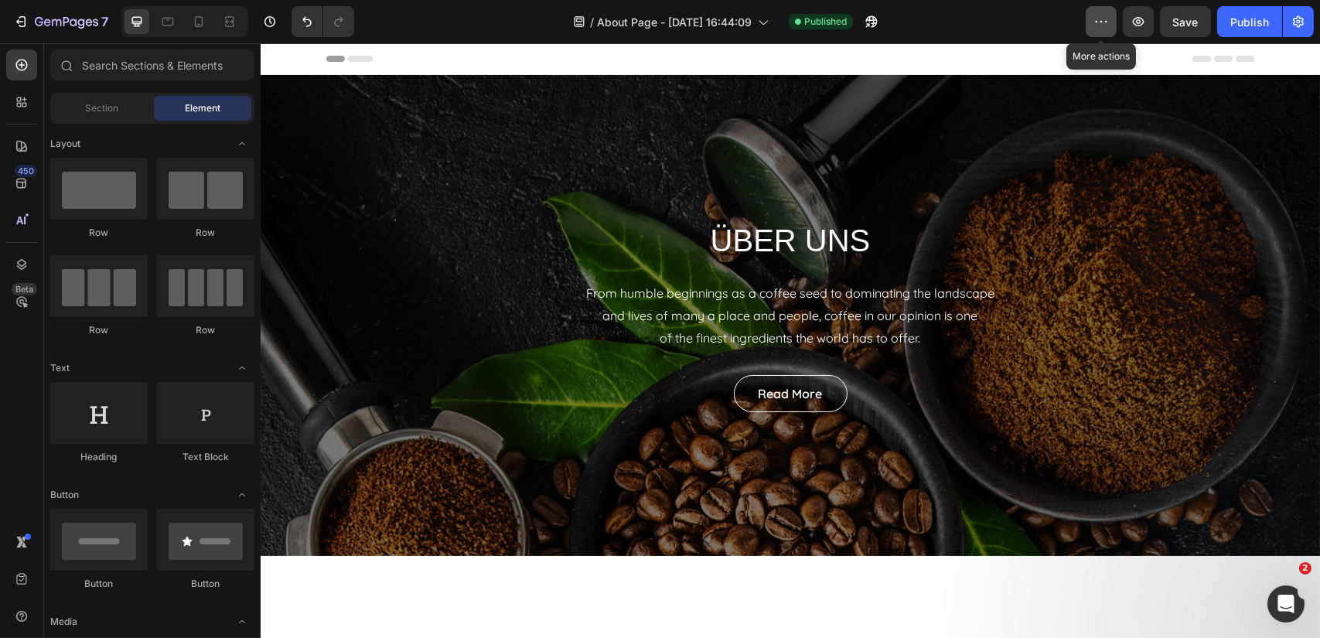
click at [1095, 26] on icon "button" at bounding box center [1100, 21] width 15 height 15
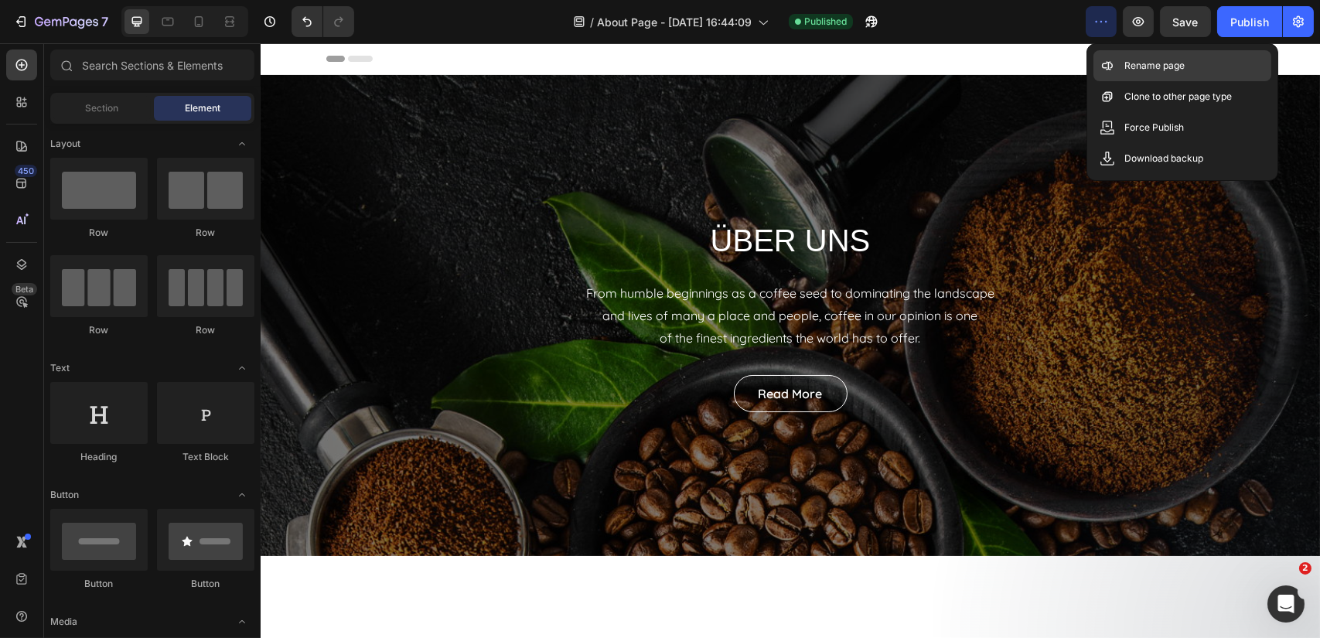
click at [1137, 63] on p "Rename page" at bounding box center [1154, 65] width 60 height 15
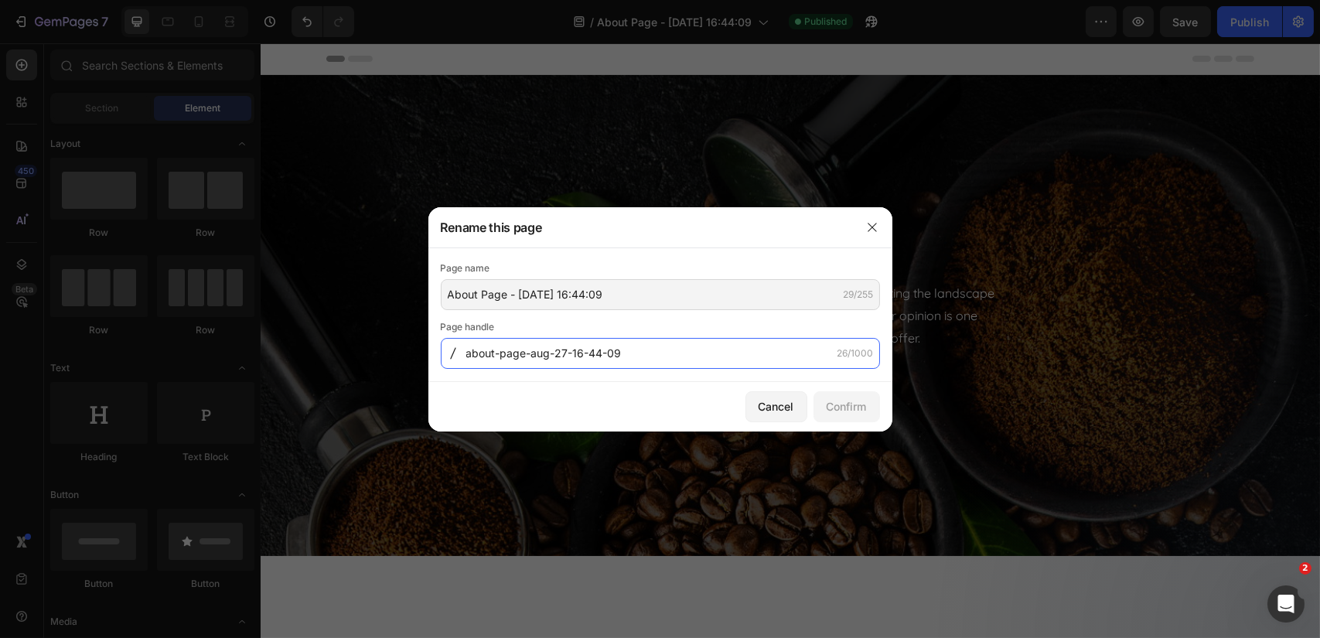
click at [633, 355] on input "about-page-aug-27-16-44-09" at bounding box center [660, 353] width 439 height 31
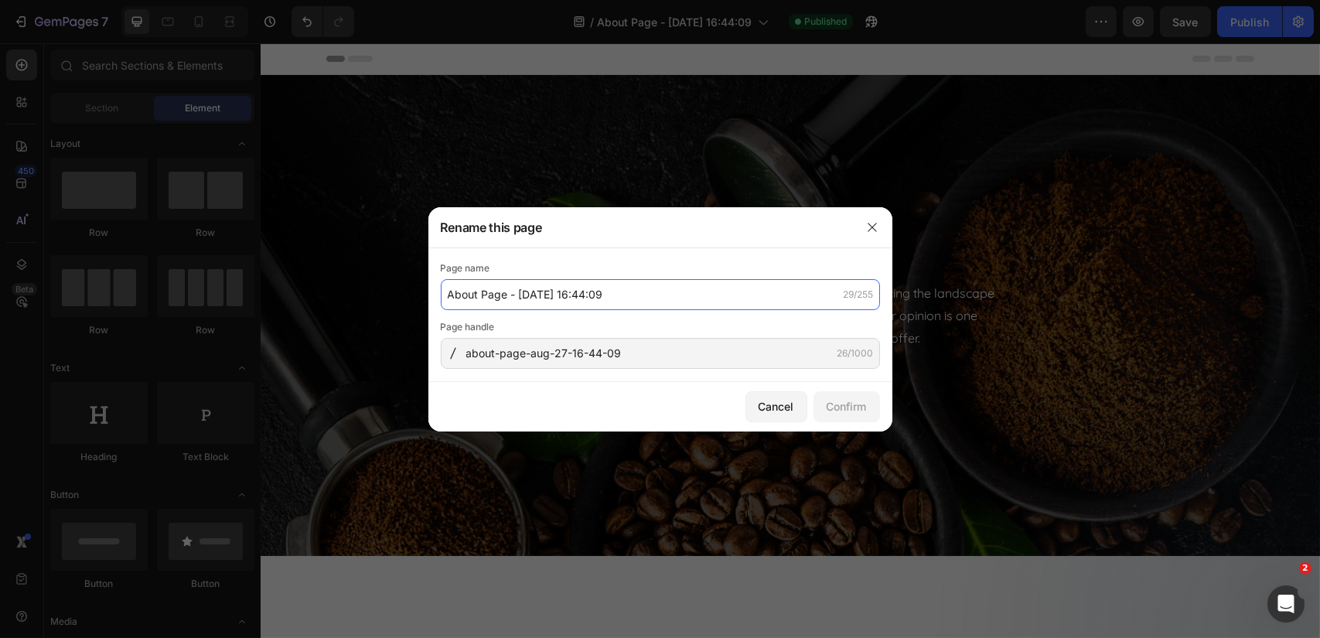
click at [622, 295] on input "About Page - Aug 27, 16:44:09" at bounding box center [660, 294] width 439 height 31
type input "Über uns"
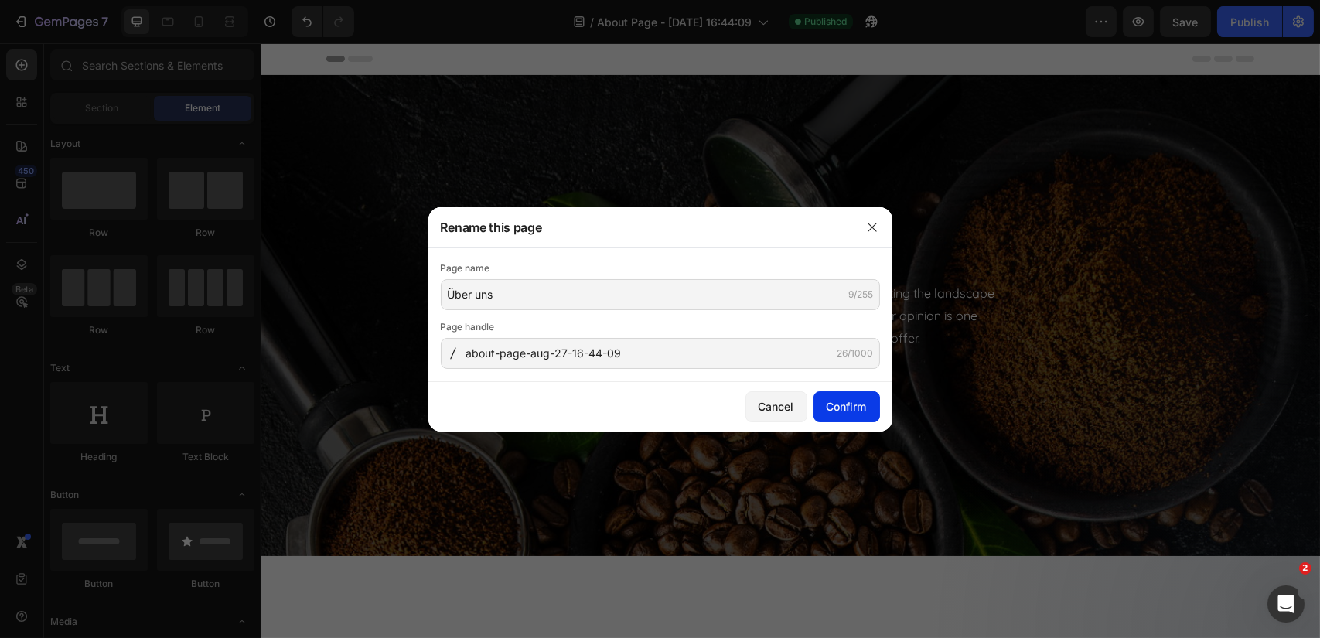
click at [840, 407] on div "Confirm" at bounding box center [846, 406] width 40 height 16
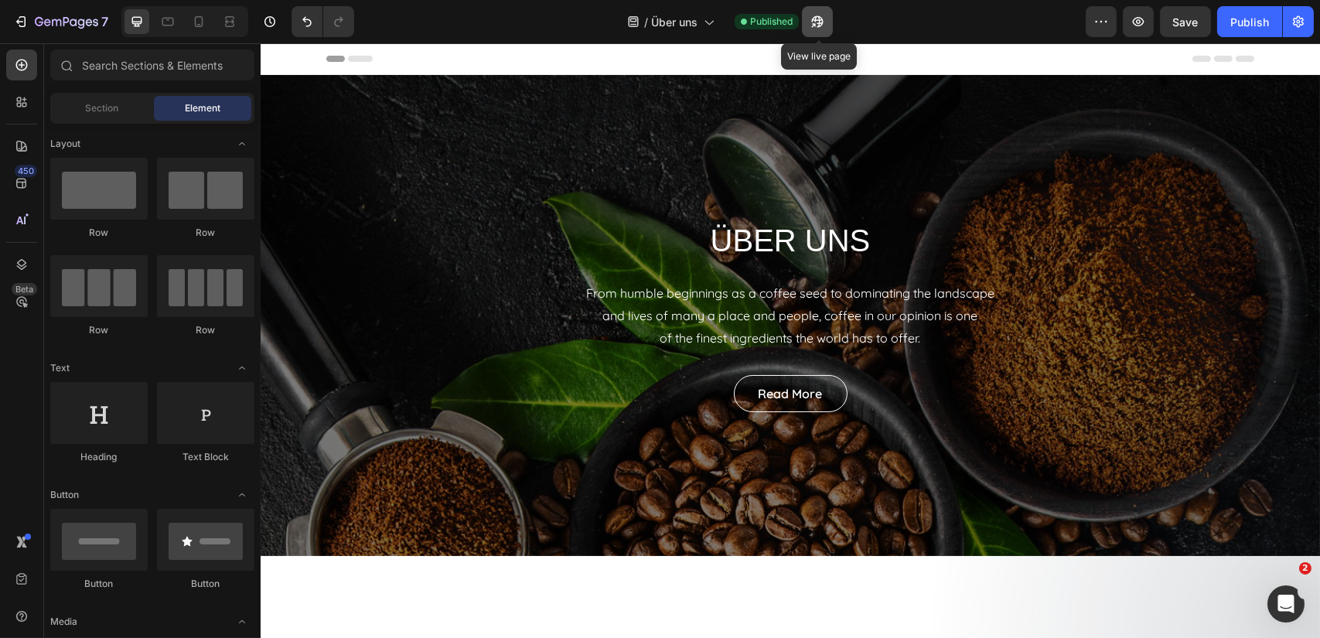
click at [814, 22] on icon "button" at bounding box center [816, 21] width 15 height 15
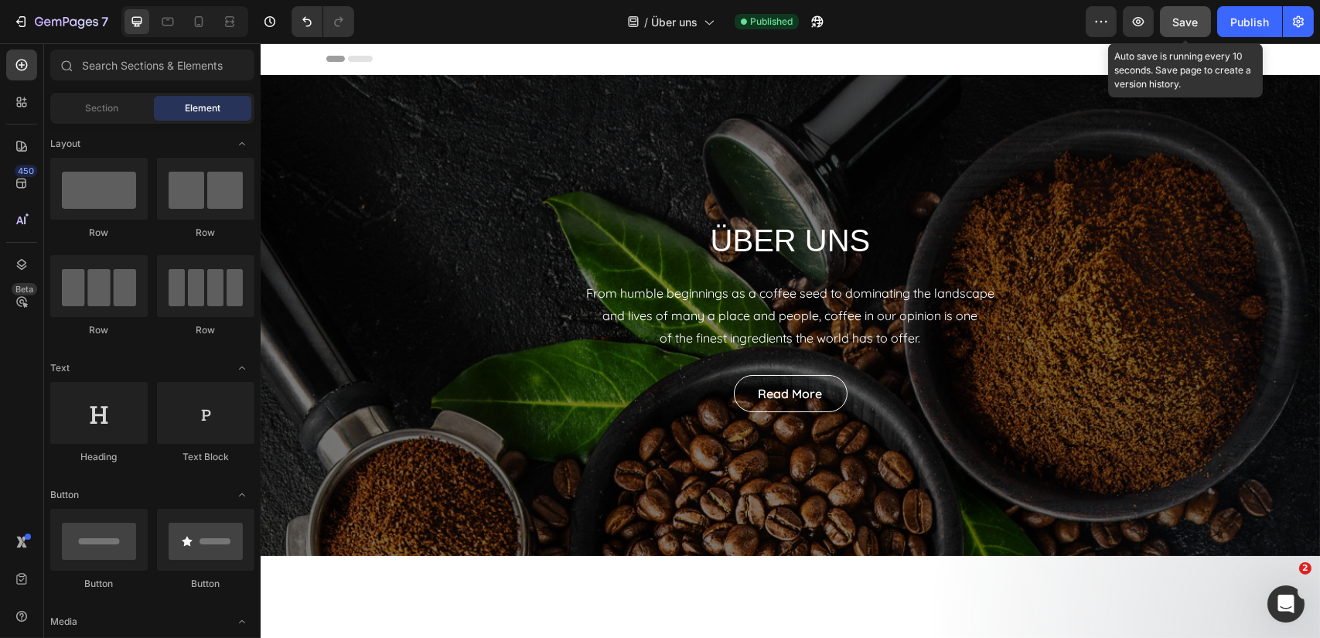
click at [1180, 26] on span "Save" at bounding box center [1186, 21] width 26 height 13
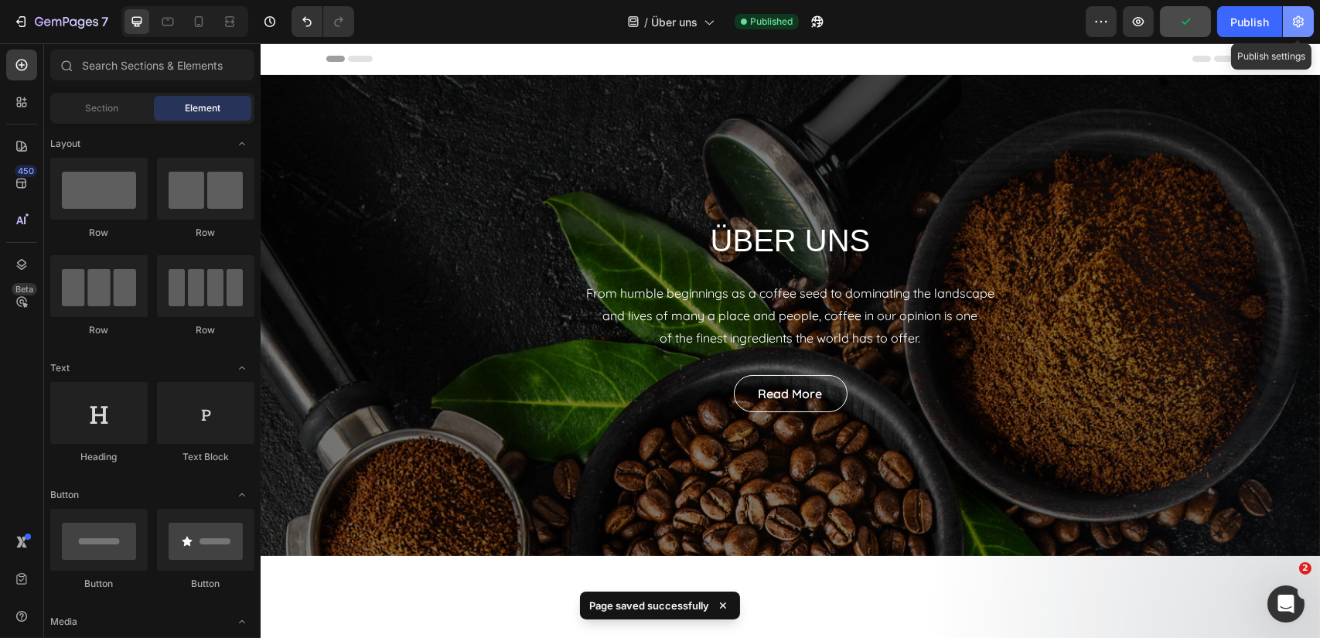
click at [1298, 21] on icon "button" at bounding box center [1297, 21] width 15 height 15
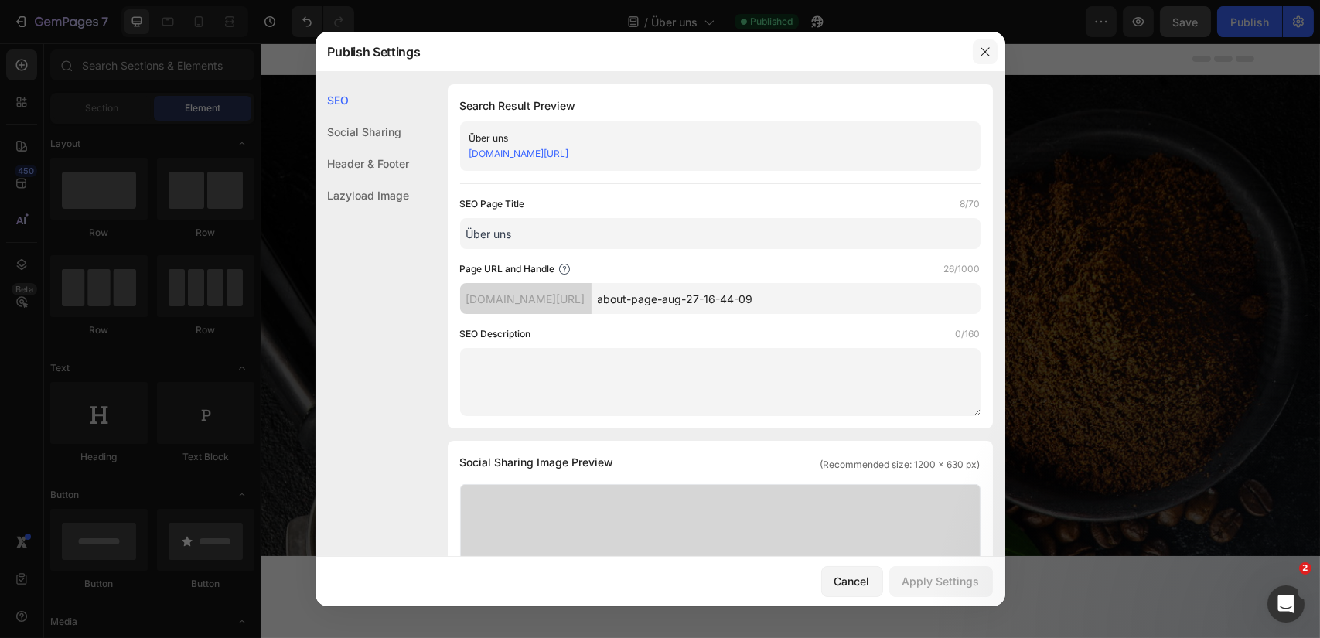
click at [986, 50] on icon "button" at bounding box center [984, 51] width 9 height 9
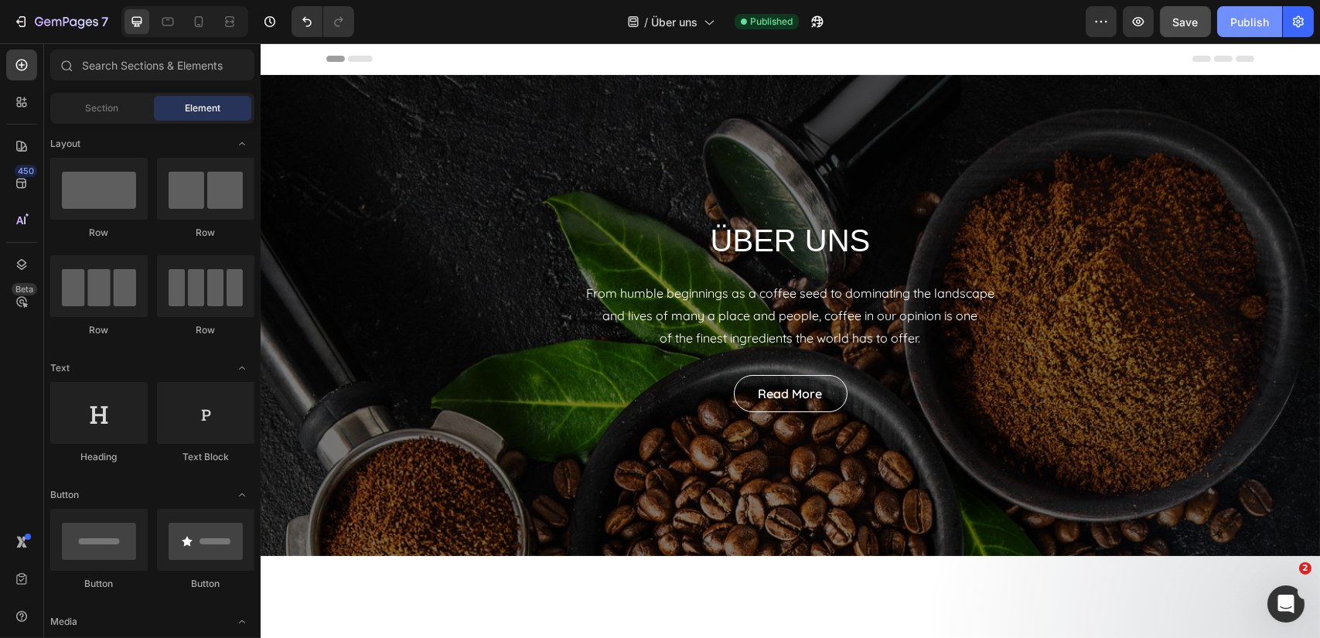
click at [1247, 23] on div "Publish" at bounding box center [1249, 22] width 39 height 16
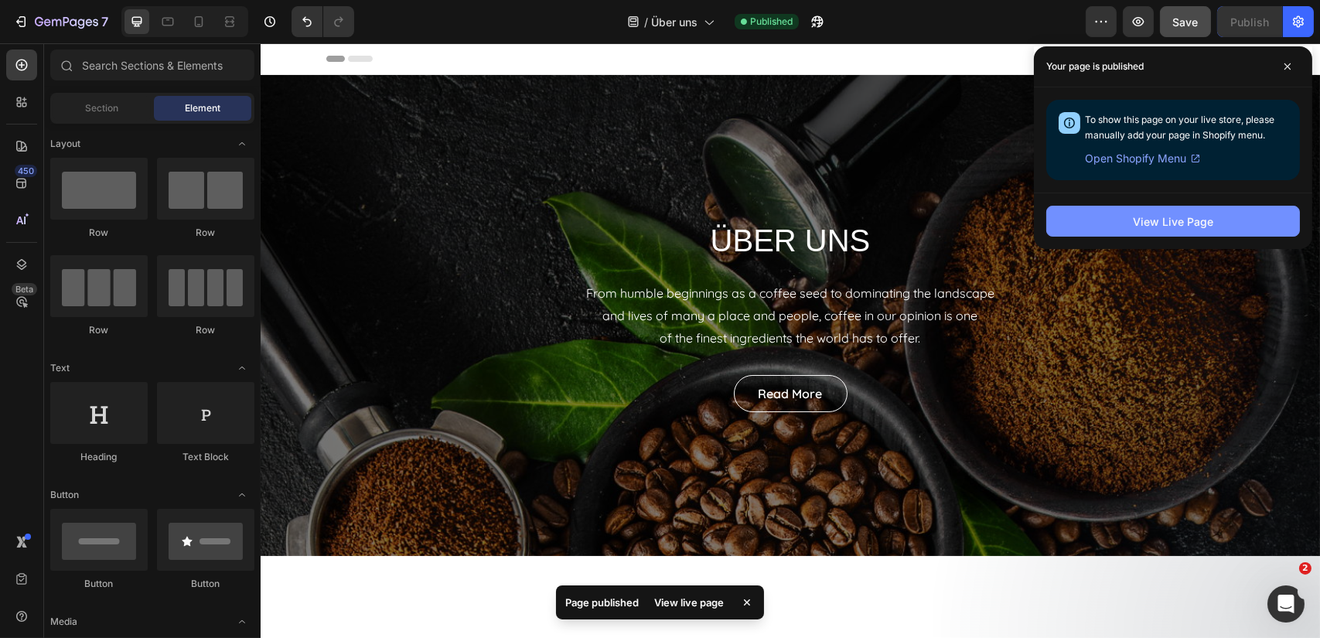
click at [1198, 225] on div "View Live Page" at bounding box center [1173, 221] width 80 height 16
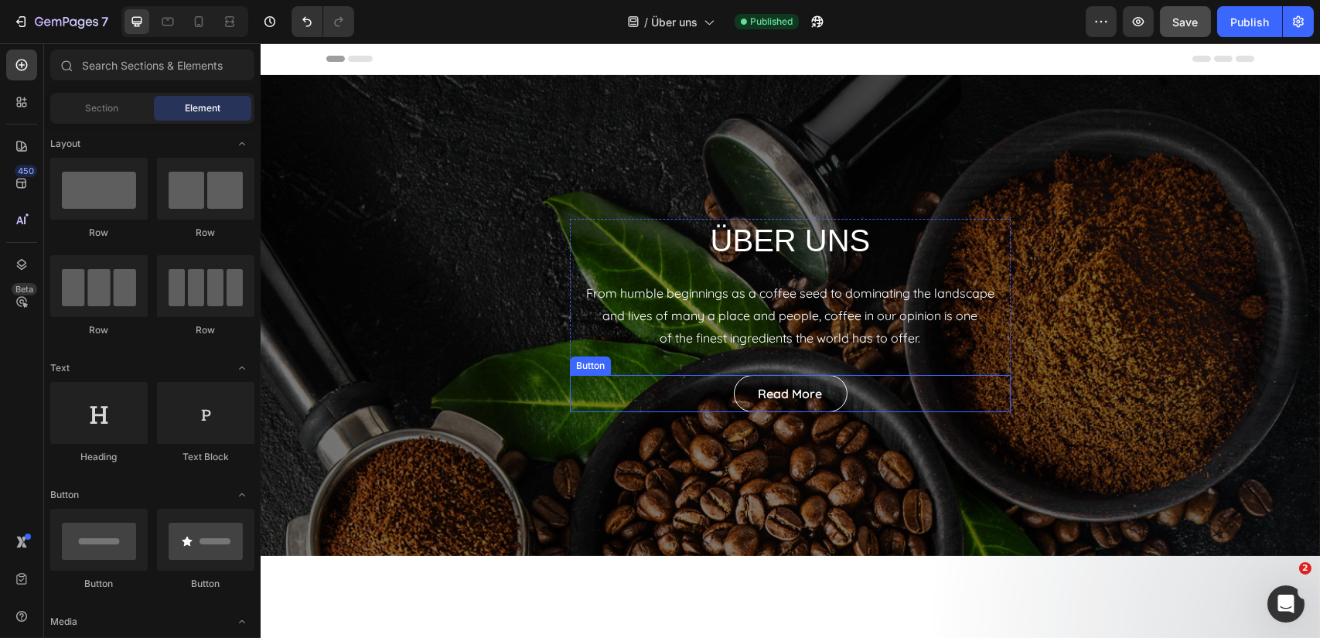
click at [585, 373] on div "ÜBER UNS Heading From humble beginnings as a coffee seed to dominating the land…" at bounding box center [789, 315] width 441 height 193
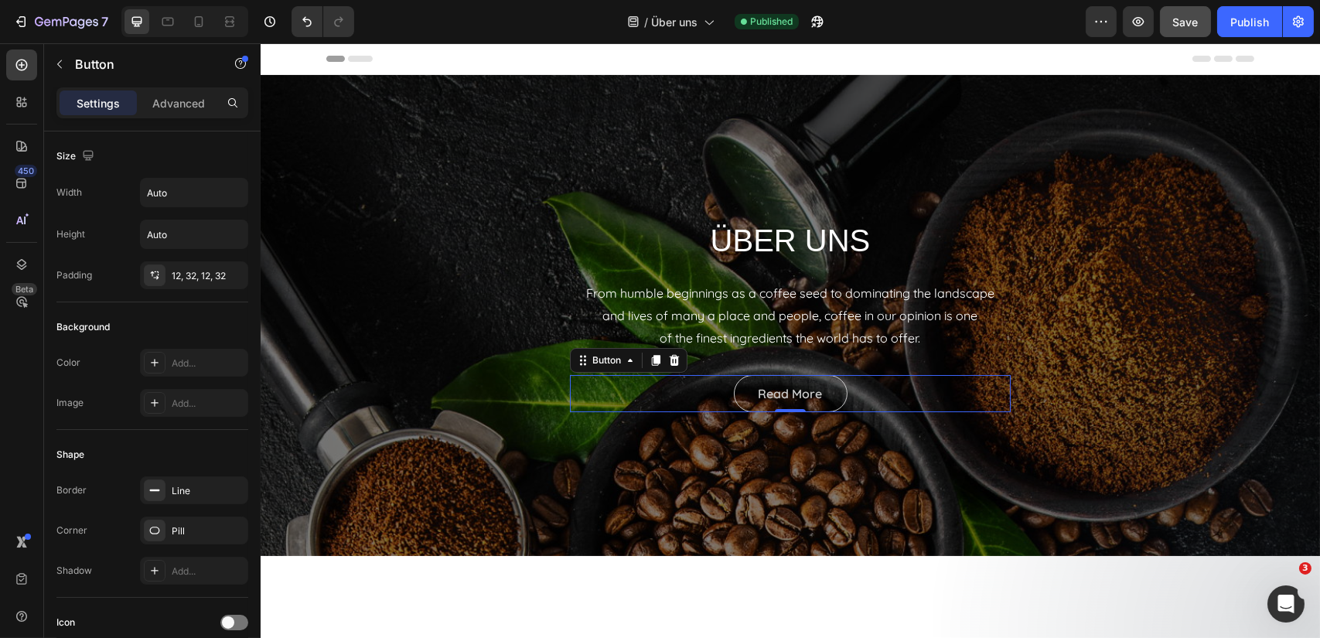
click at [733, 392] on link "Read More" at bounding box center [790, 393] width 114 height 37
click at [669, 363] on icon at bounding box center [673, 360] width 12 height 12
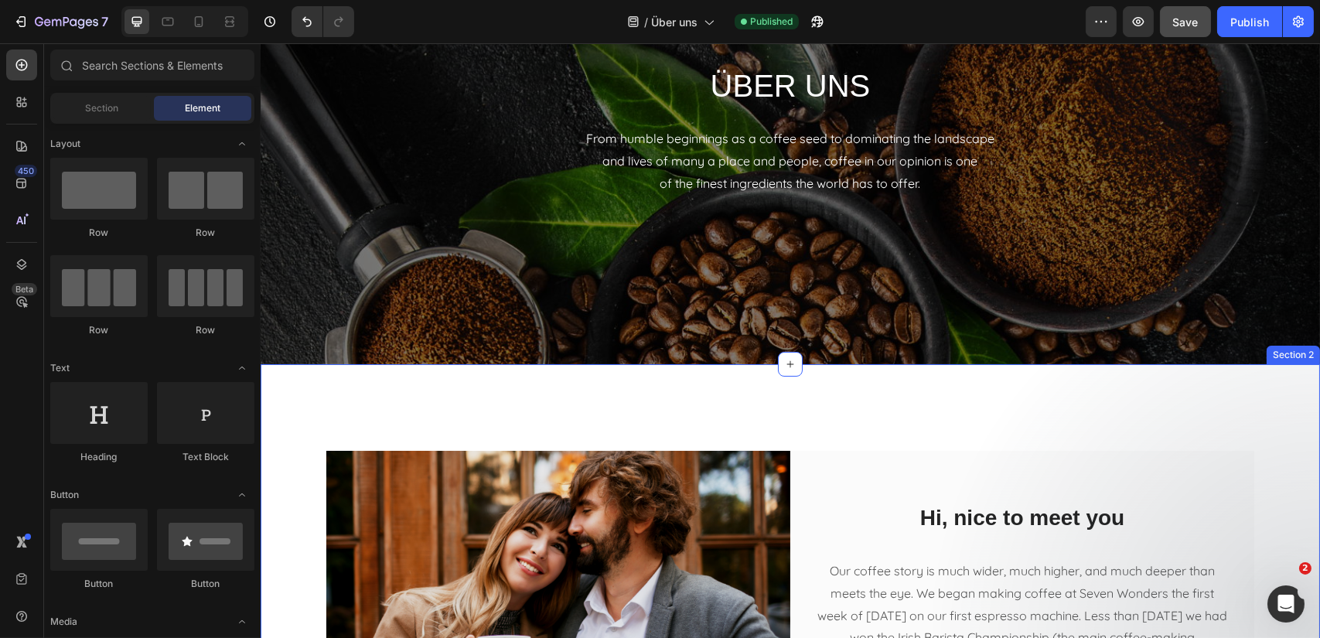
scroll to position [541, 0]
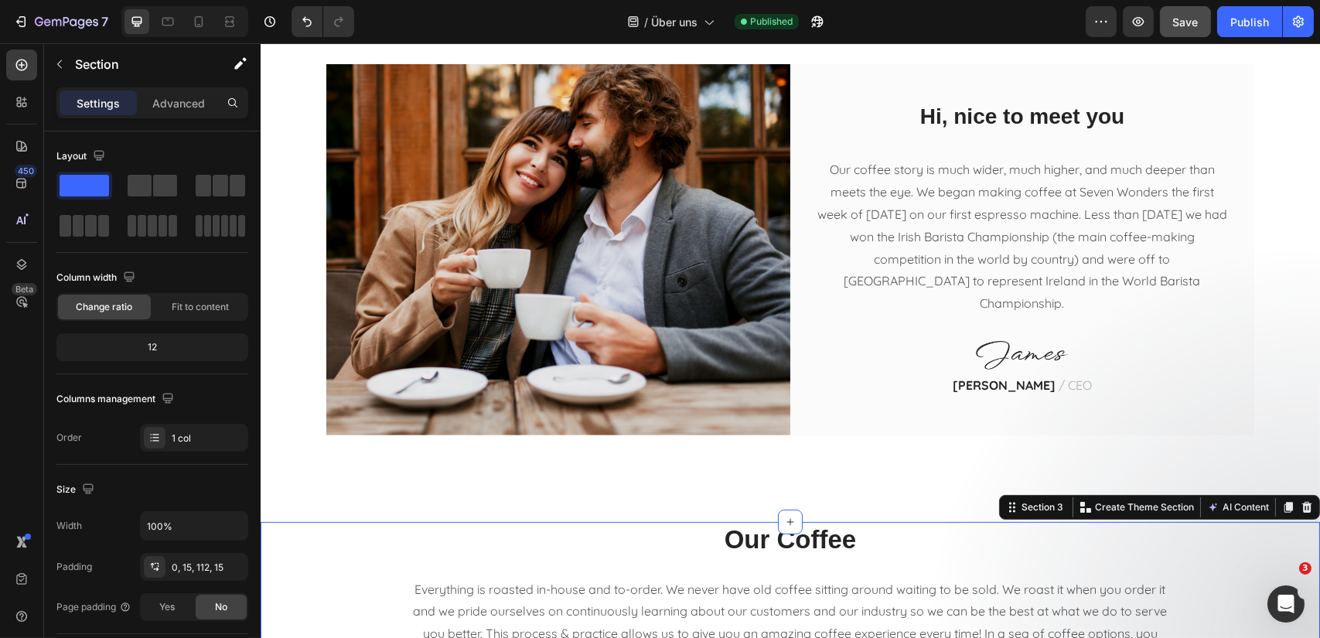
click at [1300, 509] on icon at bounding box center [1306, 507] width 12 height 12
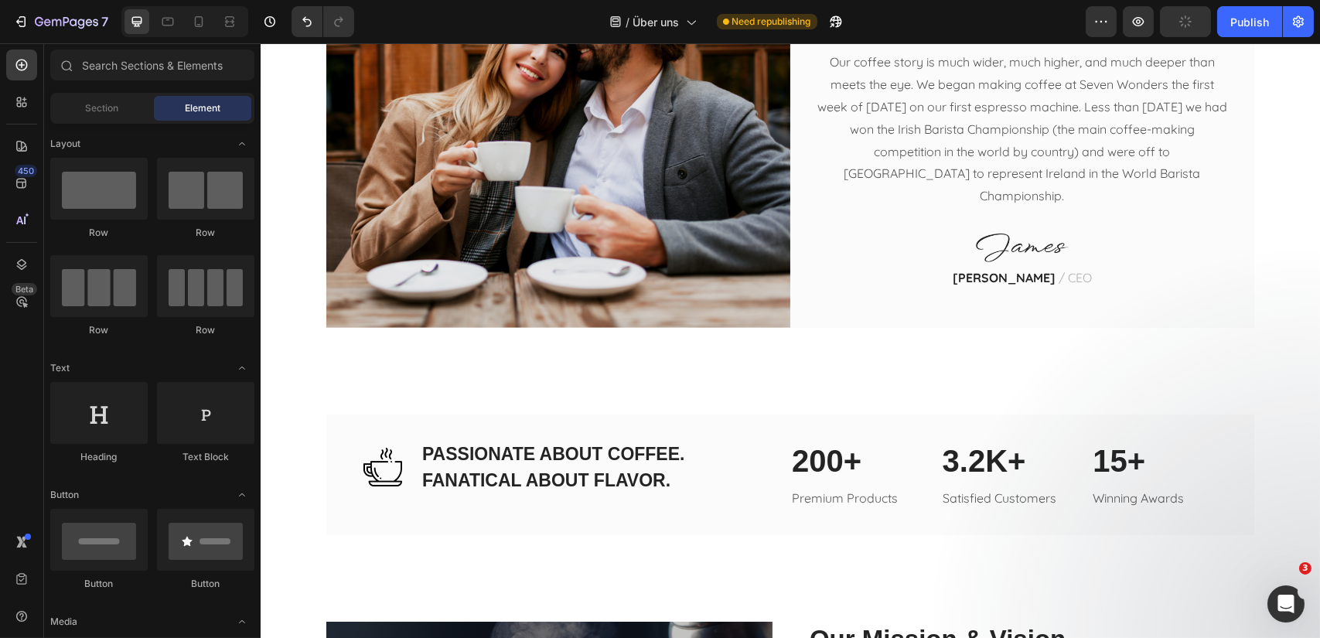
scroll to position [696, 0]
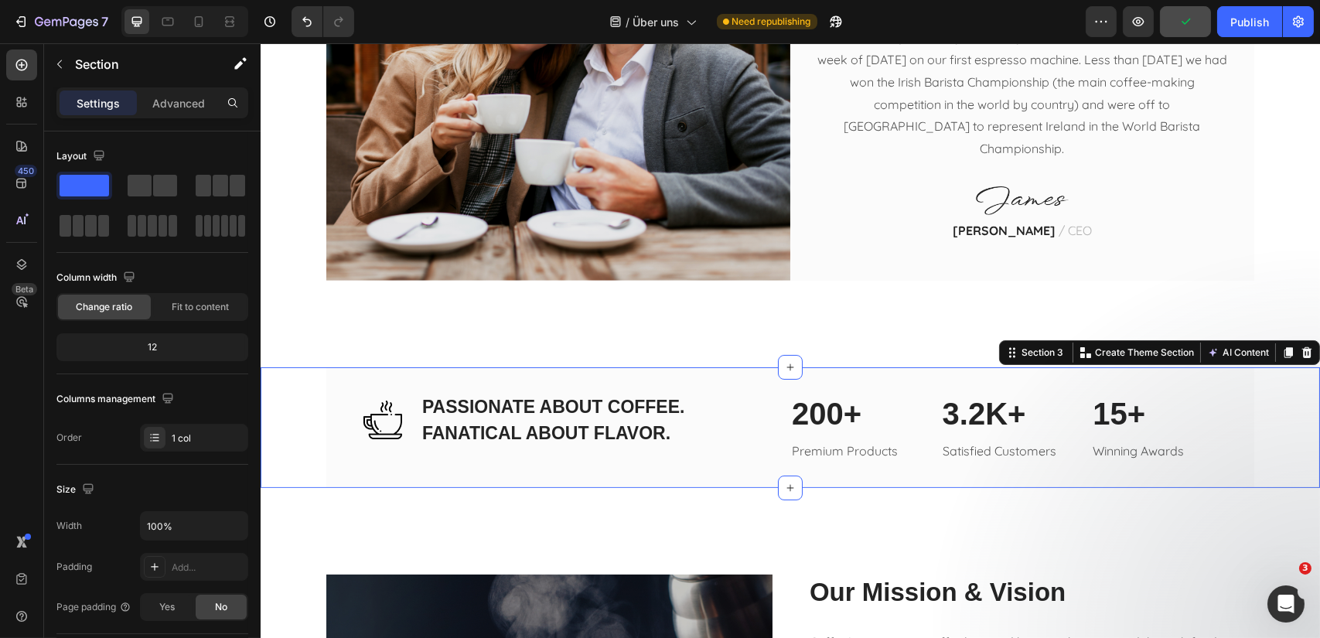
click at [287, 383] on div "Image PASSIONATE ABOUT COFFEE. FANATICAL ABOUT FLAVOR. Heading Row 200+ Heading…" at bounding box center [789, 427] width 1059 height 121
click at [1301, 351] on icon at bounding box center [1306, 352] width 10 height 11
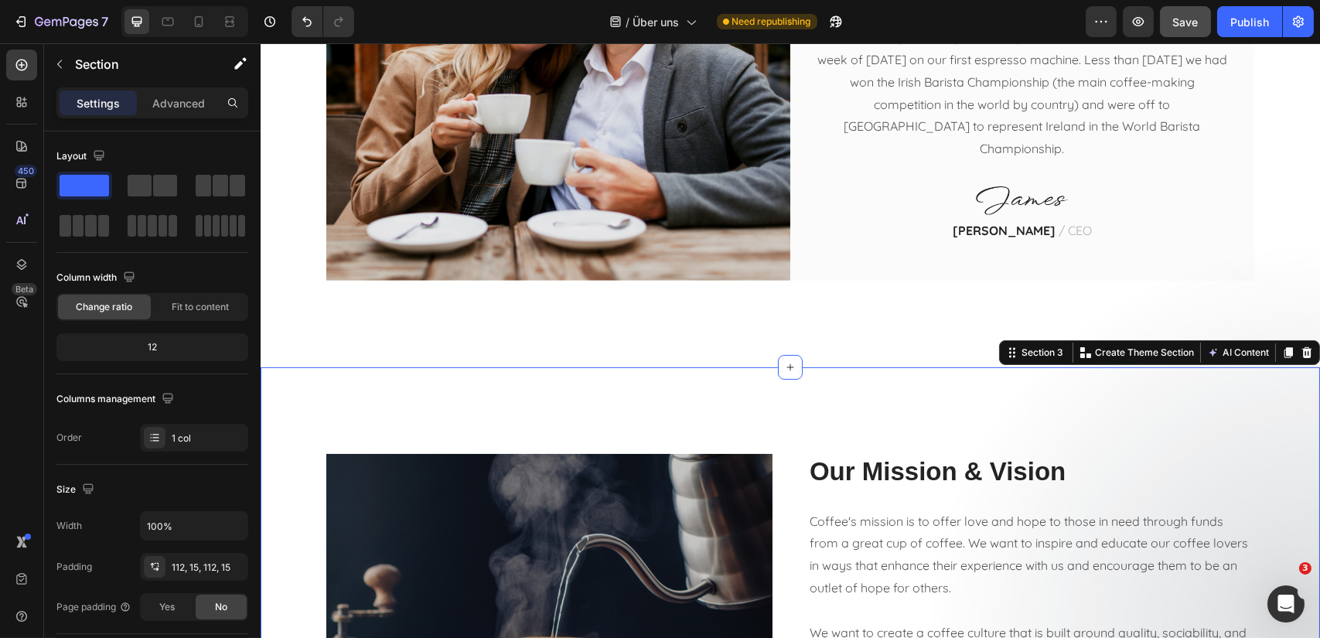
click at [1300, 357] on icon at bounding box center [1306, 352] width 12 height 12
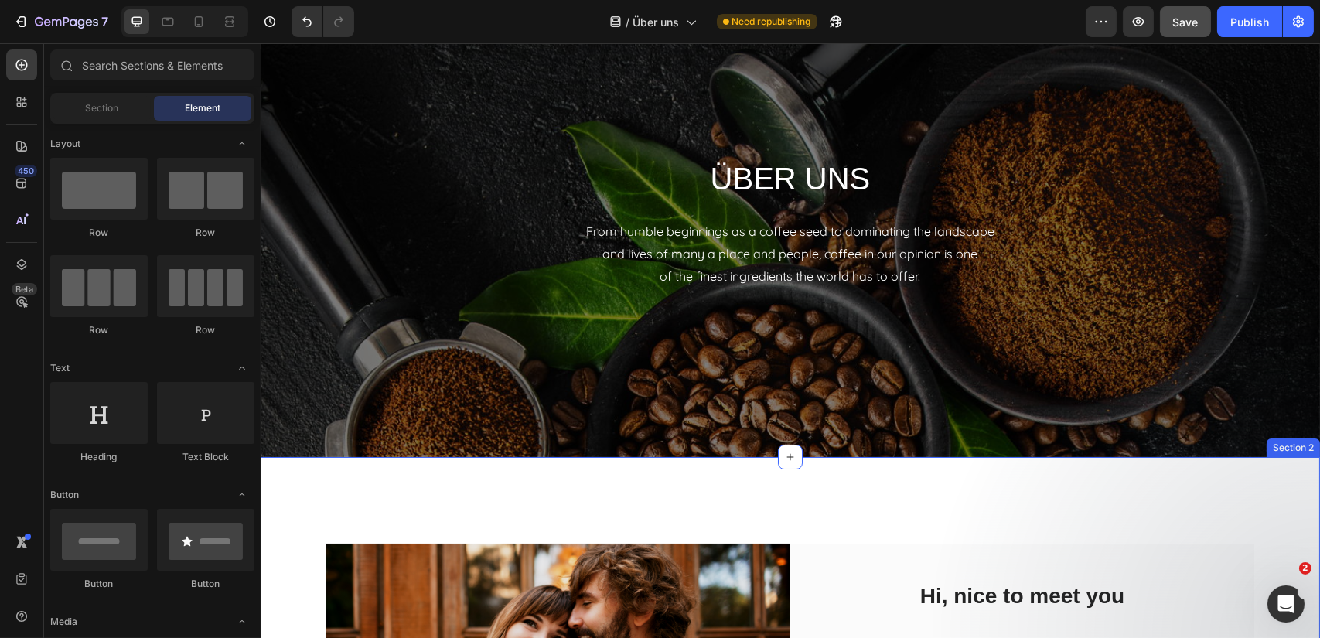
scroll to position [0, 0]
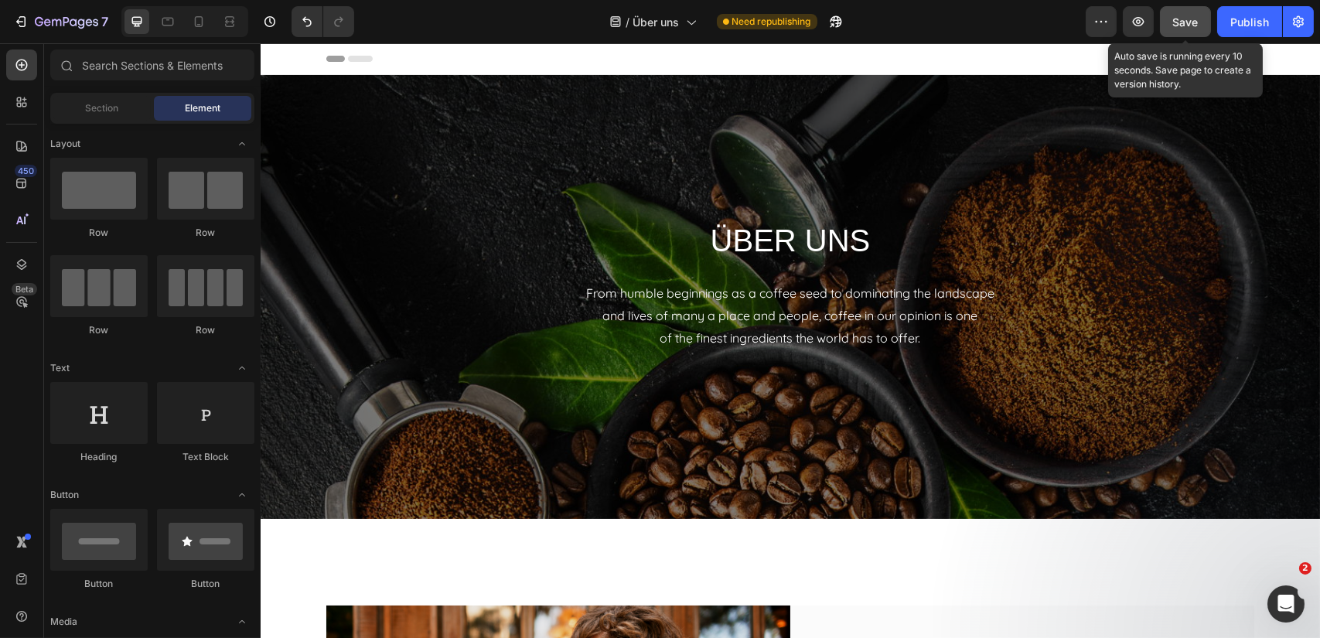
click at [1181, 24] on span "Save" at bounding box center [1186, 21] width 26 height 13
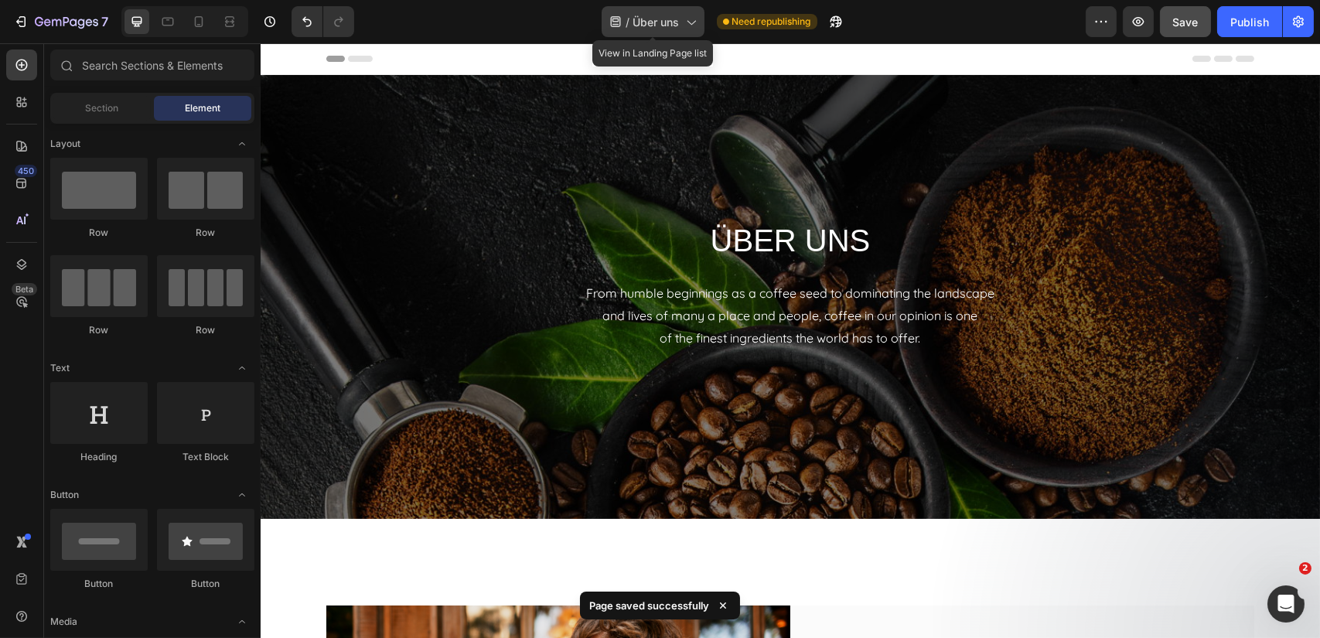
click at [611, 23] on icon at bounding box center [615, 21] width 15 height 15
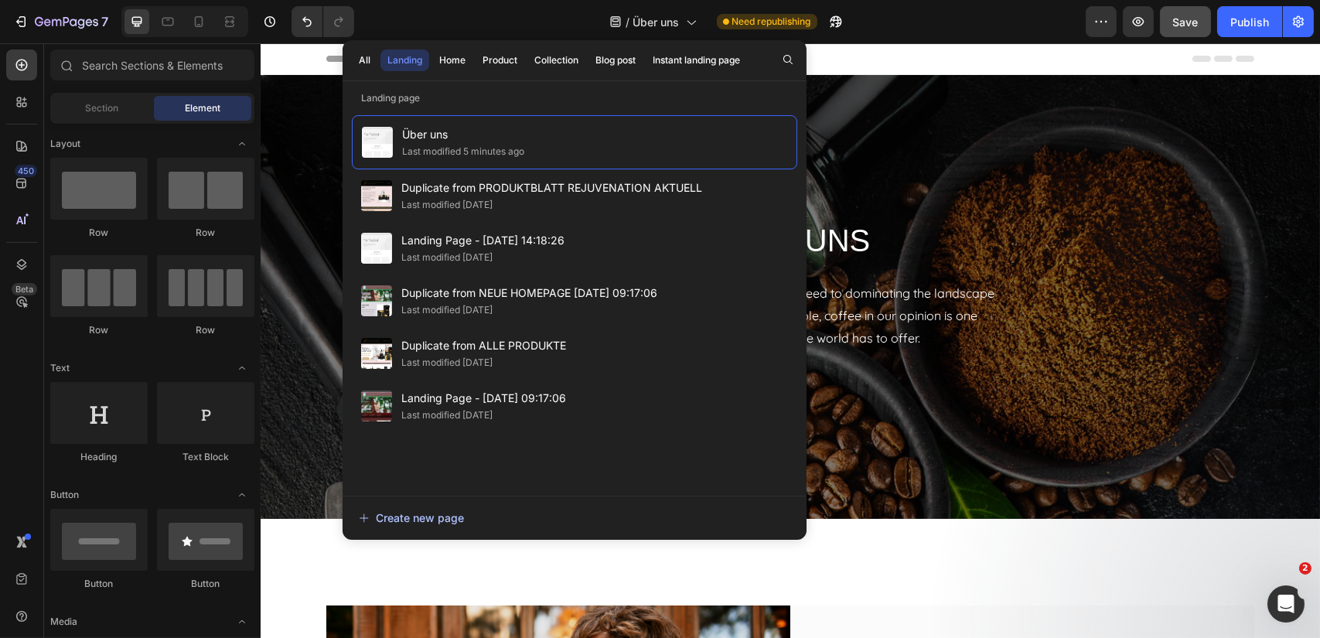
click at [363, 519] on icon "button" at bounding box center [363, 517] width 9 height 9
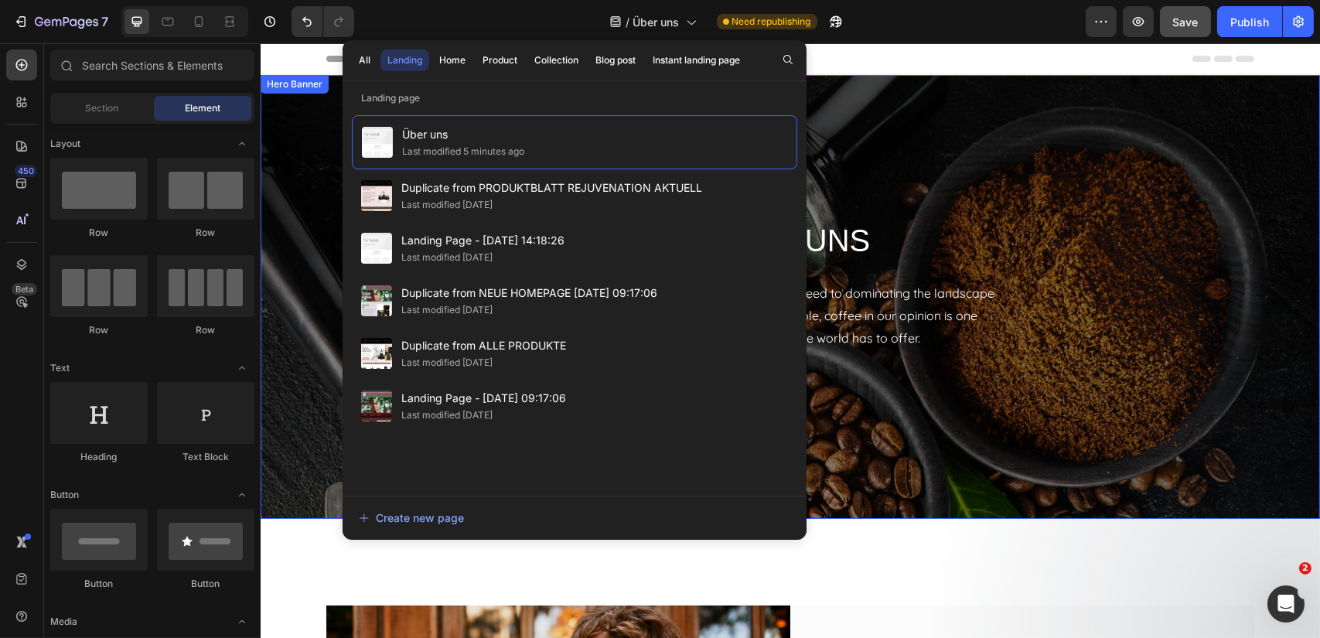
click at [969, 146] on div "ÜBER UNS Heading From humble beginnings as a coffee seed to dominating the land…" at bounding box center [789, 297] width 1059 height 444
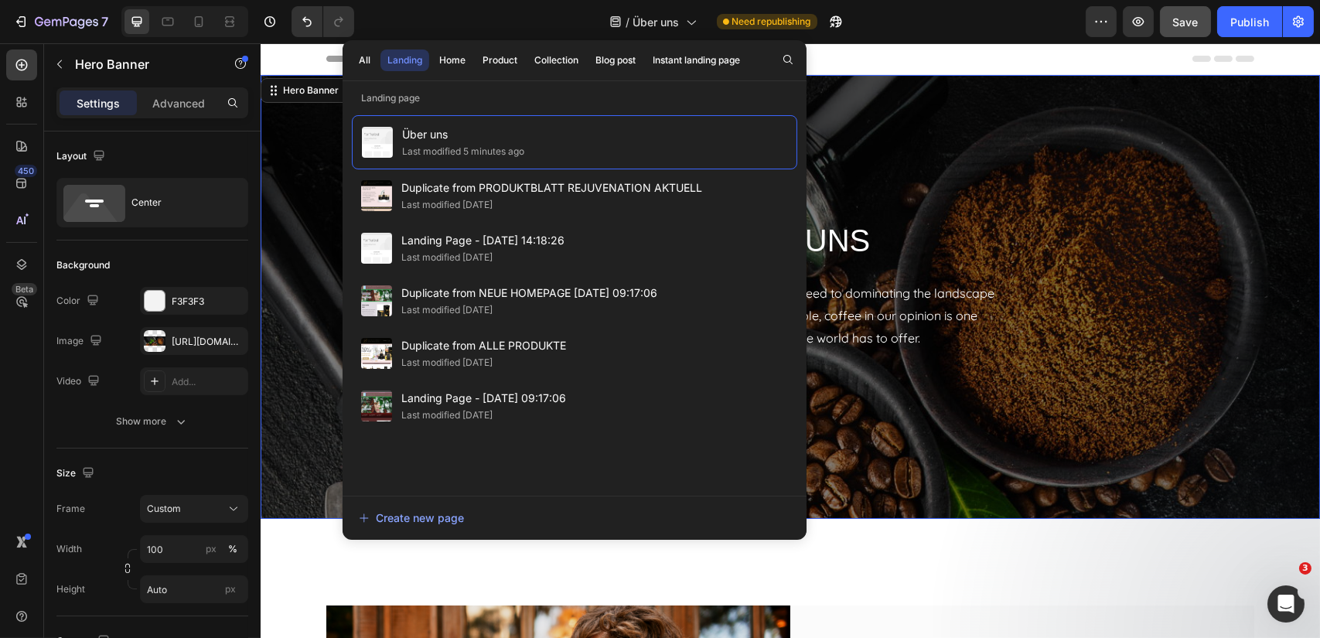
click at [904, 140] on div "ÜBER UNS Heading From humble beginnings as a coffee seed to dominating the land…" at bounding box center [789, 297] width 1059 height 444
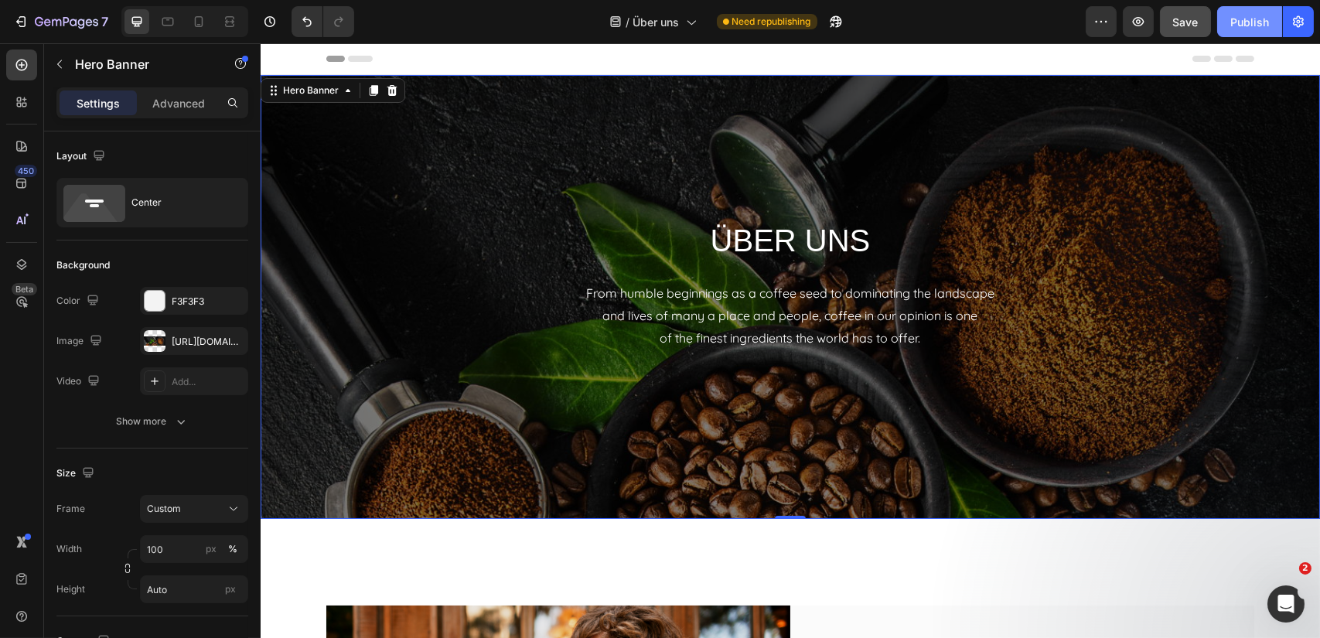
click at [1255, 21] on div "Publish" at bounding box center [1249, 22] width 39 height 16
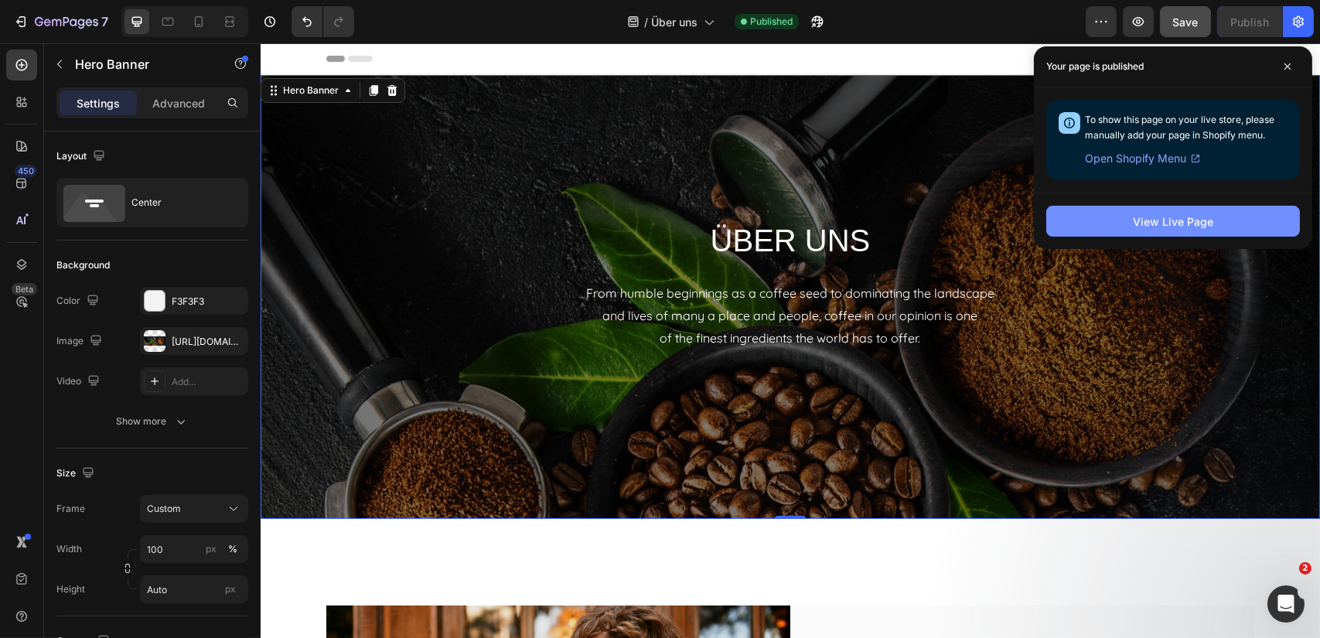
click at [1168, 223] on div "View Live Page" at bounding box center [1173, 221] width 80 height 16
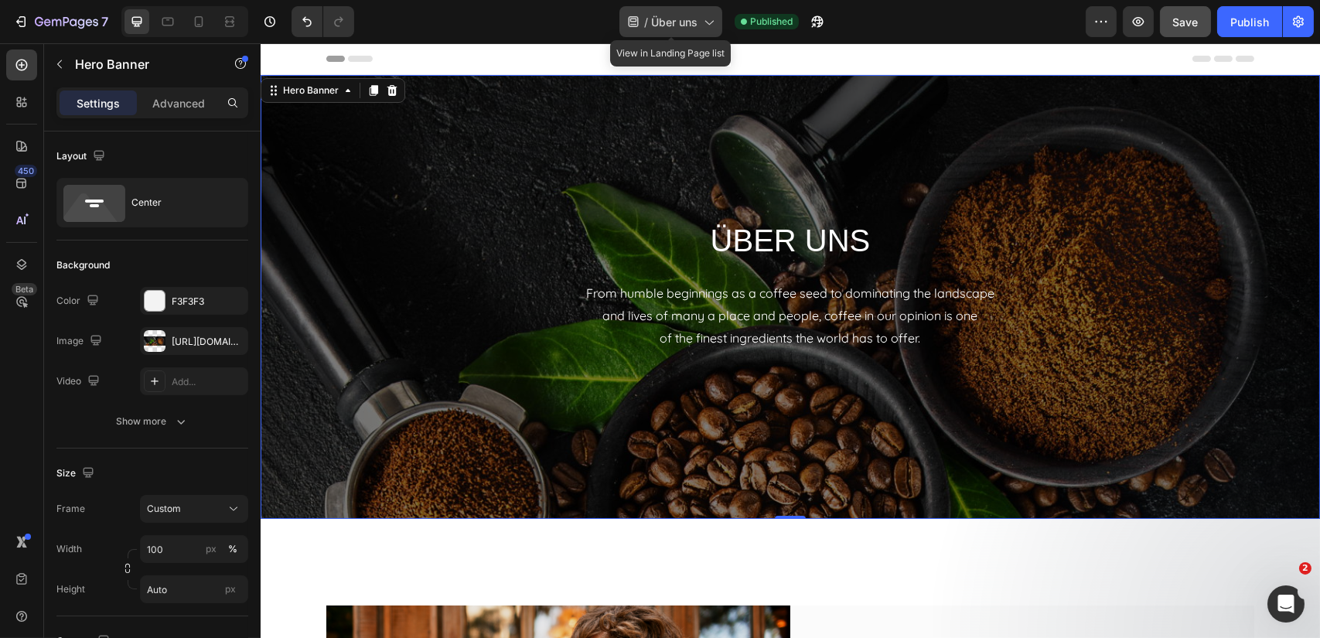
click at [708, 22] on icon at bounding box center [709, 23] width 9 height 5
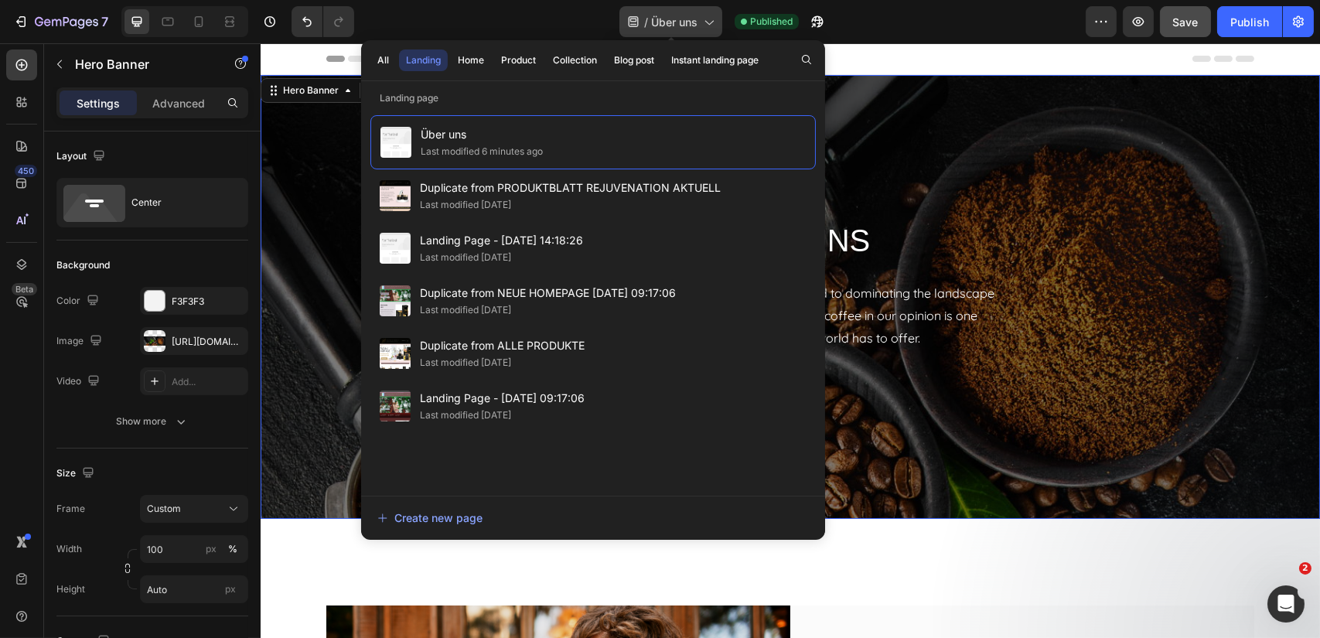
click at [708, 22] on icon at bounding box center [709, 23] width 9 height 5
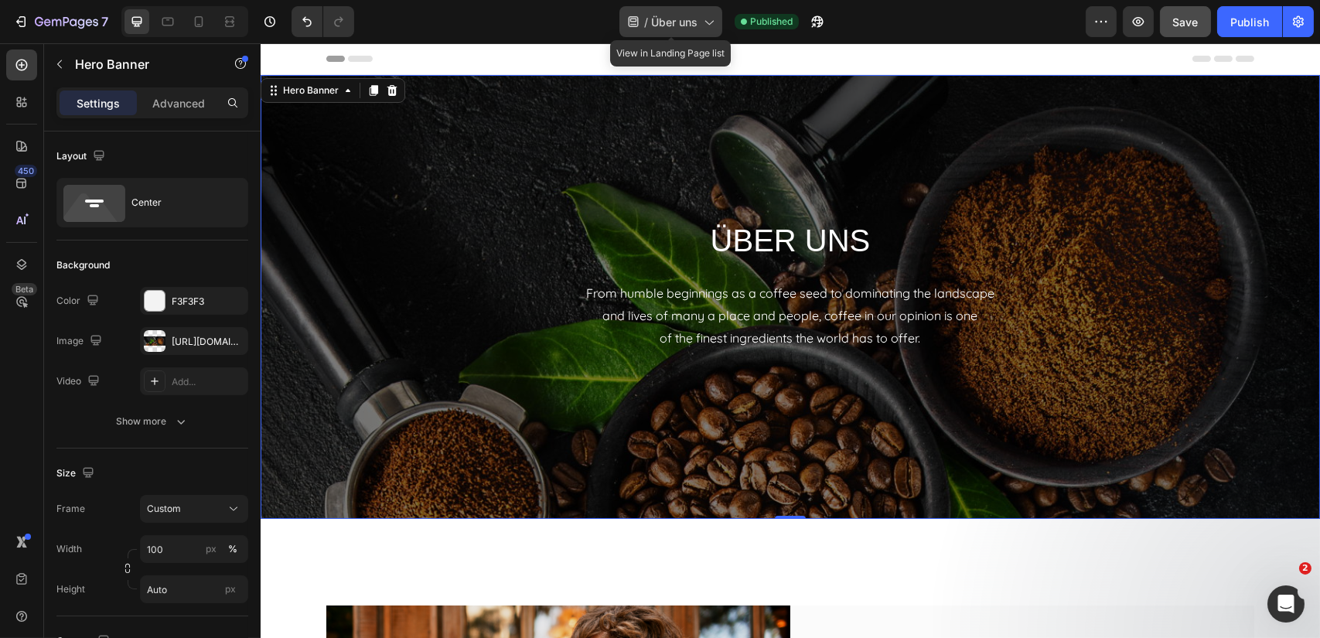
click at [710, 21] on icon at bounding box center [707, 21] width 15 height 15
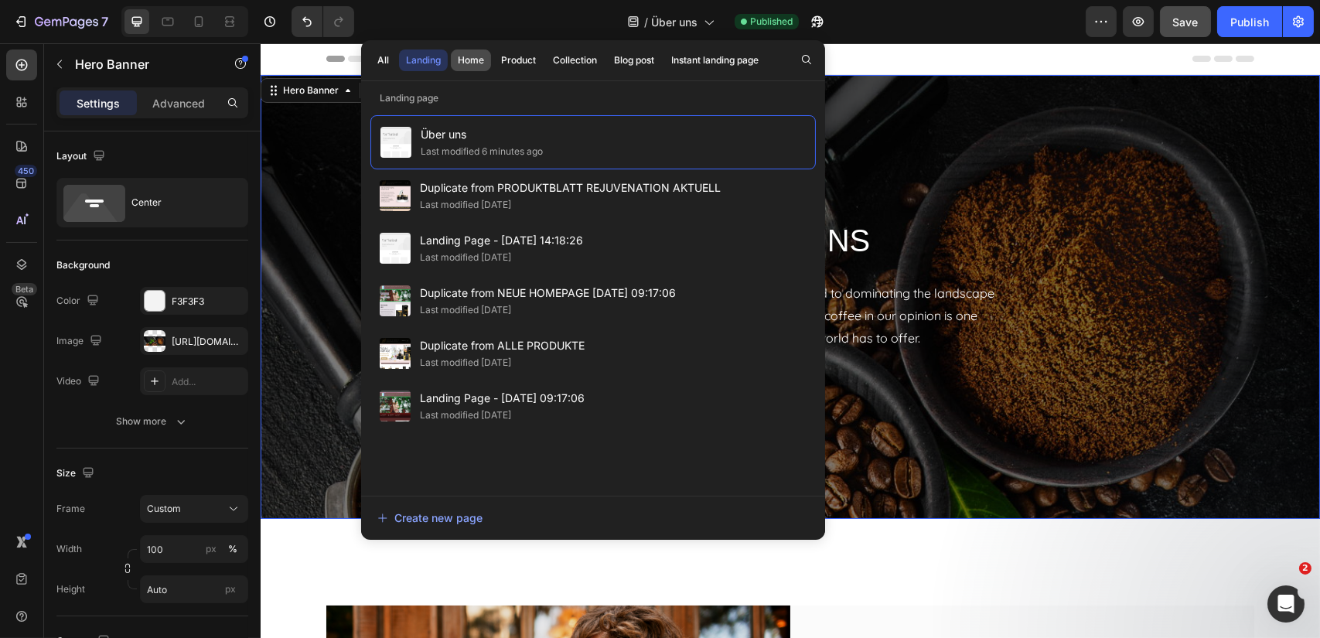
click at [468, 61] on div "Home" at bounding box center [471, 60] width 26 height 14
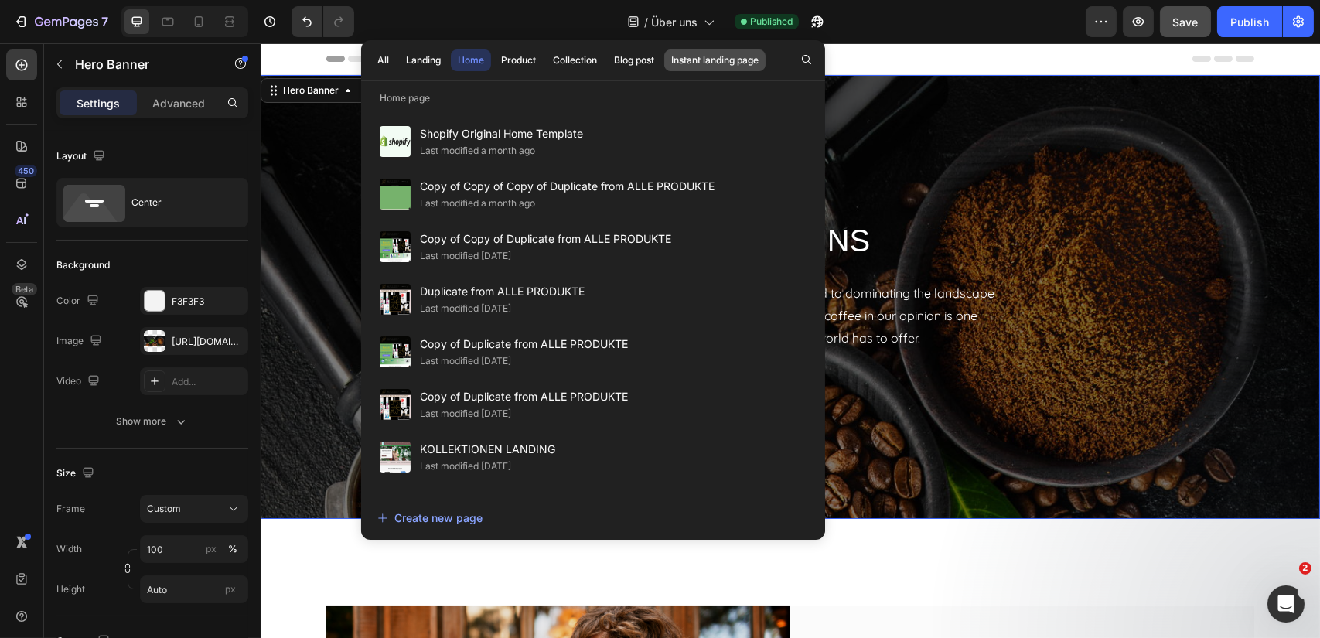
click at [720, 64] on div "Instant landing page" at bounding box center [714, 60] width 87 height 14
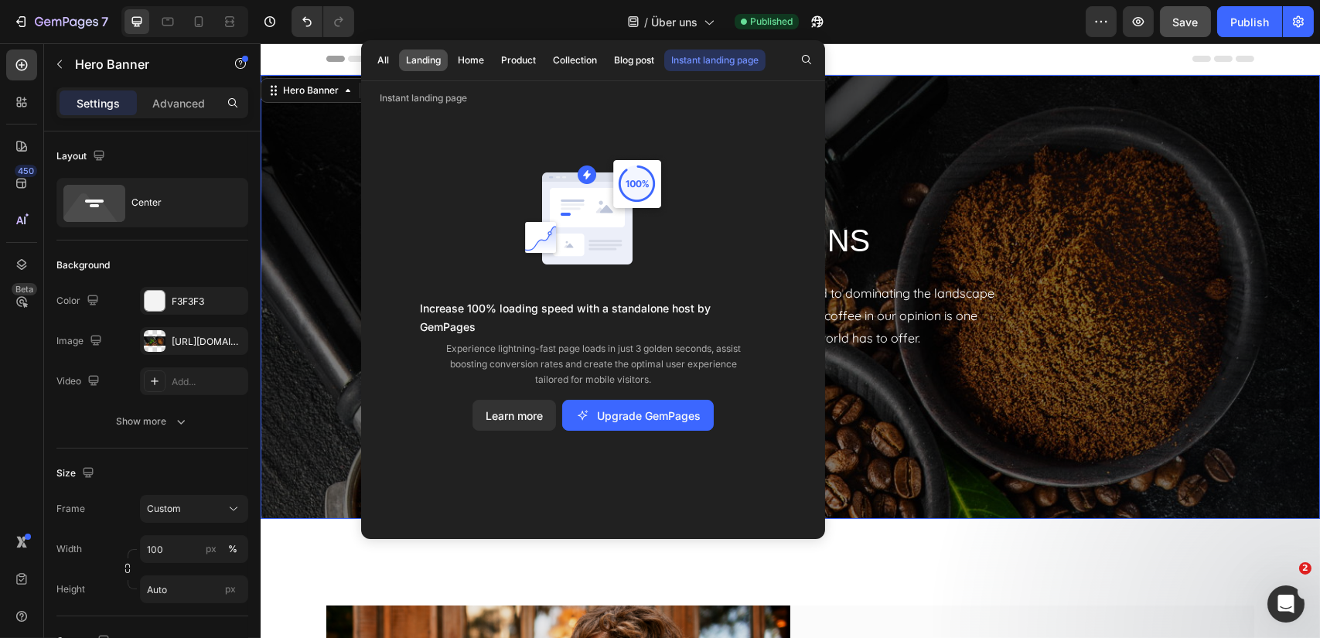
click at [420, 61] on div "Landing" at bounding box center [423, 60] width 35 height 14
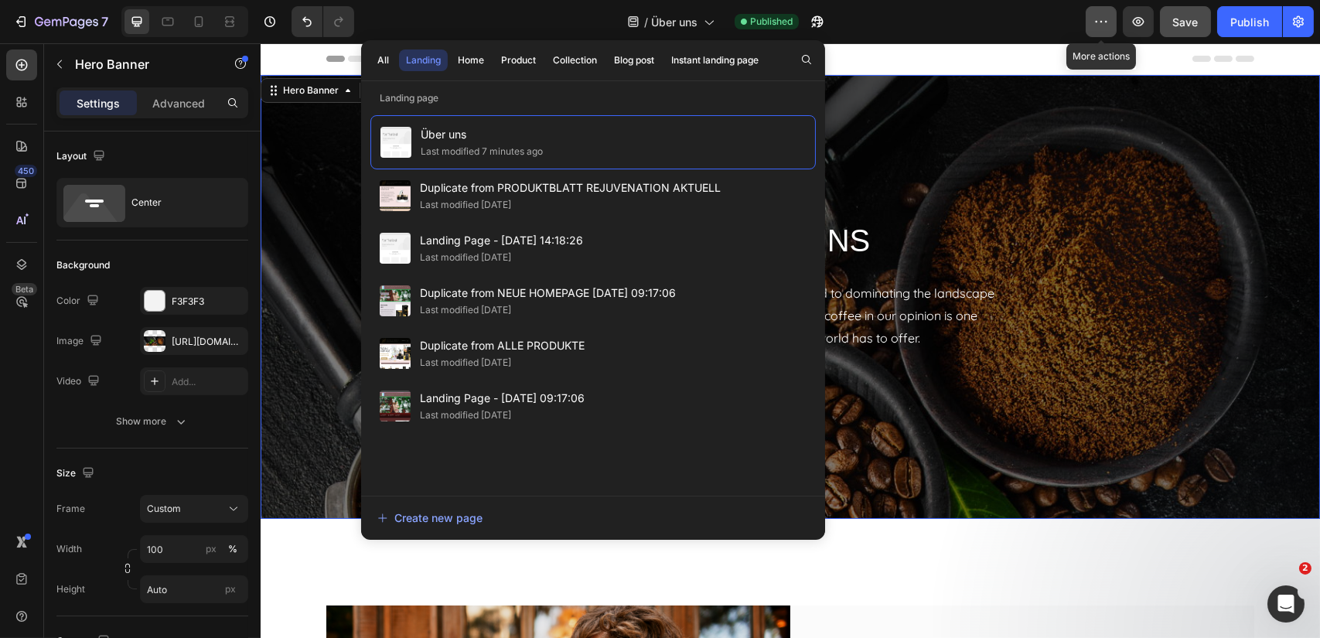
click at [1097, 25] on icon "button" at bounding box center [1100, 21] width 15 height 15
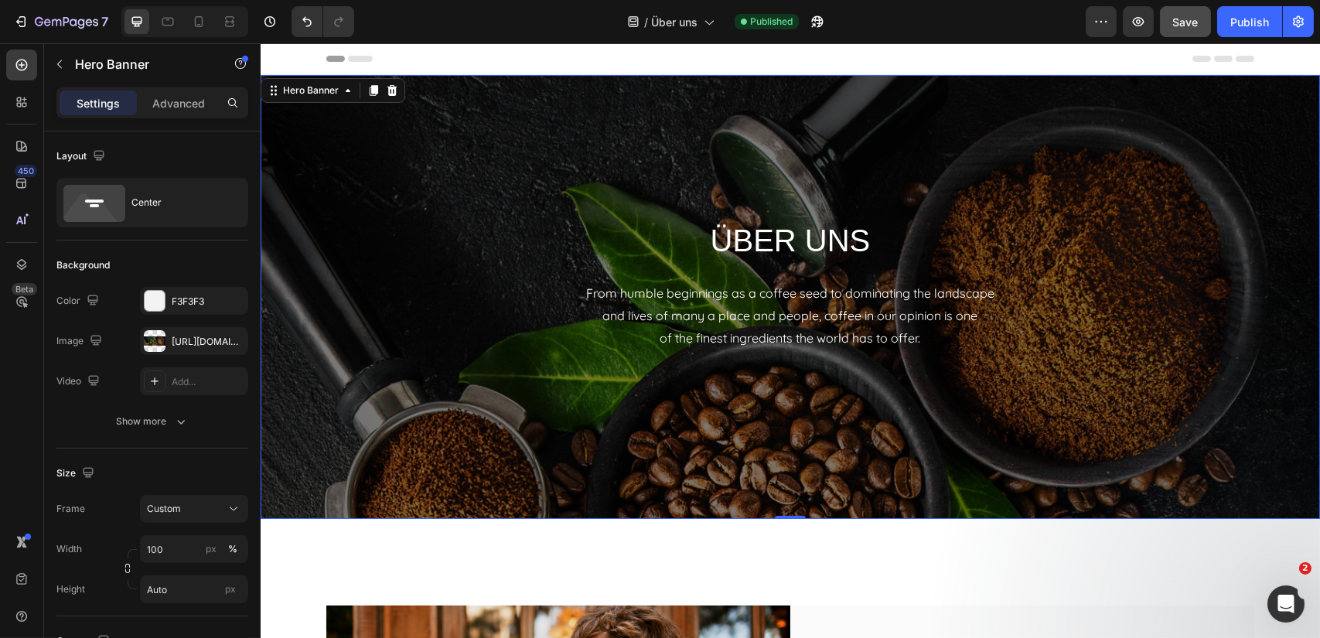
click at [984, 29] on div "/ Über uns Published" at bounding box center [725, 21] width 719 height 31
click at [1104, 19] on icon "button" at bounding box center [1100, 21] width 15 height 15
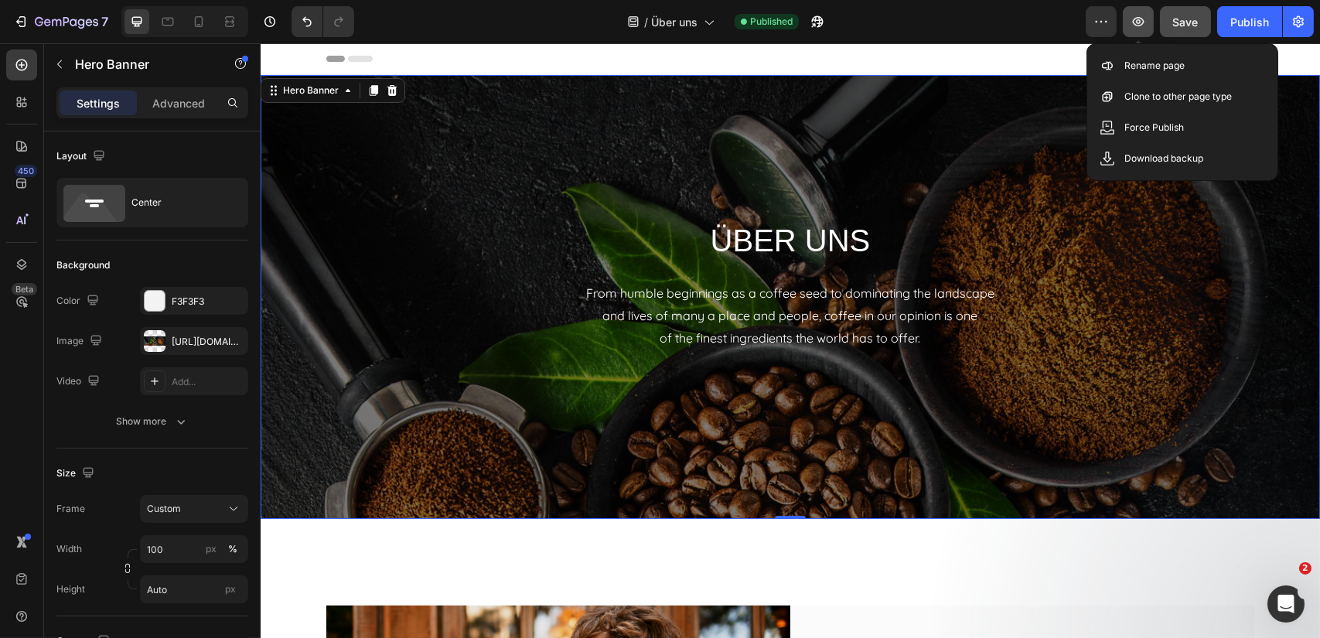
click at [1133, 25] on icon "button" at bounding box center [1137, 21] width 15 height 15
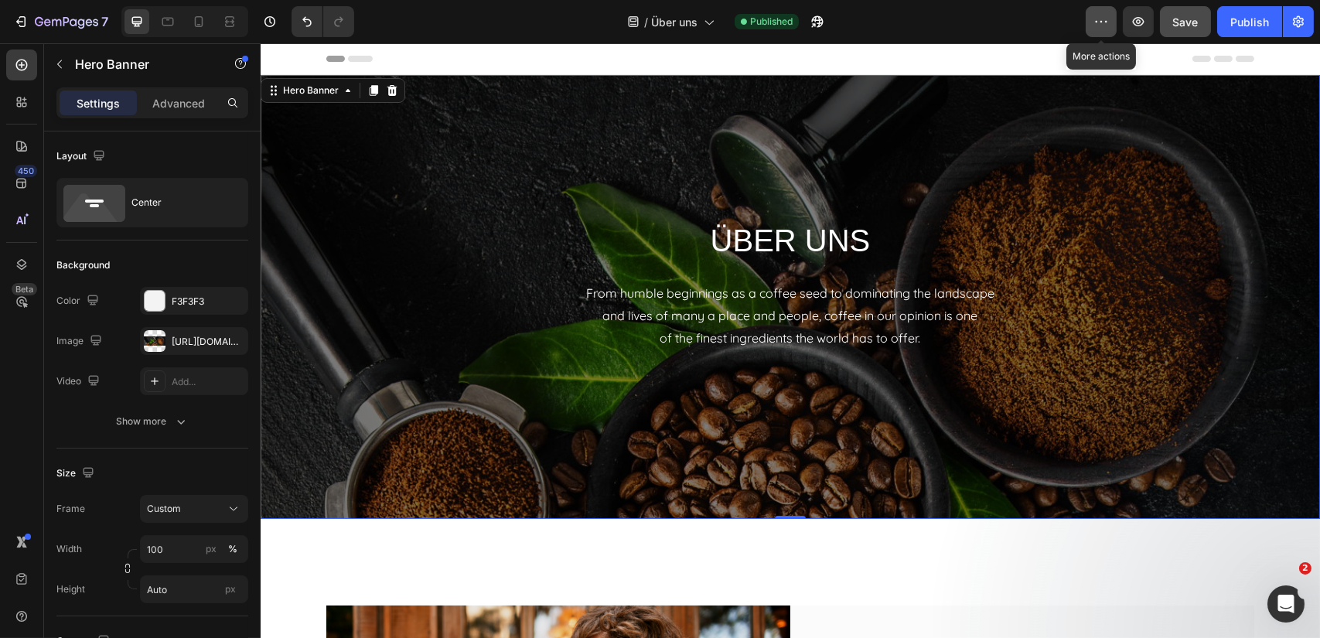
click at [1106, 26] on icon "button" at bounding box center [1100, 21] width 15 height 15
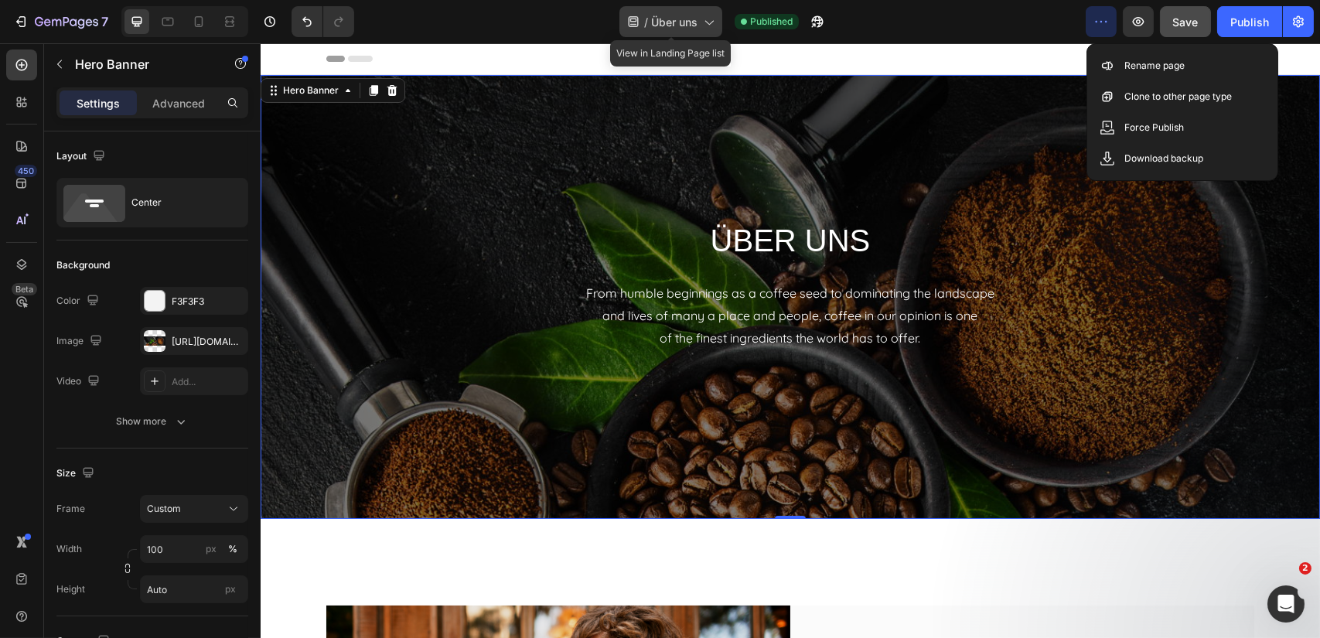
click at [700, 22] on icon at bounding box center [707, 21] width 15 height 15
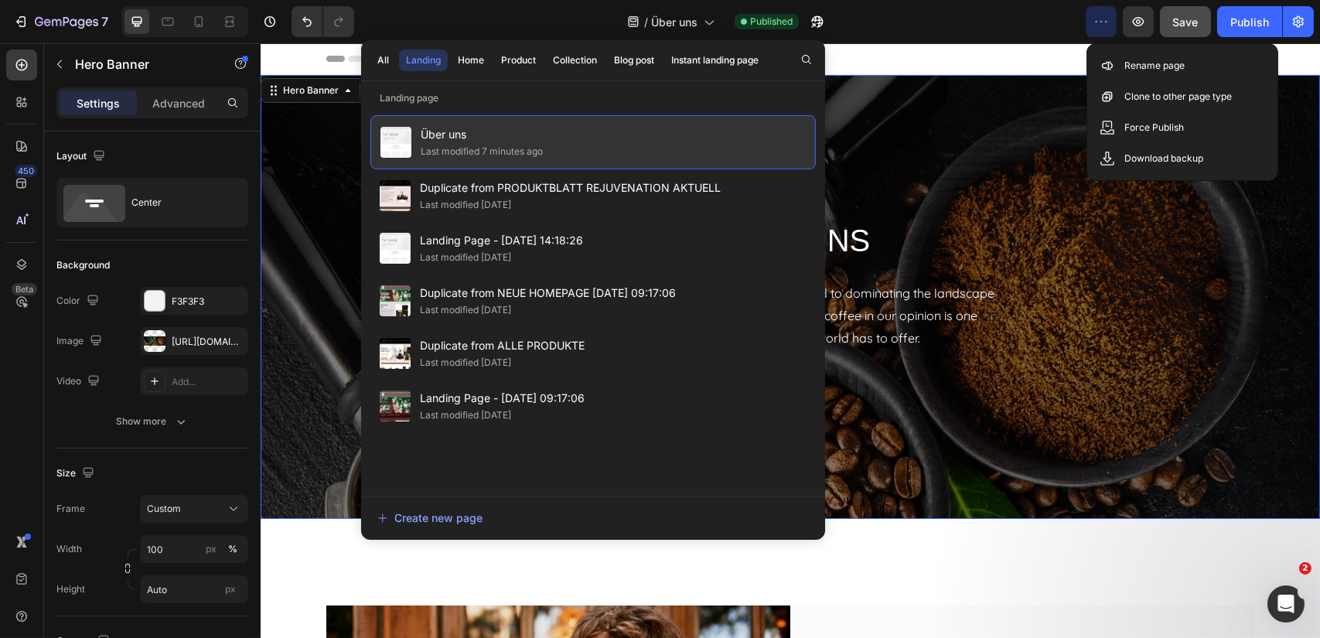
click at [459, 144] on div "Last modified 7 minutes ago" at bounding box center [482, 151] width 122 height 15
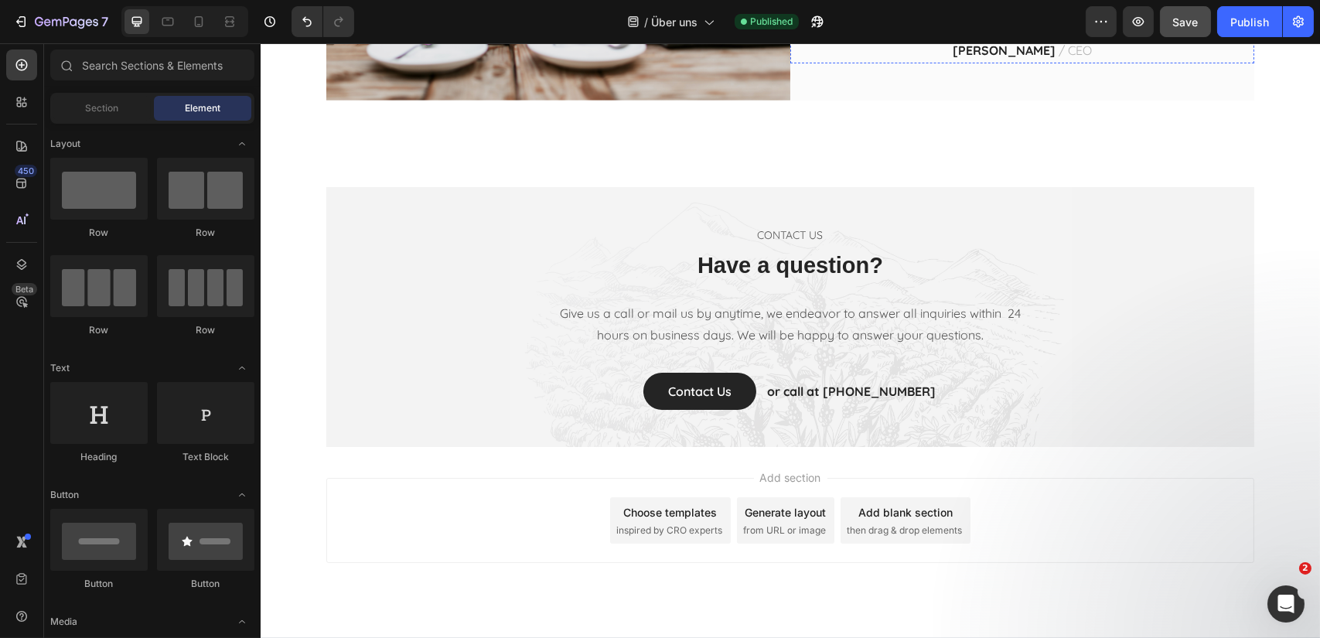
scroll to position [907, 0]
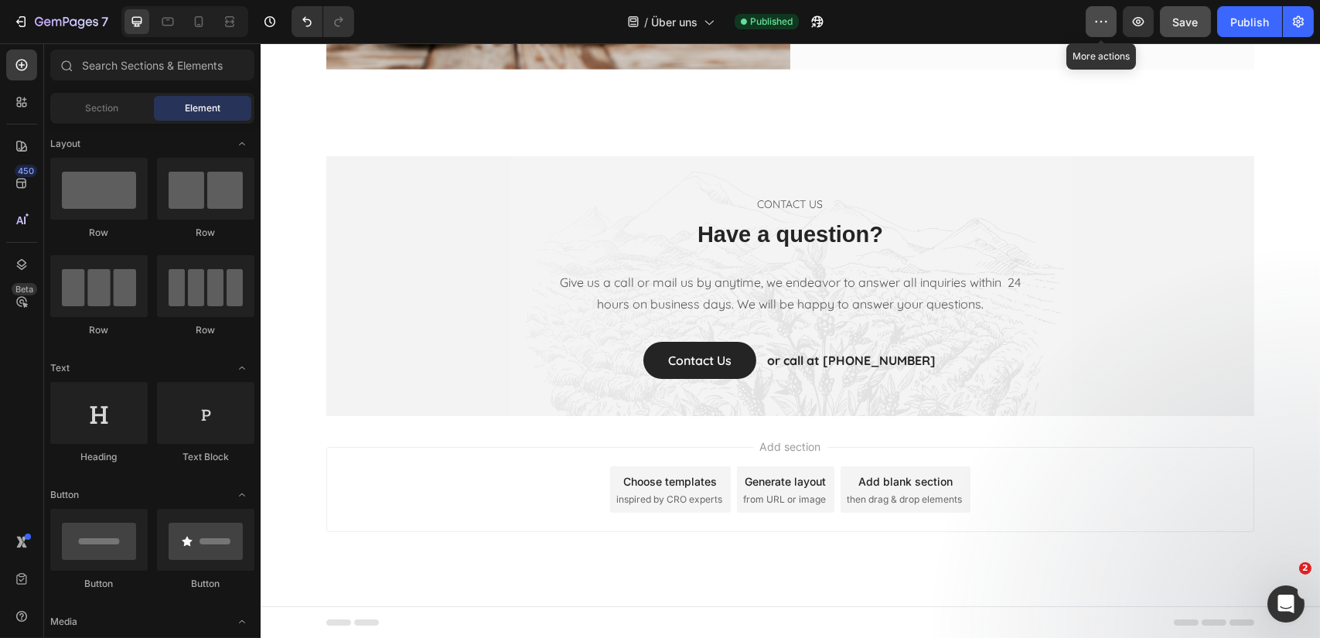
click at [1097, 24] on icon "button" at bounding box center [1100, 21] width 15 height 15
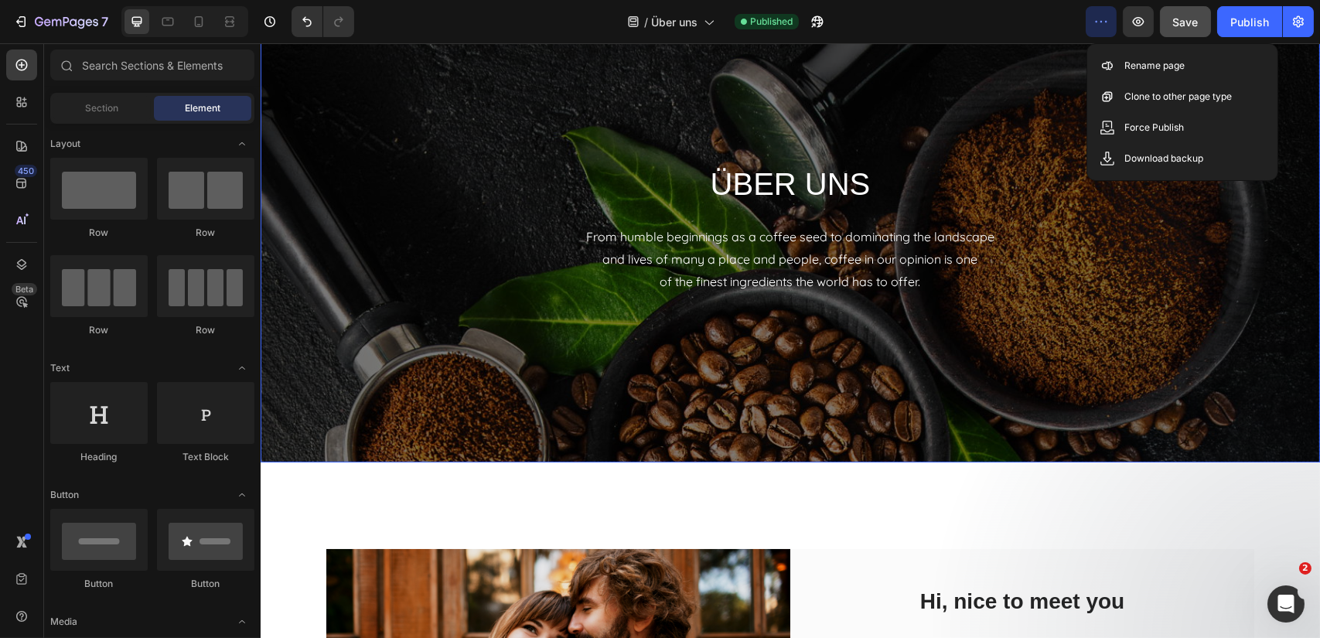
scroll to position [0, 0]
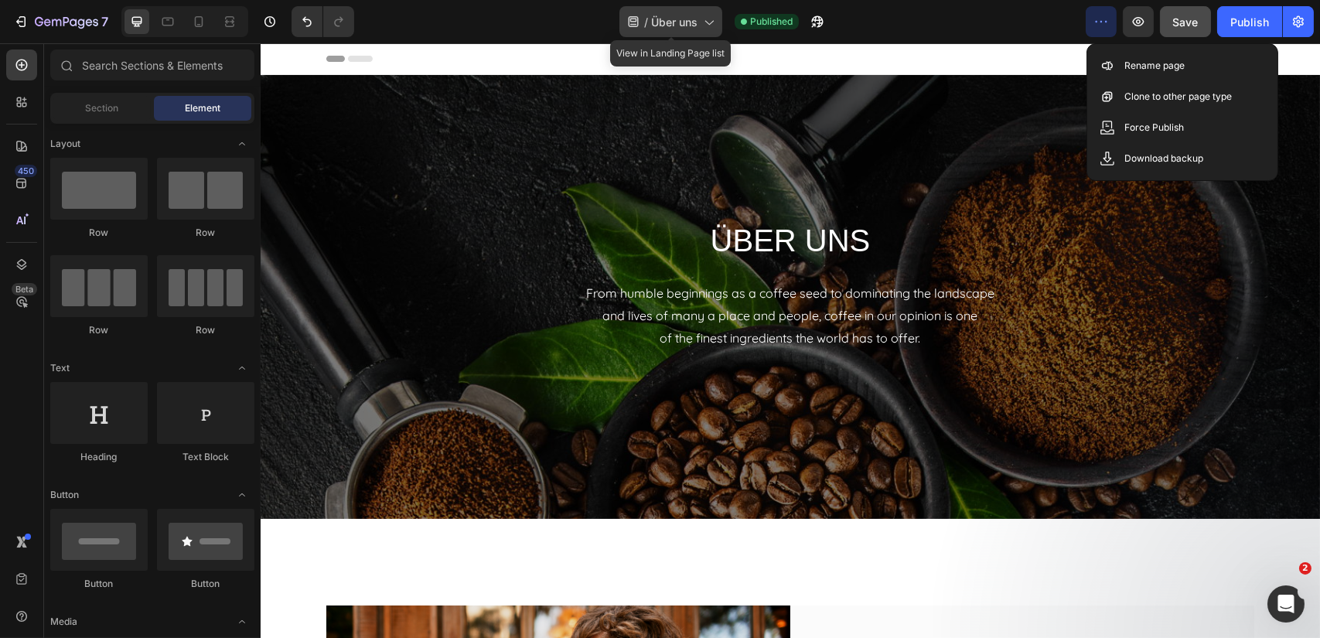
click at [712, 24] on icon at bounding box center [707, 21] width 15 height 15
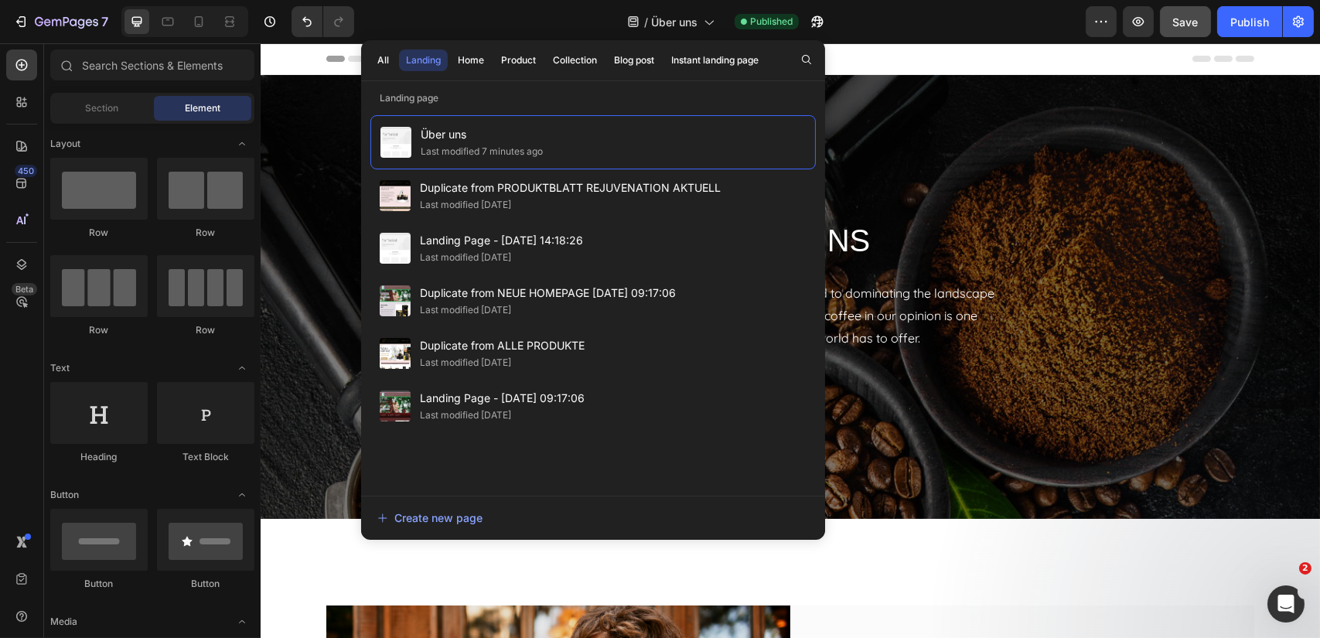
drag, startPoint x: 703, startPoint y: 186, endPoint x: 915, endPoint y: 135, distance: 217.9
click at [891, 149] on div "ÜBER UNS Heading From humble beginnings as a coffee seed to dominating the land…" at bounding box center [789, 297] width 1059 height 444
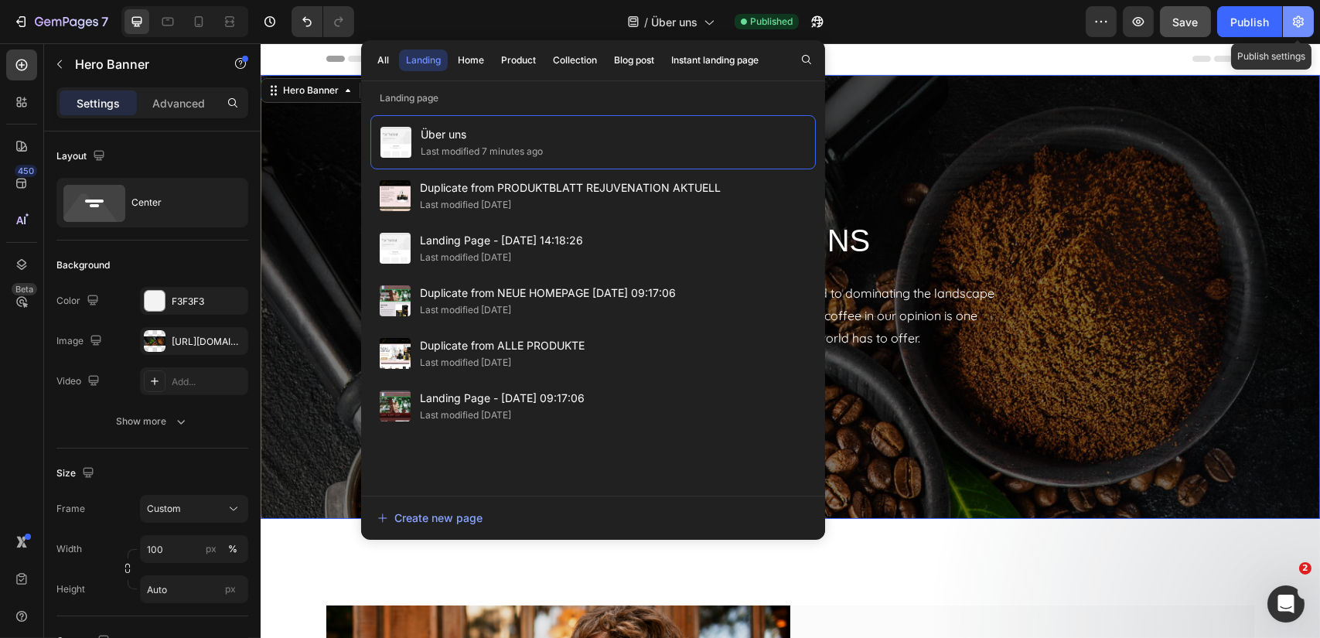
click at [1297, 19] on icon "button" at bounding box center [1297, 21] width 15 height 15
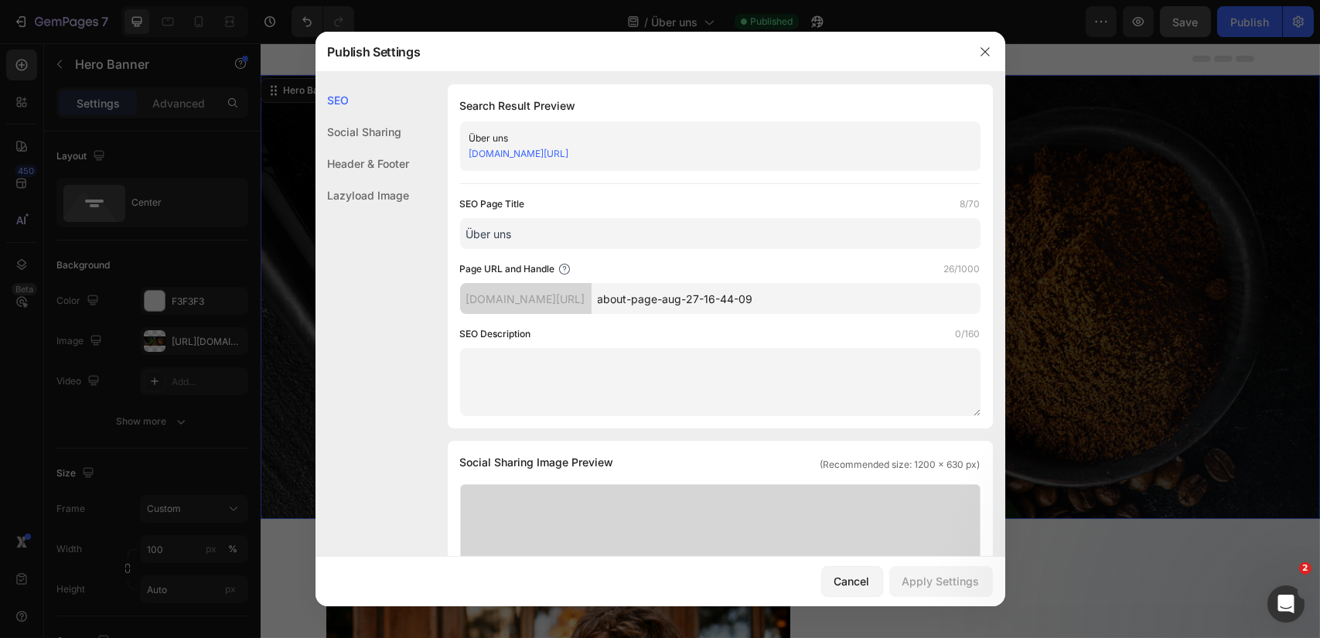
click at [349, 148] on div "Social Sharing" at bounding box center [362, 164] width 94 height 32
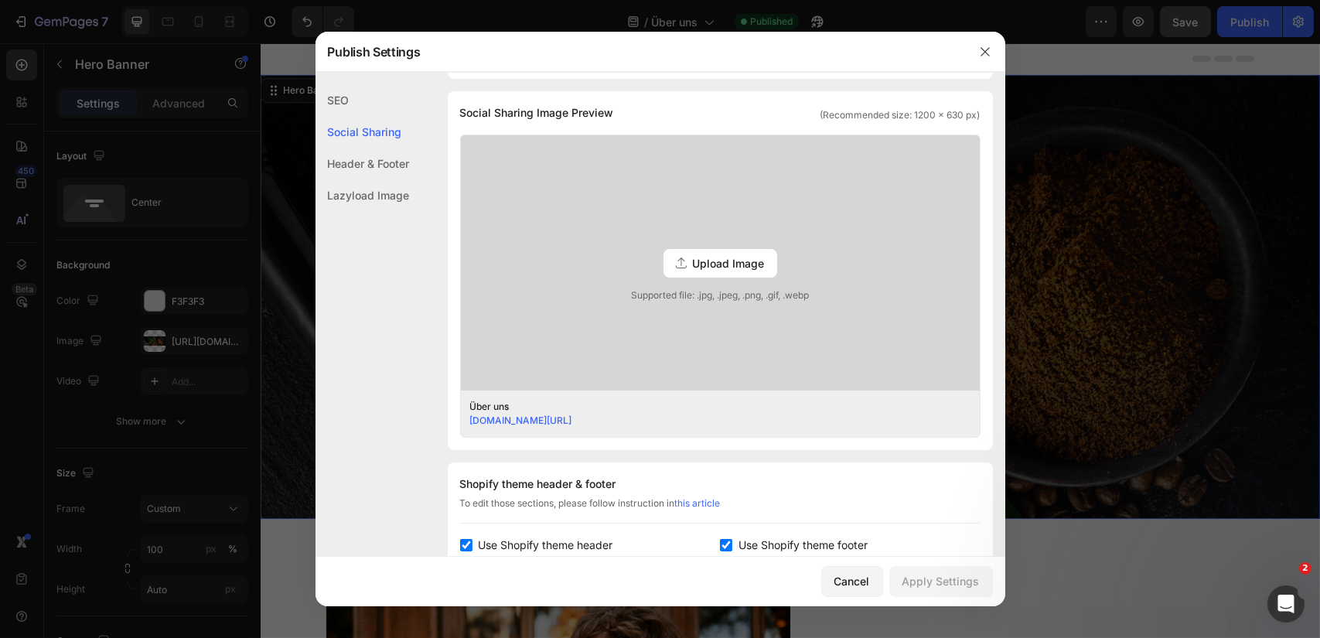
scroll to position [353, 0]
click at [337, 116] on div "SEO" at bounding box center [362, 132] width 94 height 32
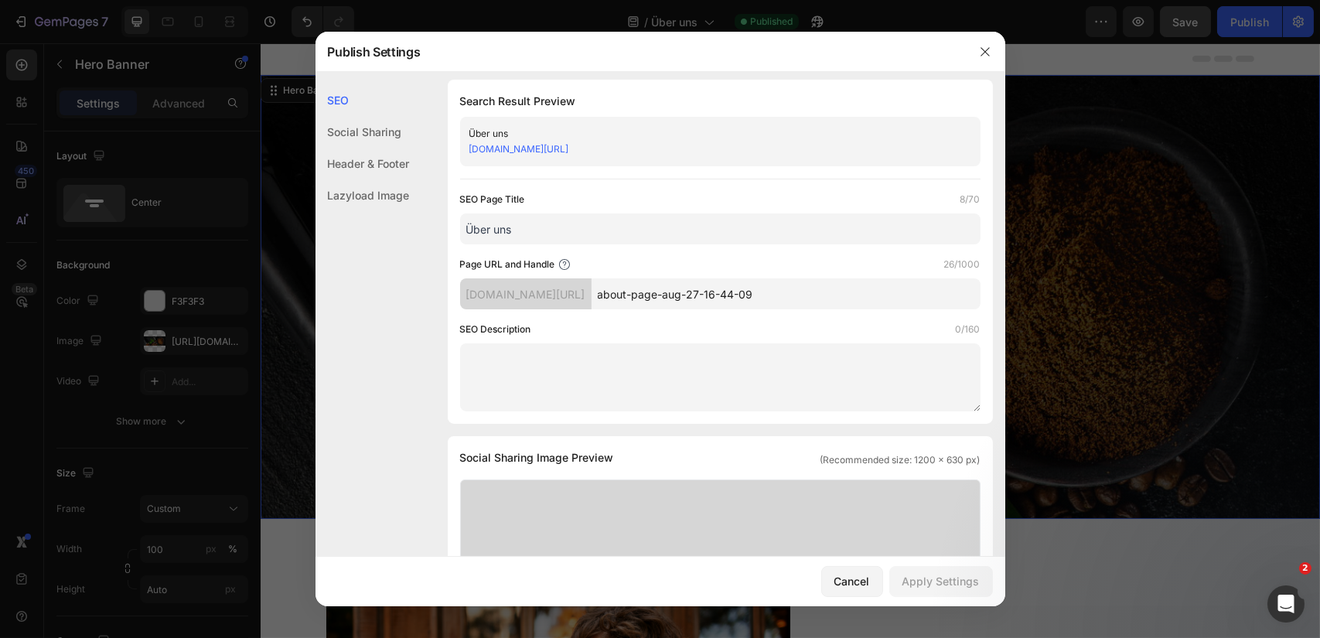
scroll to position [0, 0]
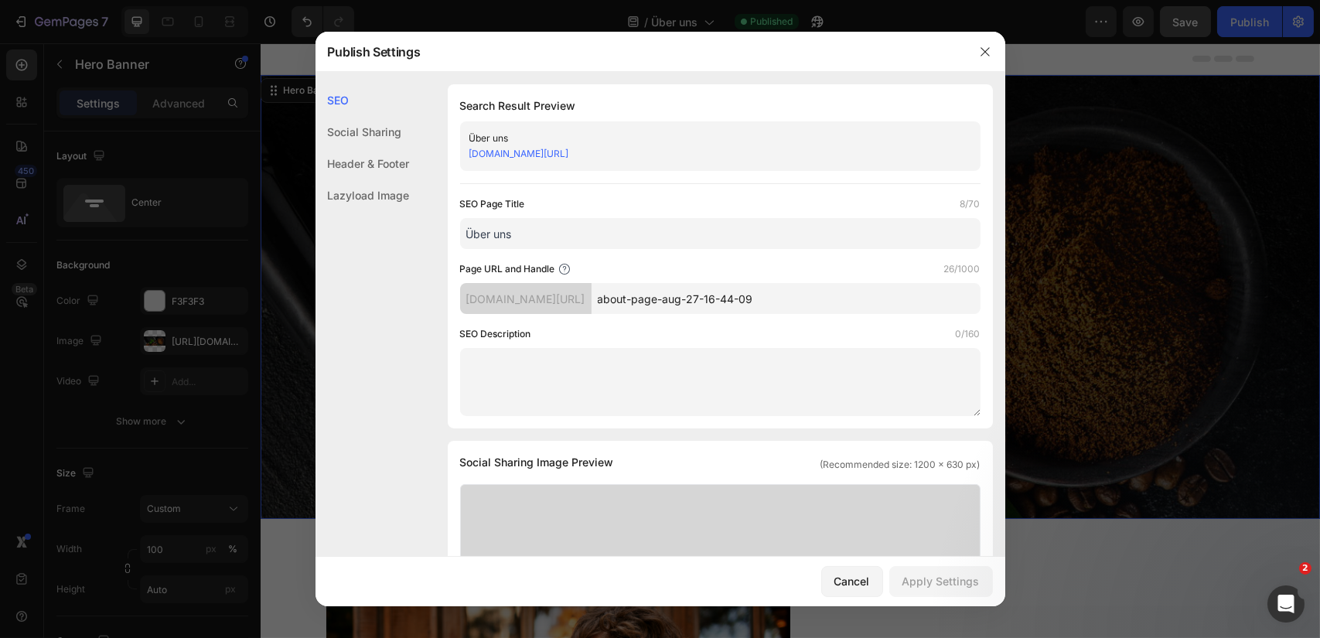
click at [339, 197] on div "Lazyload Image" at bounding box center [362, 195] width 94 height 32
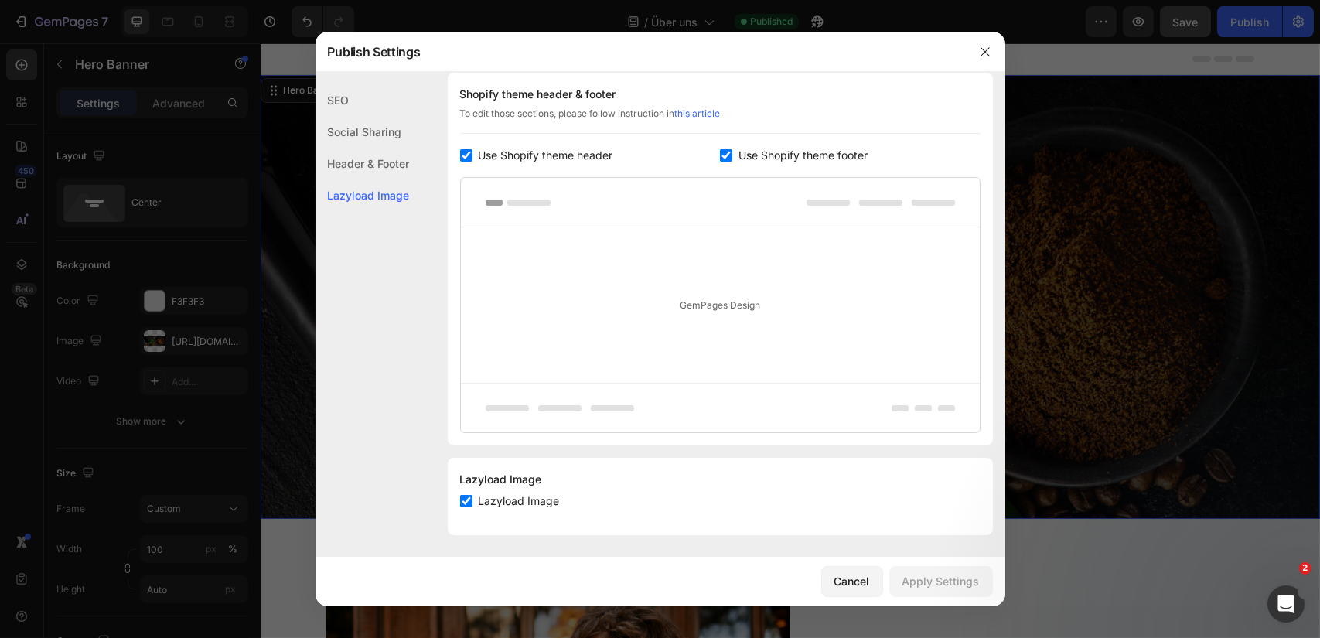
scroll to position [741, 0]
click at [980, 52] on icon "button" at bounding box center [985, 52] width 12 height 12
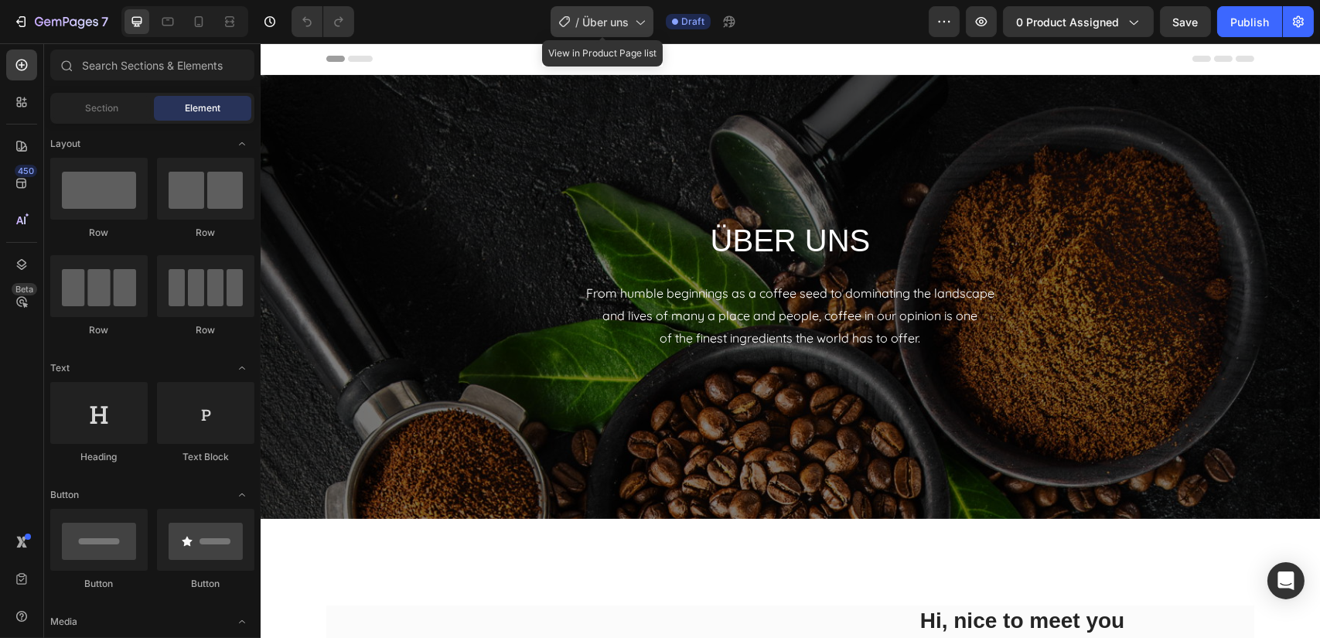
click at [642, 25] on icon at bounding box center [639, 21] width 15 height 15
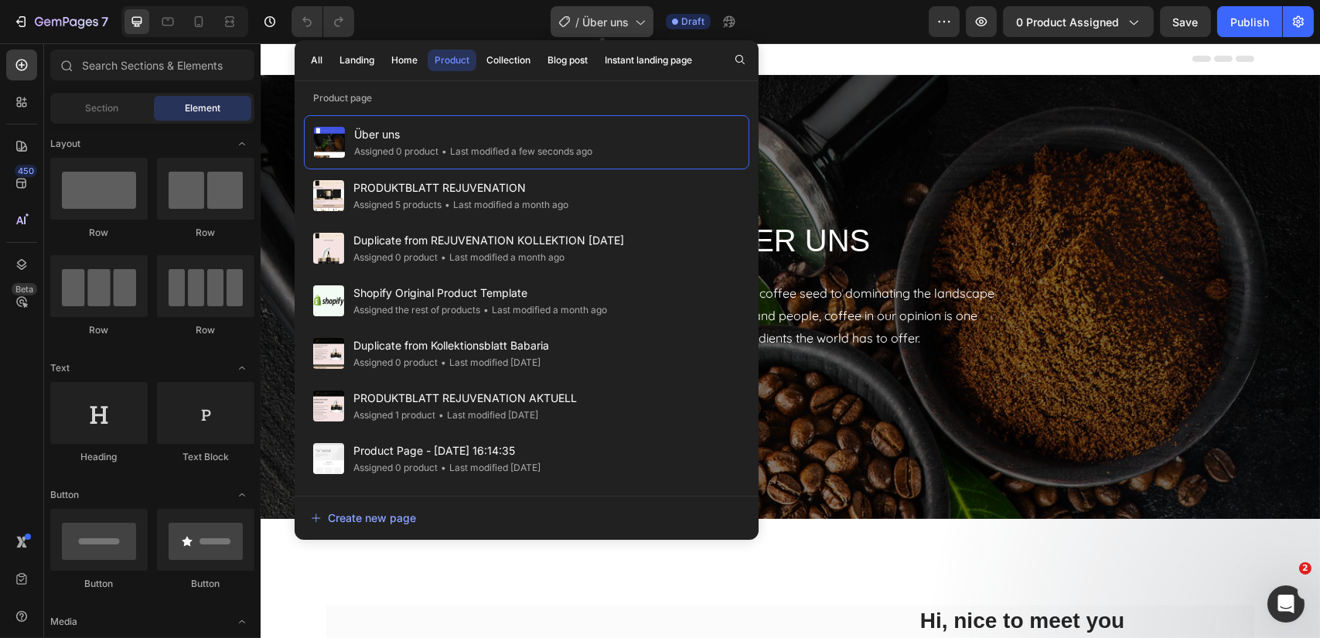
click at [642, 25] on icon at bounding box center [639, 21] width 15 height 15
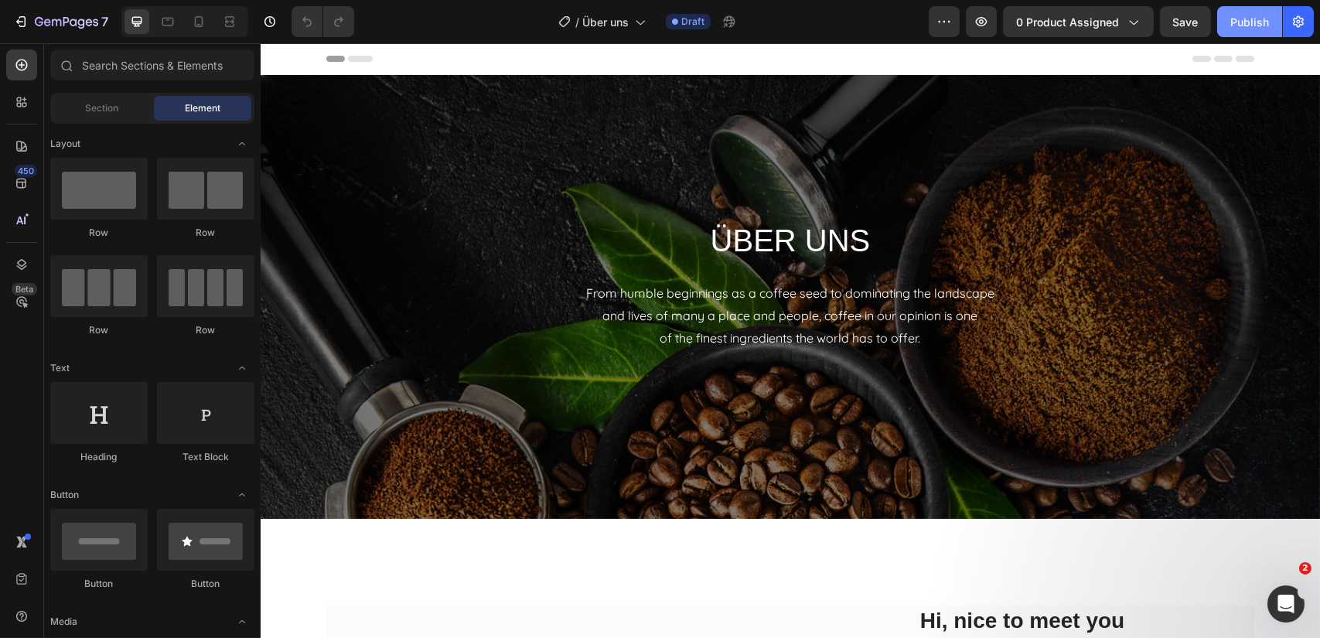
click at [1251, 19] on div "Publish" at bounding box center [1249, 22] width 39 height 16
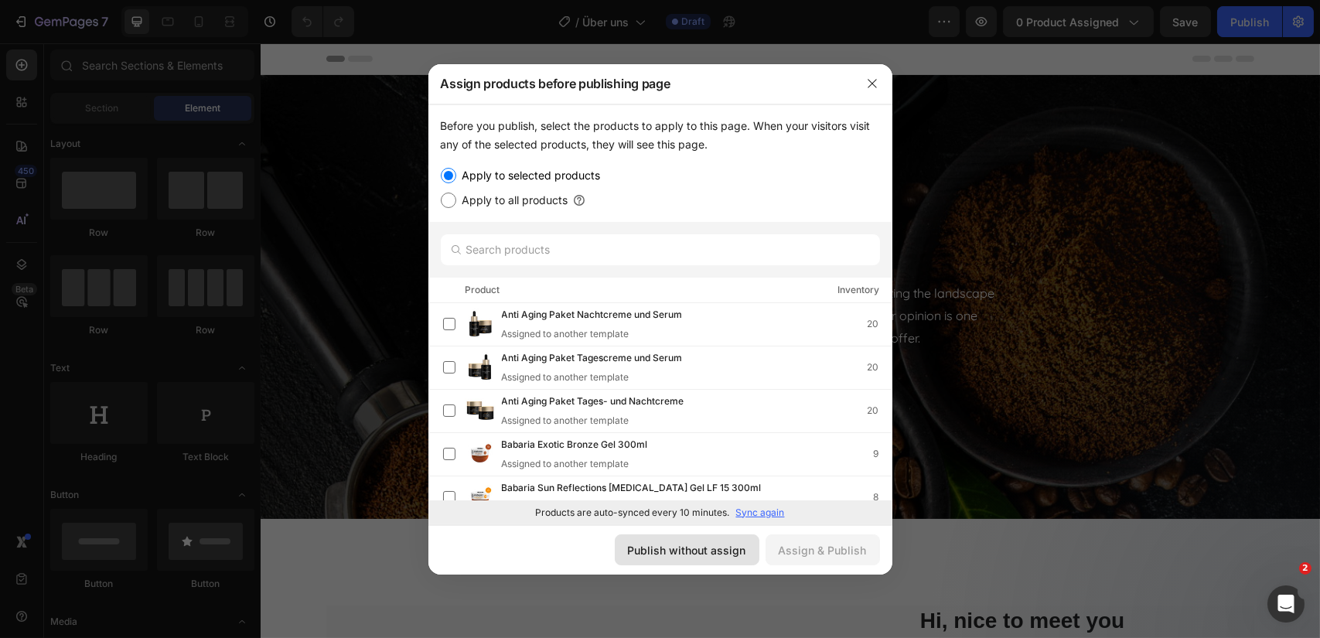
click at [714, 553] on div "Publish without assign" at bounding box center [687, 550] width 118 height 16
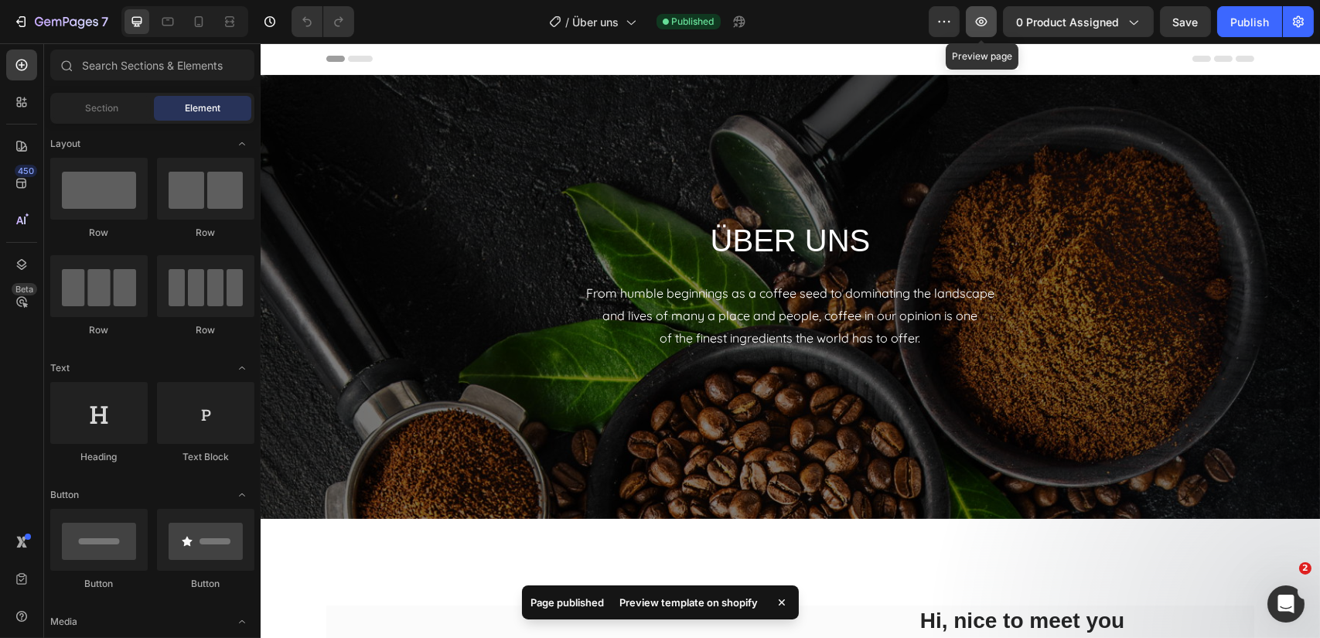
click at [984, 22] on icon "button" at bounding box center [982, 21] width 12 height 9
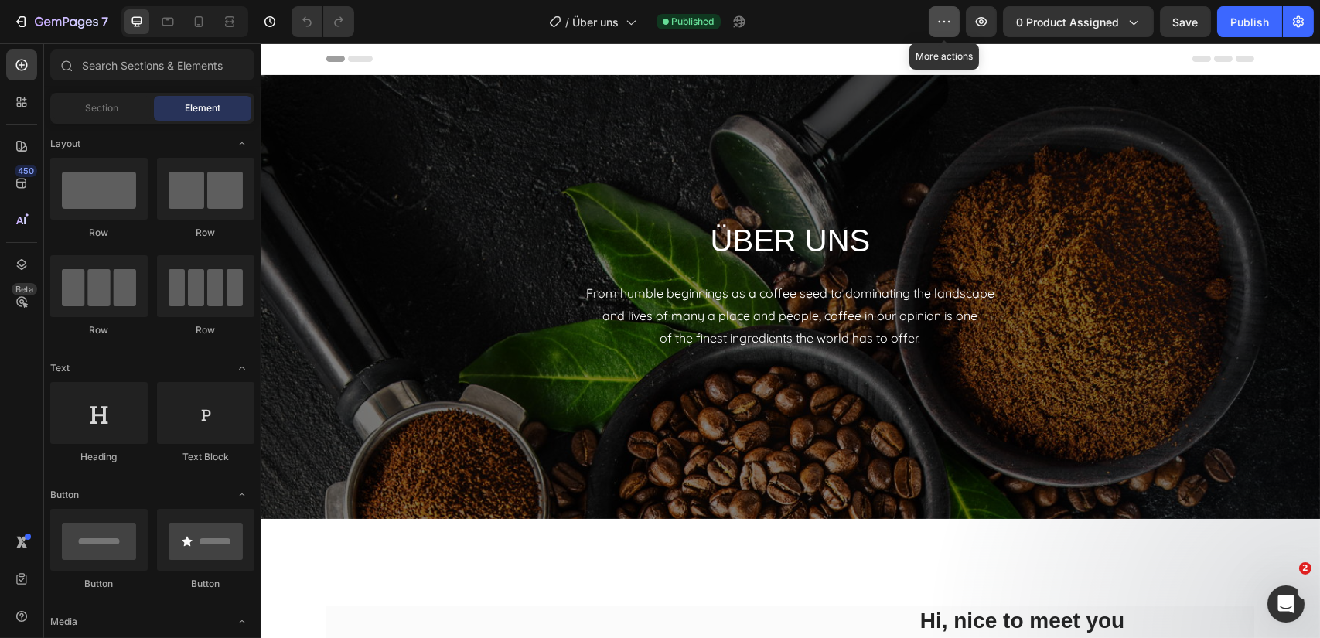
click at [942, 31] on button "button" at bounding box center [943, 21] width 31 height 31
